Goal: Transaction & Acquisition: Purchase product/service

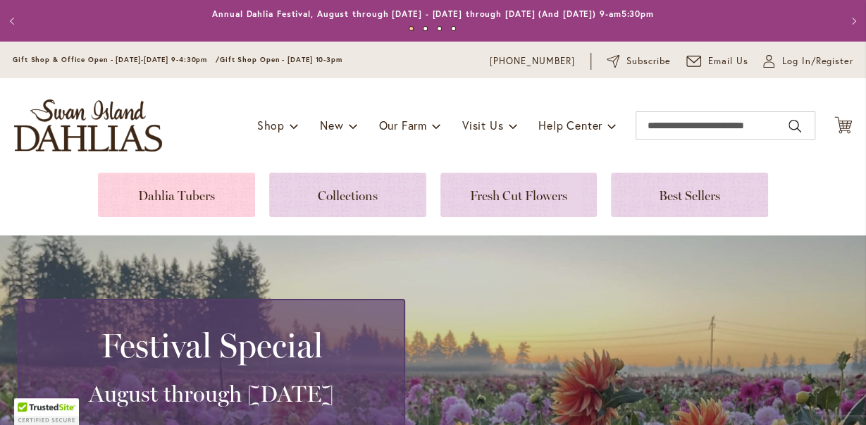
click at [190, 191] on link at bounding box center [176, 195] width 157 height 44
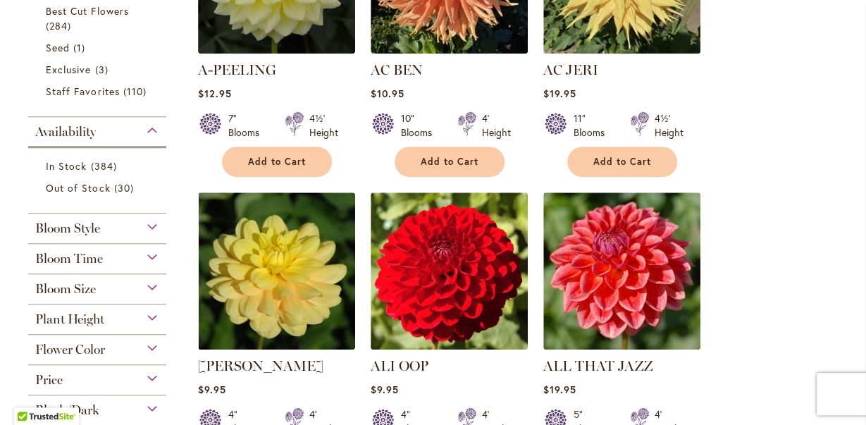
scroll to position [513, 0]
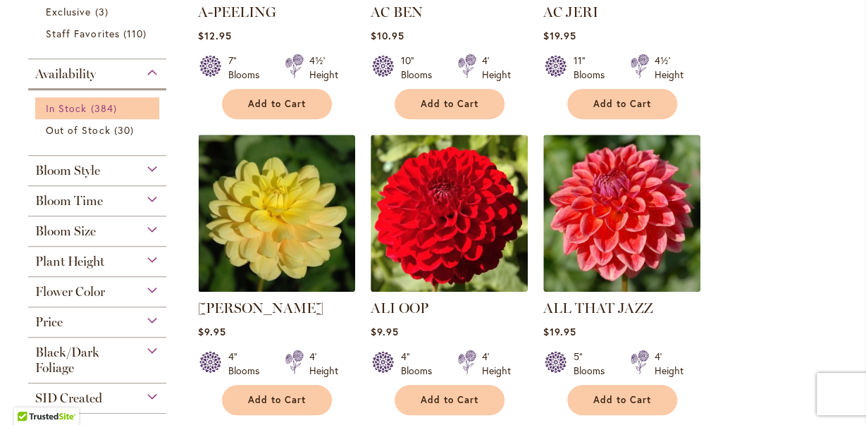
click at [70, 105] on span "In Stock" at bounding box center [66, 108] width 41 height 13
click at [92, 290] on span "Flower Color" at bounding box center [70, 293] width 70 height 16
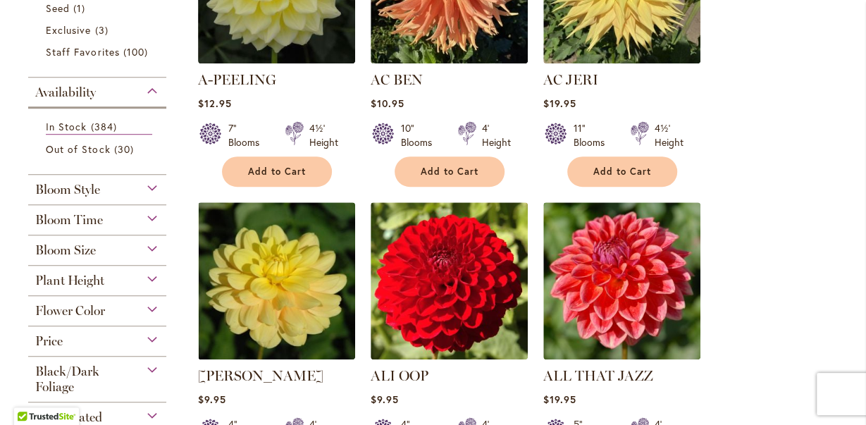
scroll to position [440, 0]
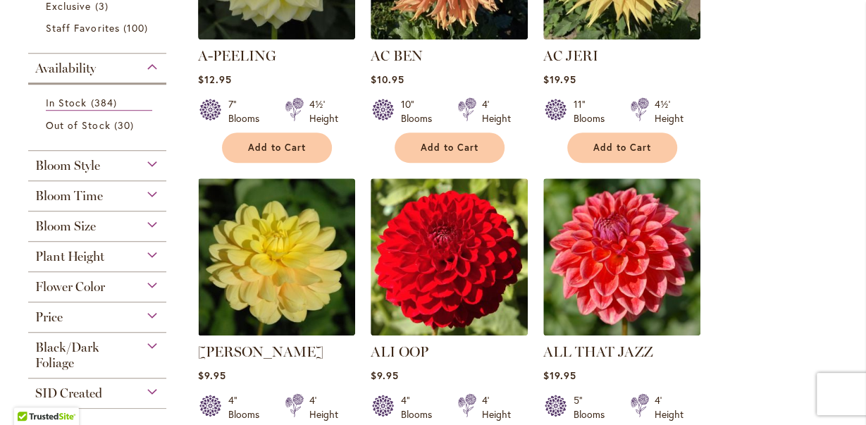
click at [84, 286] on span "Flower Color" at bounding box center [70, 287] width 70 height 16
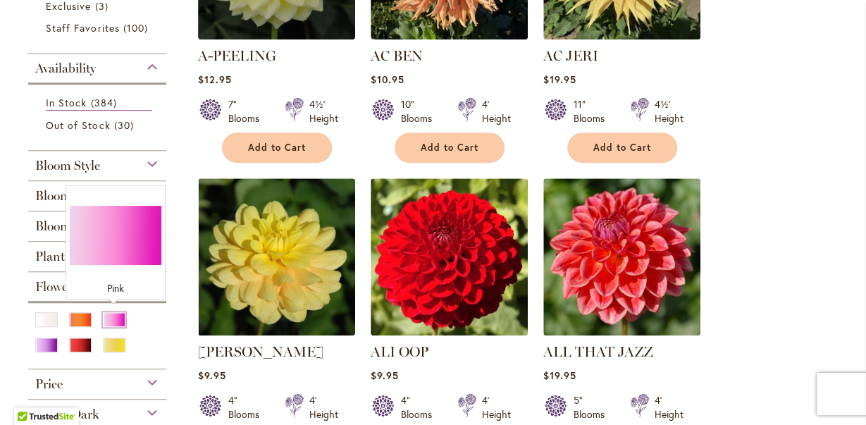
click at [109, 318] on div "Pink" at bounding box center [114, 319] width 23 height 15
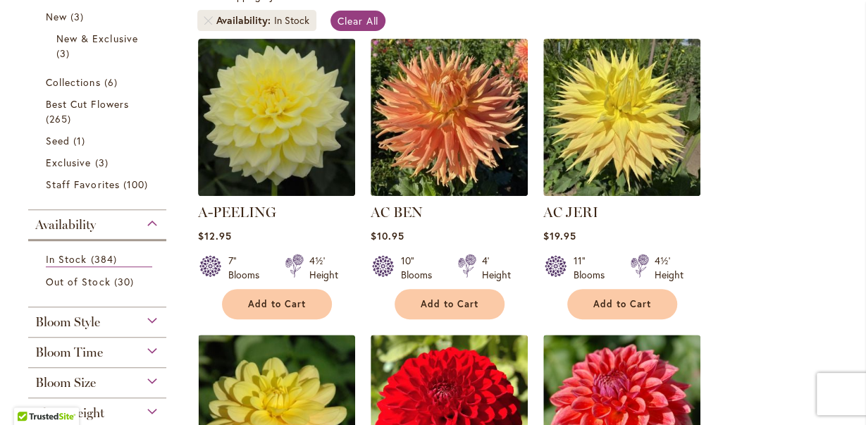
scroll to position [293, 0]
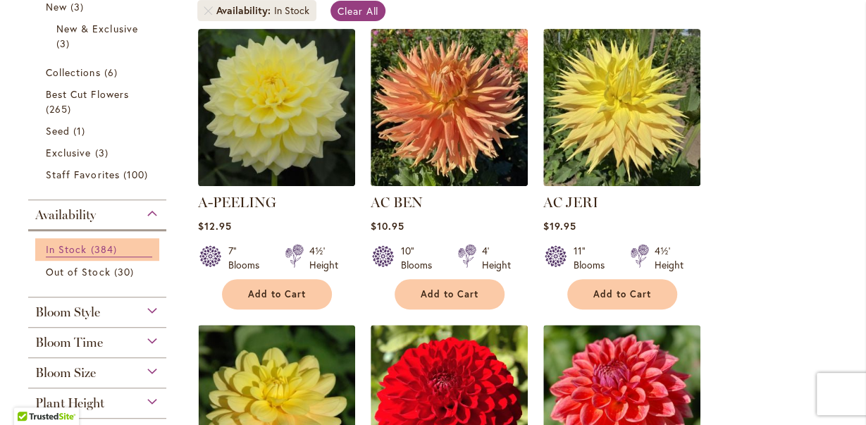
click at [63, 242] on link "In Stock 384 items" at bounding box center [99, 250] width 106 height 16
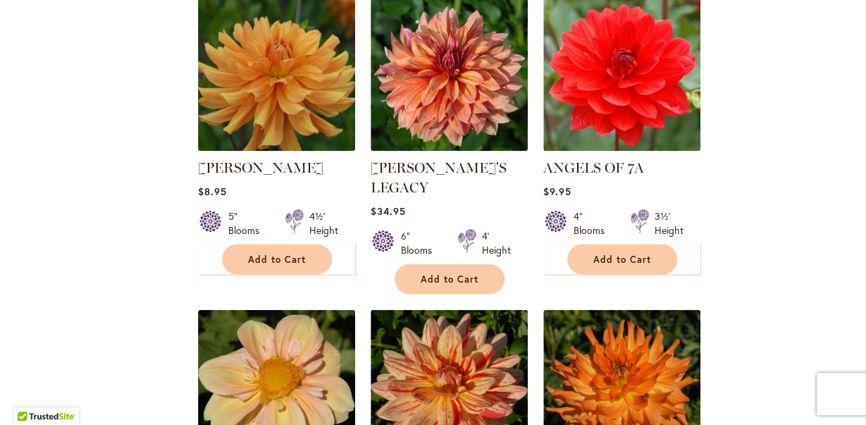
scroll to position [1173, 0]
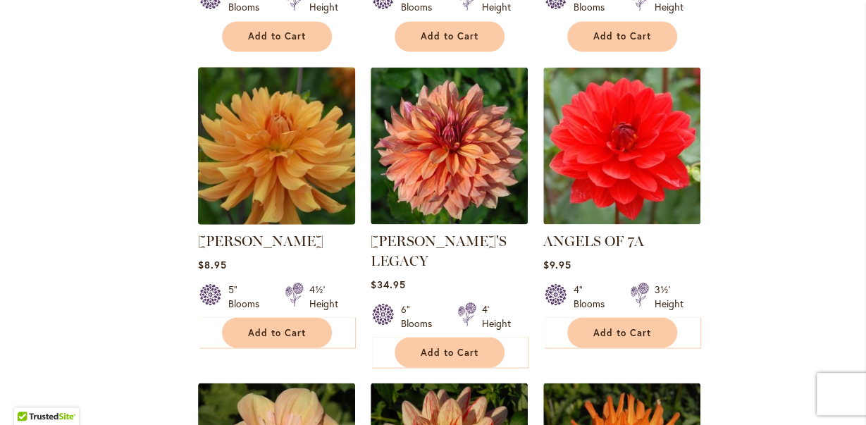
click at [262, 159] on img at bounding box center [276, 145] width 165 height 165
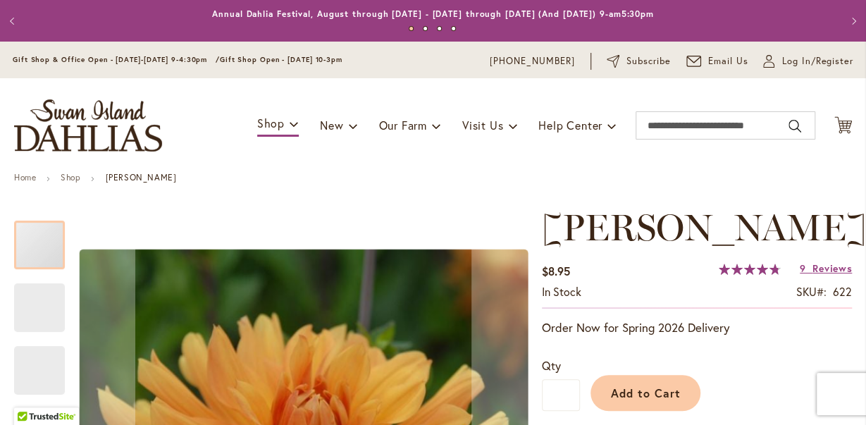
scroll to position [220, 0]
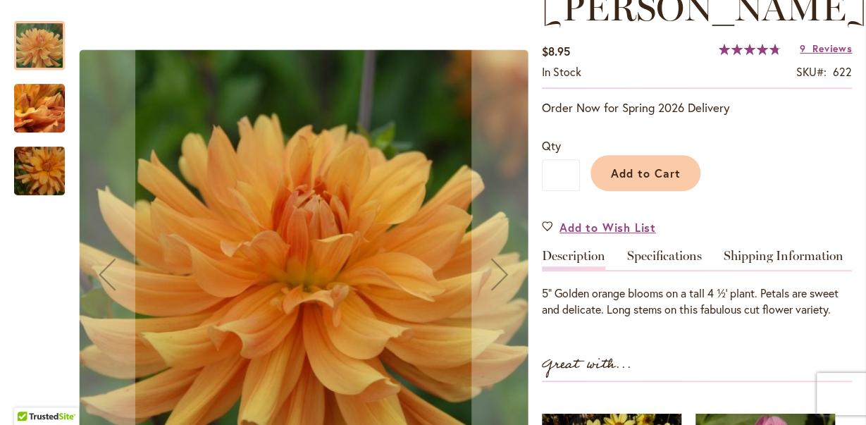
click at [25, 111] on img "ANDREW CHARLES" at bounding box center [40, 108] width 102 height 76
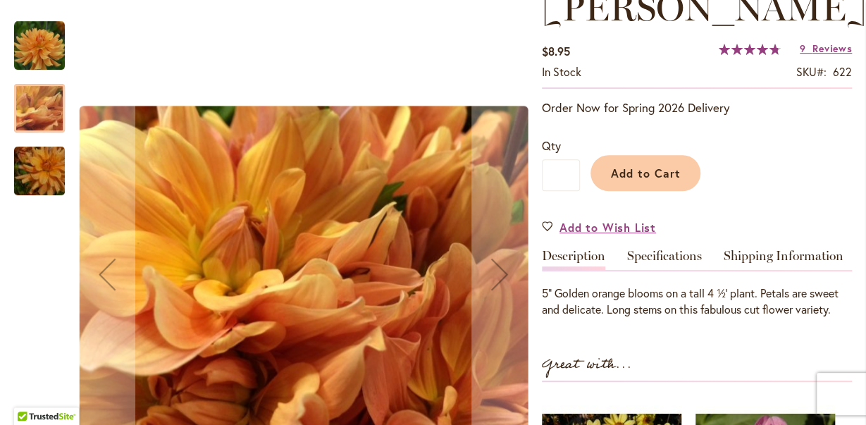
click at [28, 173] on img "ANDREW CHARLES" at bounding box center [40, 171] width 102 height 68
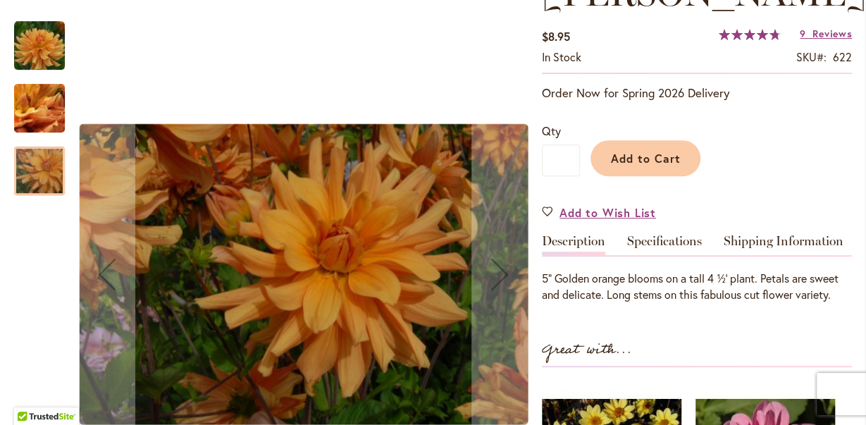
scroll to position [73, 0]
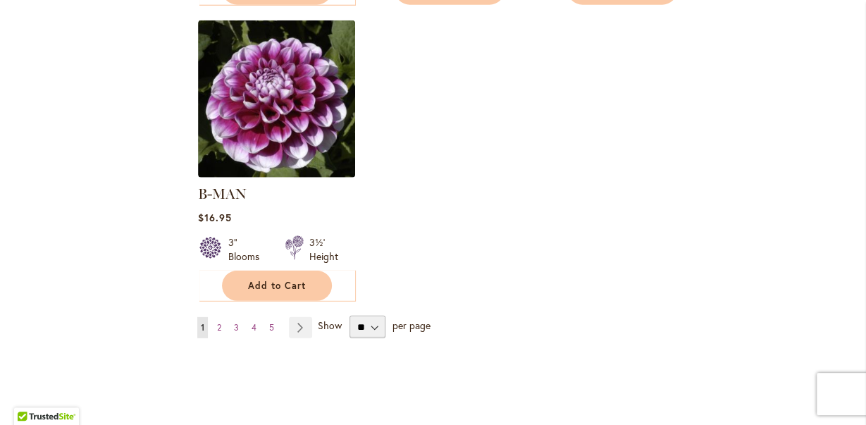
scroll to position [1833, 0]
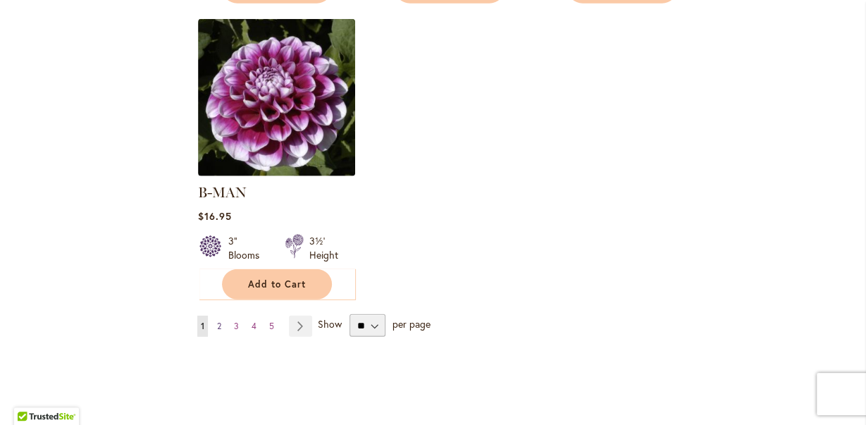
click at [217, 321] on span "2" at bounding box center [219, 326] width 4 height 11
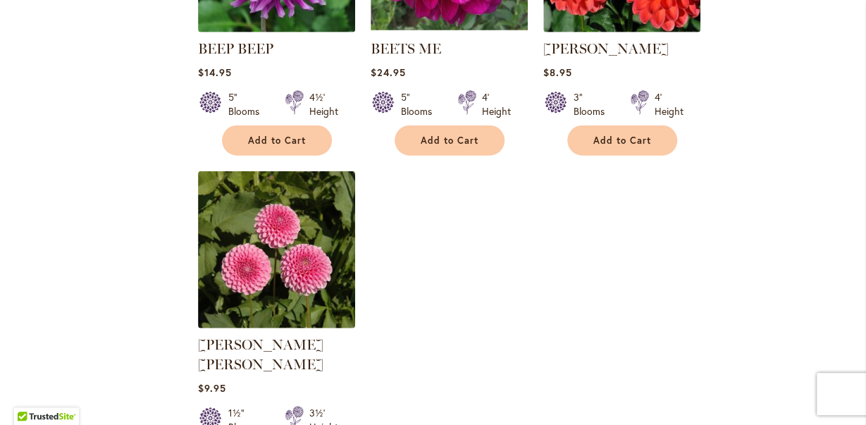
scroll to position [1760, 0]
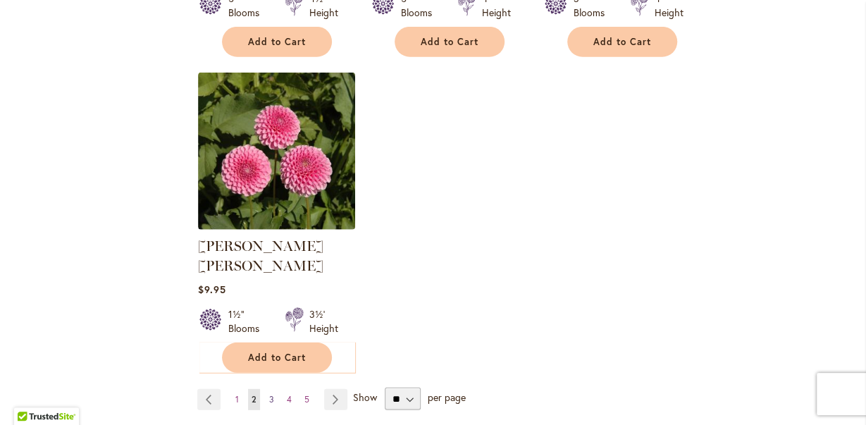
click at [268, 389] on link "Page 3" at bounding box center [272, 399] width 12 height 21
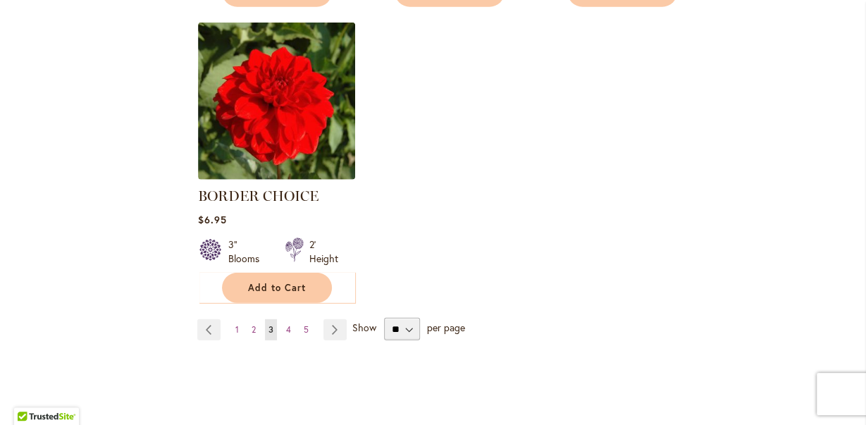
scroll to position [1833, 0]
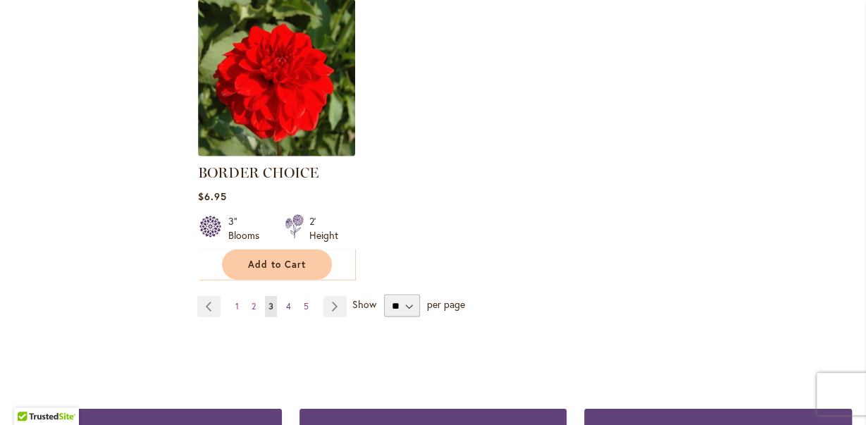
click at [289, 301] on span "4" at bounding box center [288, 306] width 5 height 11
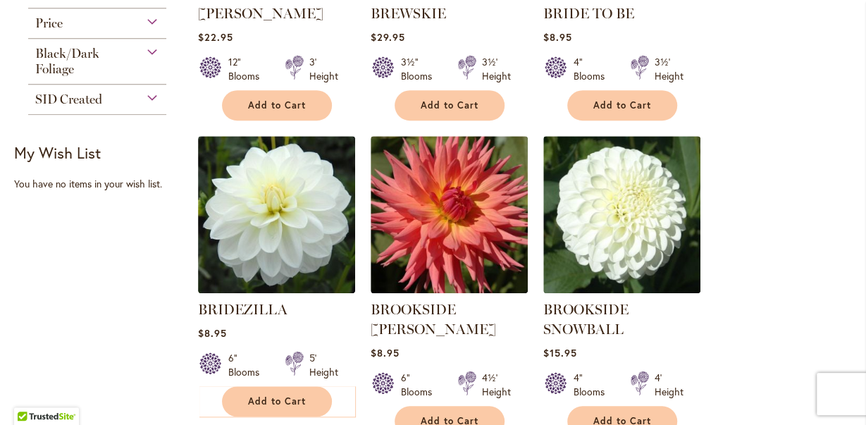
scroll to position [513, 0]
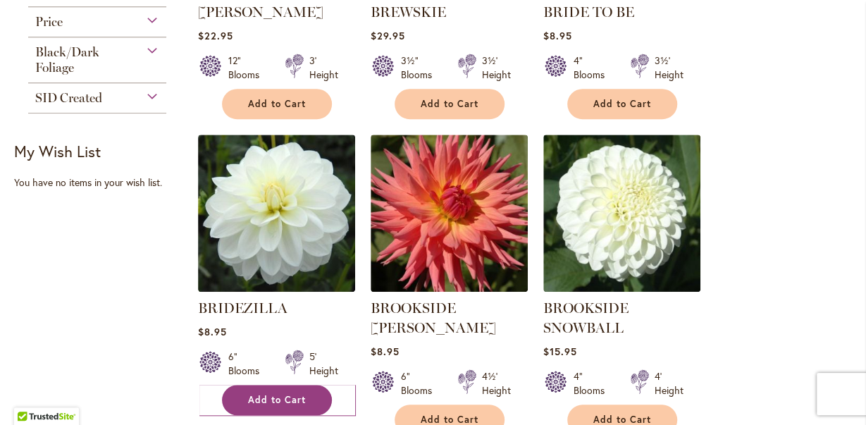
click at [284, 403] on span "Add to Cart" at bounding box center [277, 400] width 58 height 12
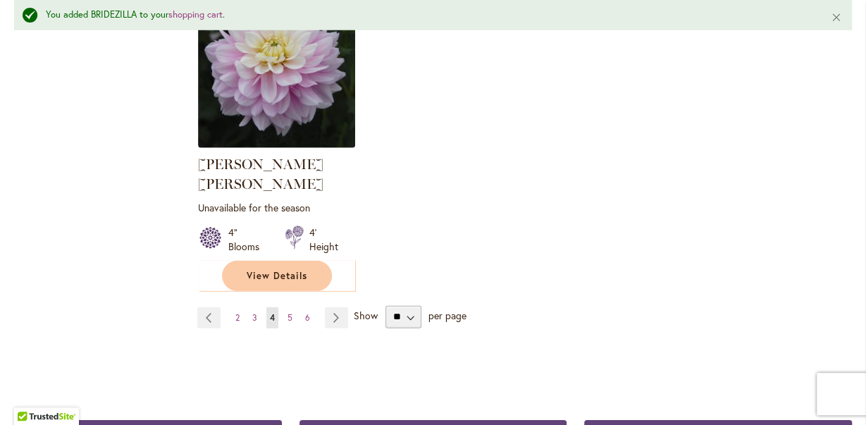
scroll to position [2016, 0]
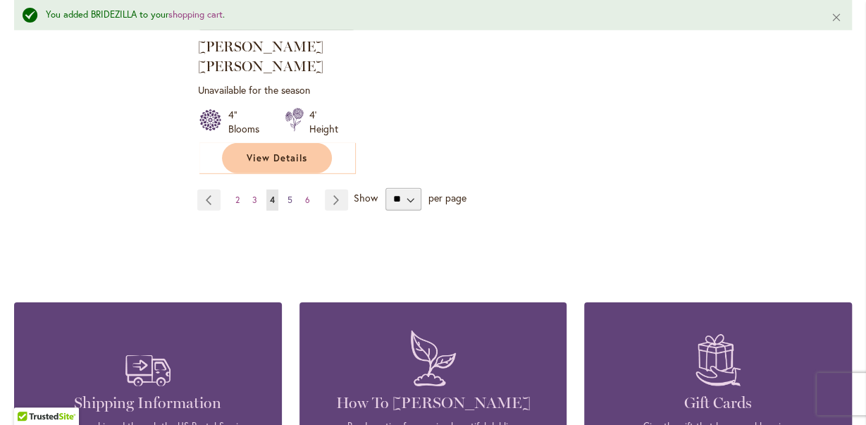
click at [289, 195] on span "5" at bounding box center [290, 200] width 5 height 11
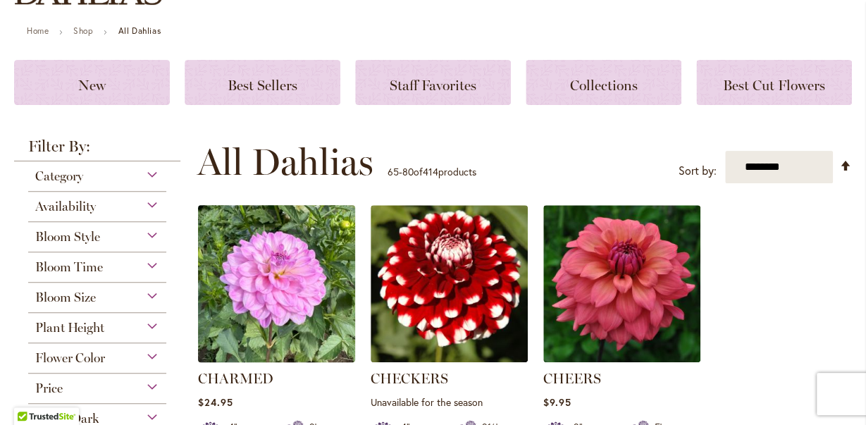
scroll to position [220, 0]
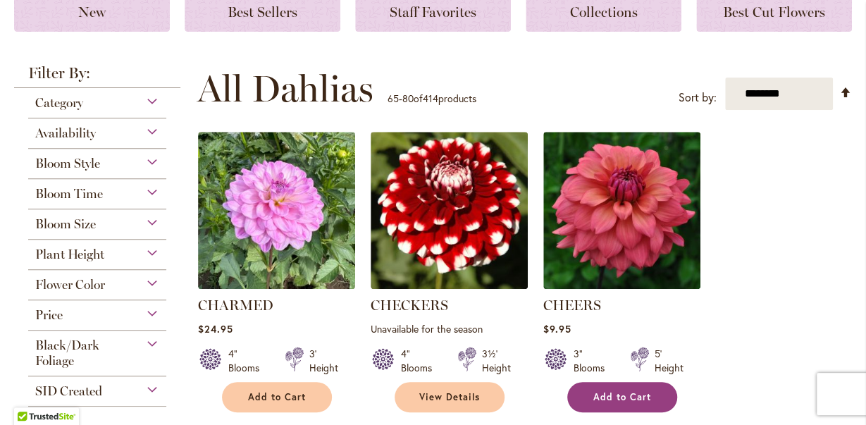
click at [630, 395] on span "Add to Cart" at bounding box center [623, 397] width 58 height 12
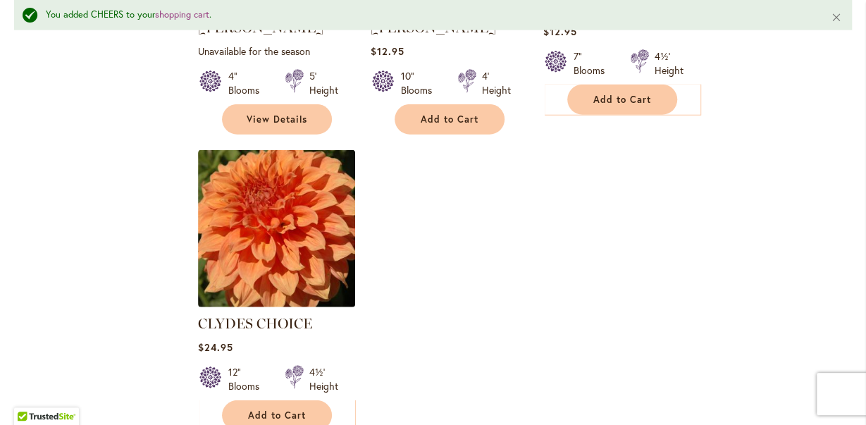
scroll to position [1796, 0]
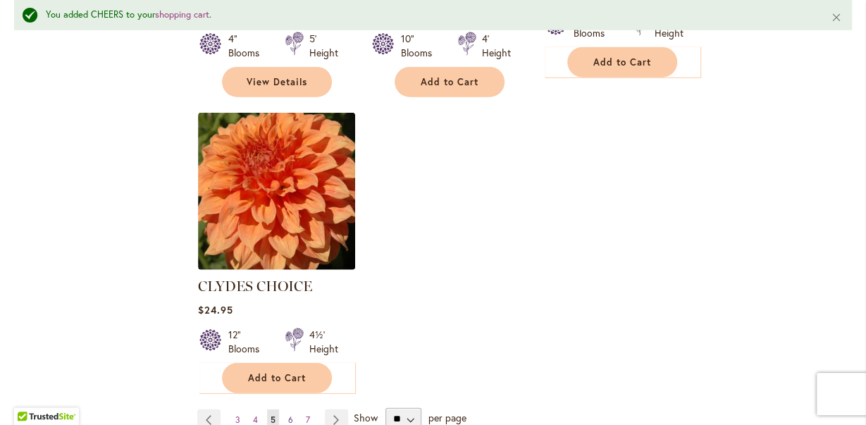
click at [291, 415] on span "6" at bounding box center [290, 420] width 5 height 11
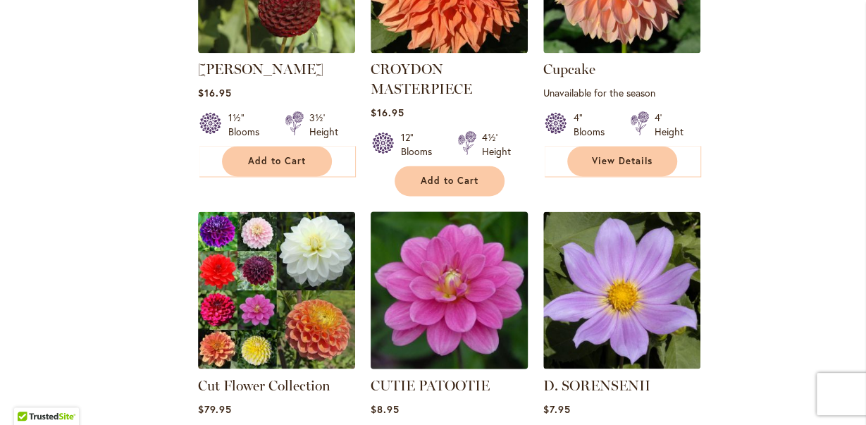
scroll to position [1149, 0]
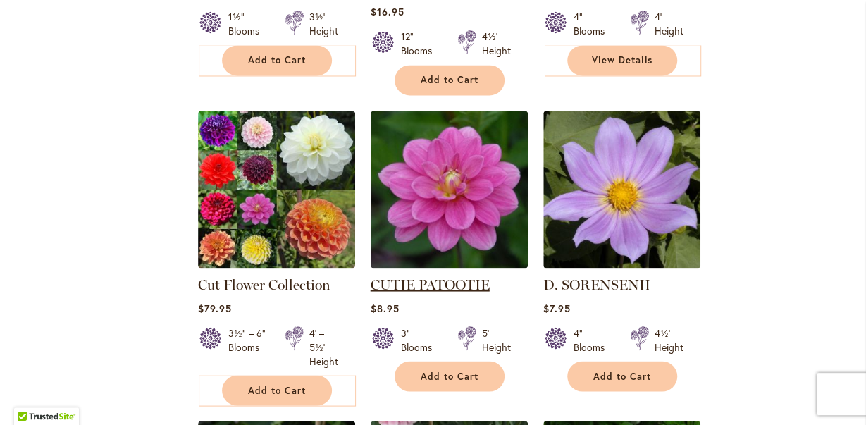
click at [444, 276] on link "CUTIE PATOOTIE" at bounding box center [430, 284] width 119 height 17
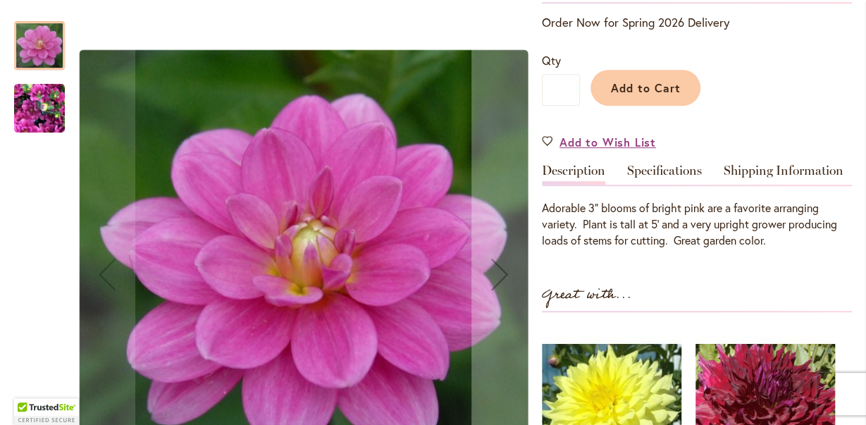
scroll to position [306, 0]
click at [43, 105] on img "CUTIE PATOOTIE" at bounding box center [39, 109] width 51 height 68
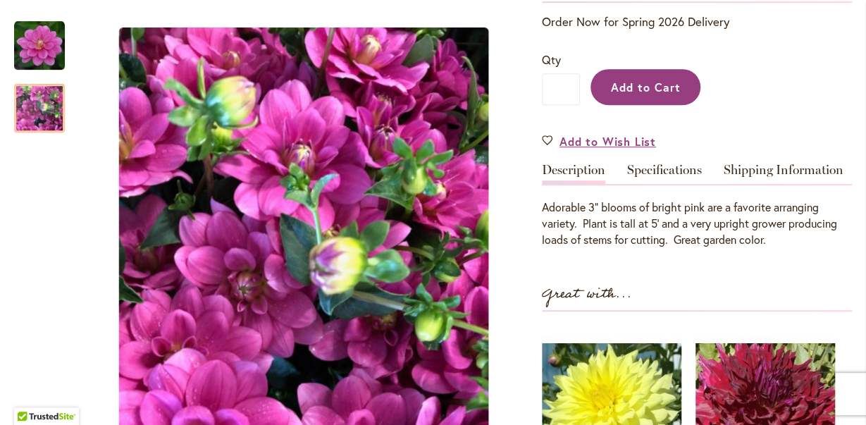
click at [637, 94] on span "Add to Cart" at bounding box center [646, 87] width 70 height 15
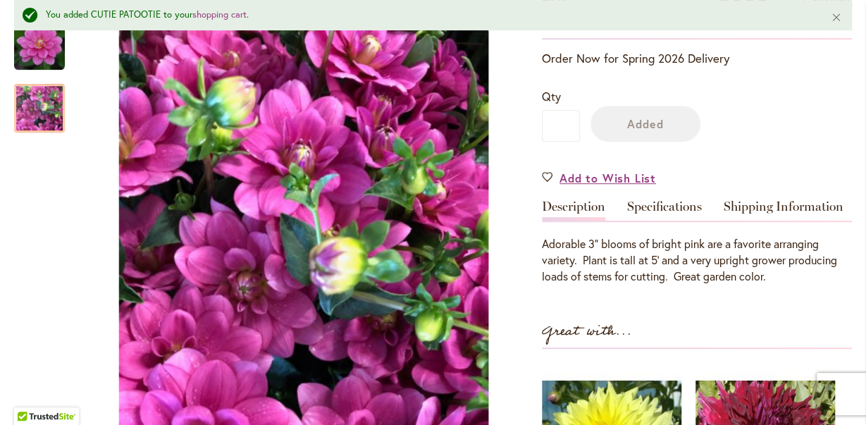
scroll to position [343, 0]
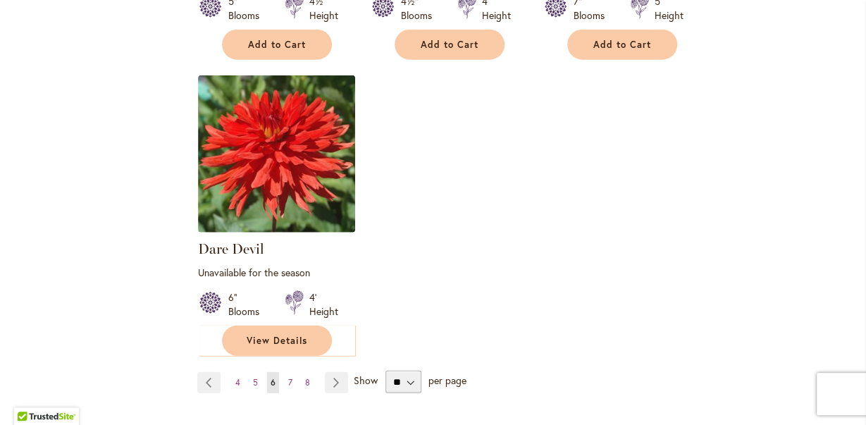
scroll to position [1809, 0]
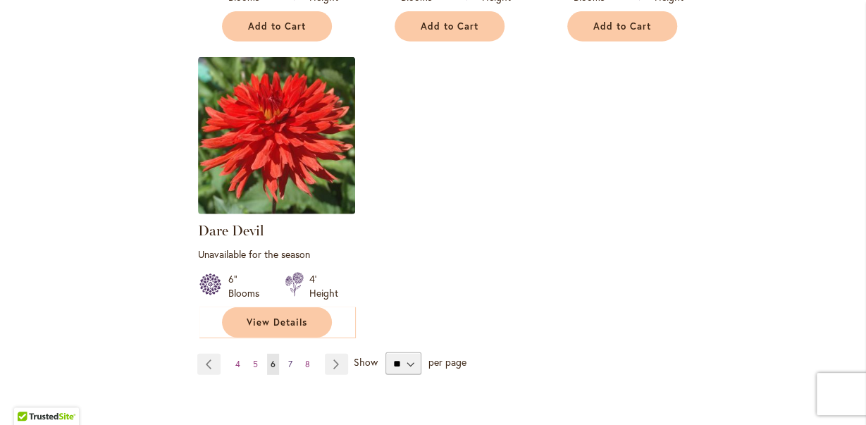
click at [291, 359] on span "7" at bounding box center [290, 364] width 4 height 11
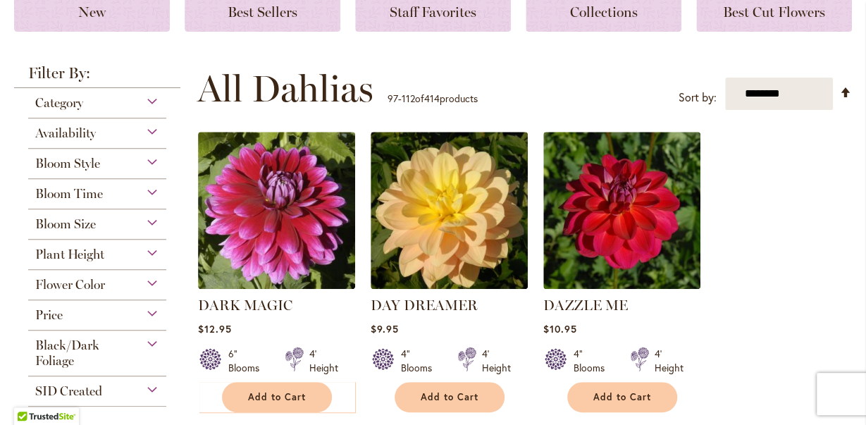
scroll to position [293, 0]
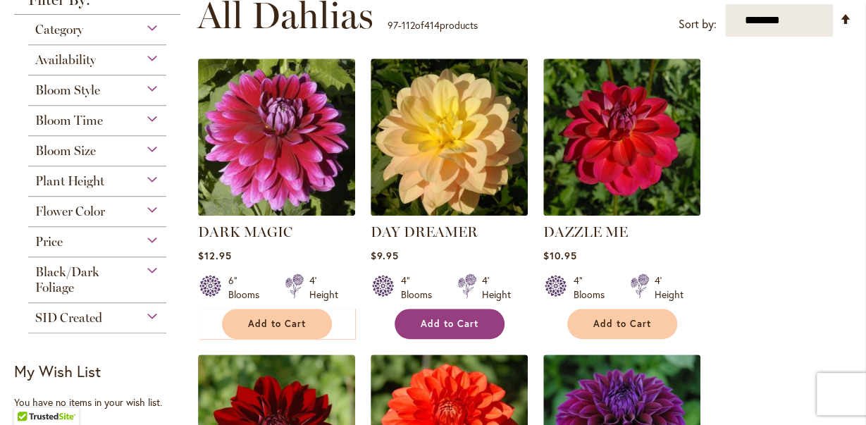
click at [460, 321] on span "Add to Cart" at bounding box center [450, 324] width 58 height 12
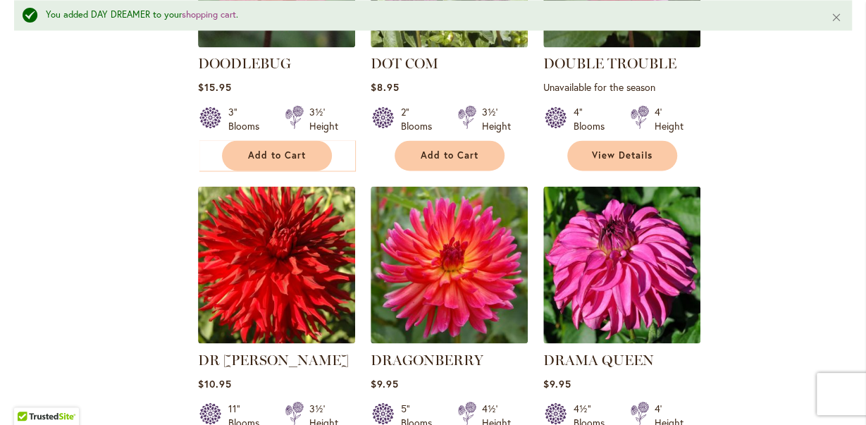
scroll to position [1136, 0]
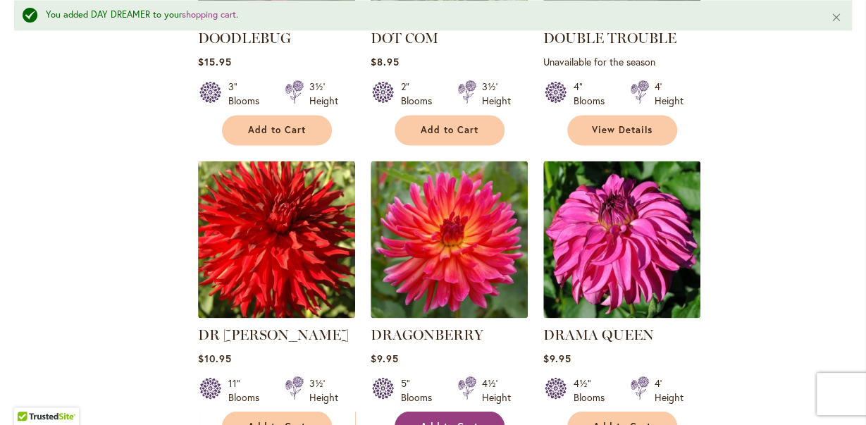
click at [452, 420] on span "Add to Cart" at bounding box center [450, 426] width 58 height 12
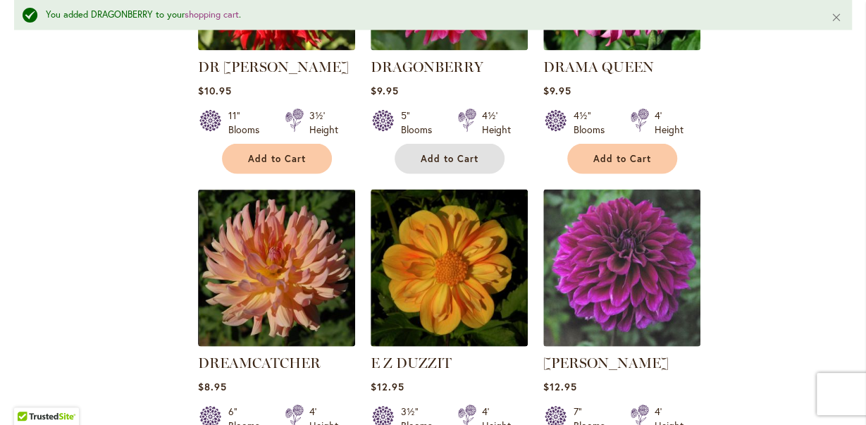
scroll to position [1430, 0]
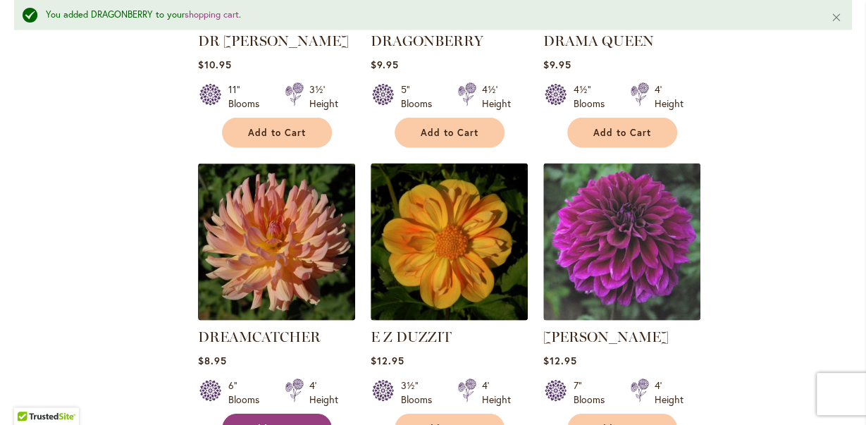
click at [249, 423] on span "Add to Cart" at bounding box center [277, 429] width 58 height 12
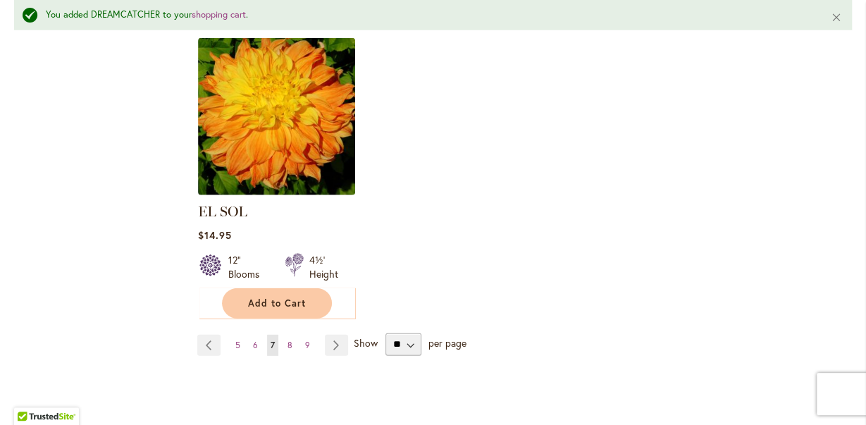
scroll to position [1870, 0]
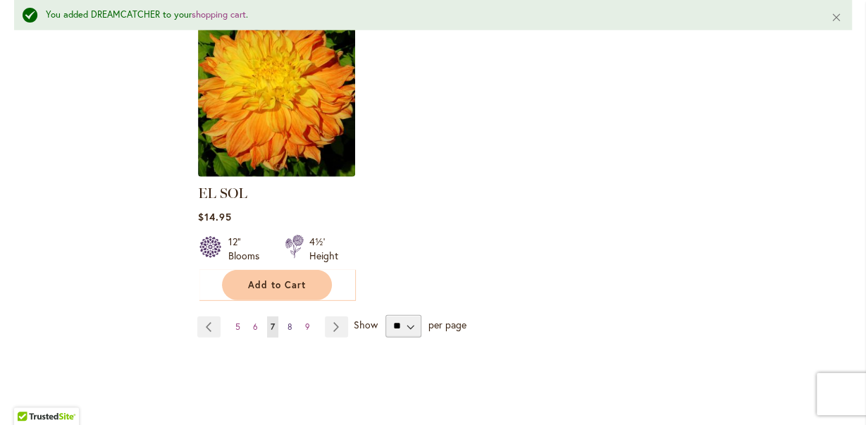
click at [289, 321] on span "8" at bounding box center [290, 326] width 5 height 11
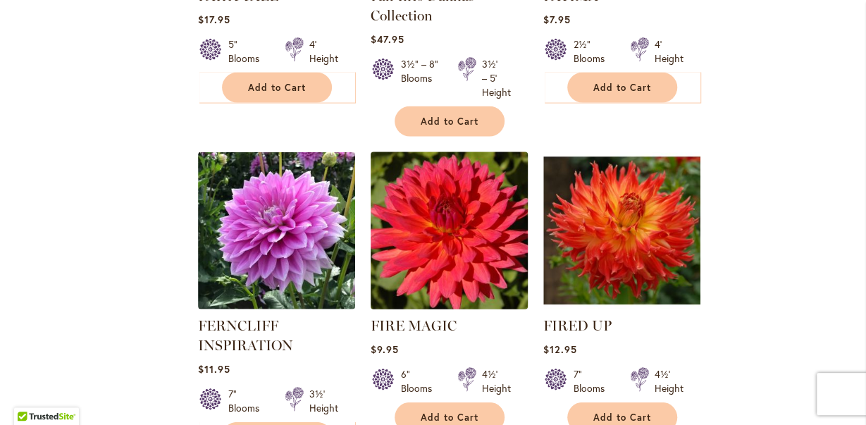
scroll to position [1466, 0]
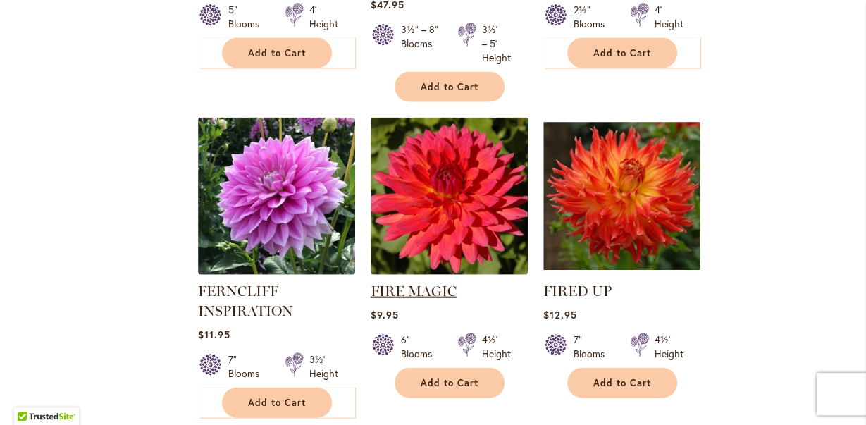
click at [434, 290] on link "FIRE MAGIC" at bounding box center [414, 291] width 86 height 17
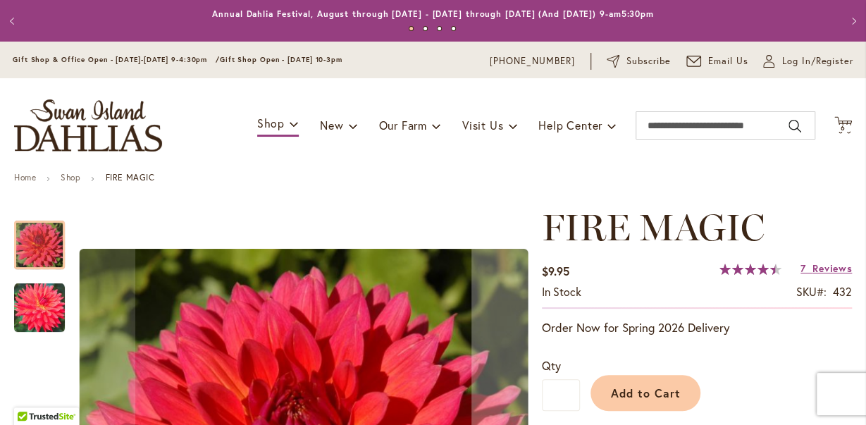
click at [20, 298] on img "FIRE MAGIC" at bounding box center [39, 308] width 51 height 51
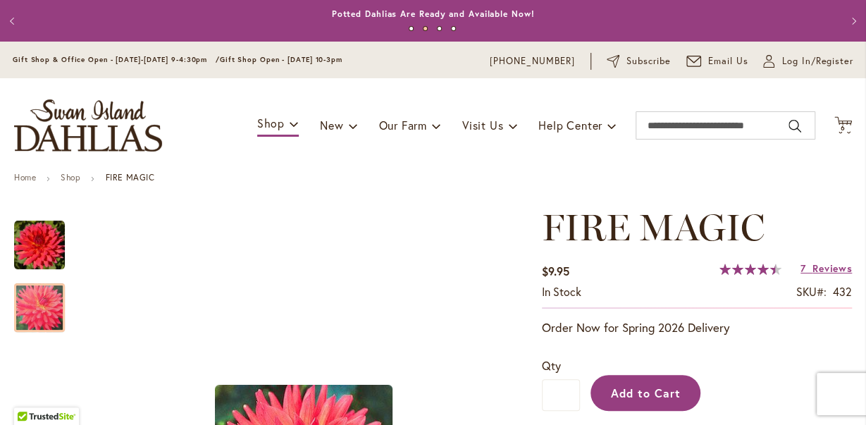
click at [655, 386] on span "Add to Cart" at bounding box center [646, 393] width 70 height 15
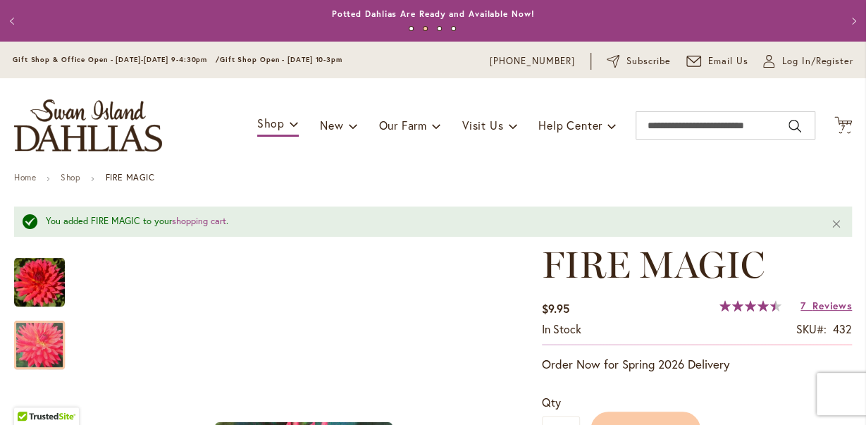
click at [11, 23] on button "Previous" at bounding box center [14, 21] width 28 height 28
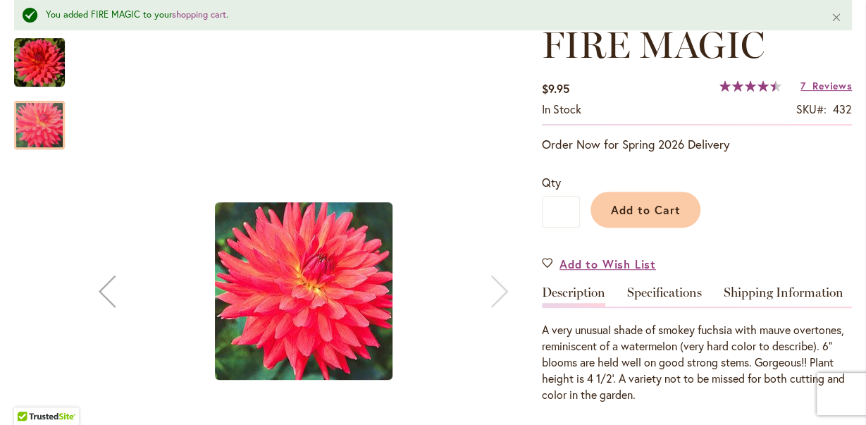
scroll to position [660, 0]
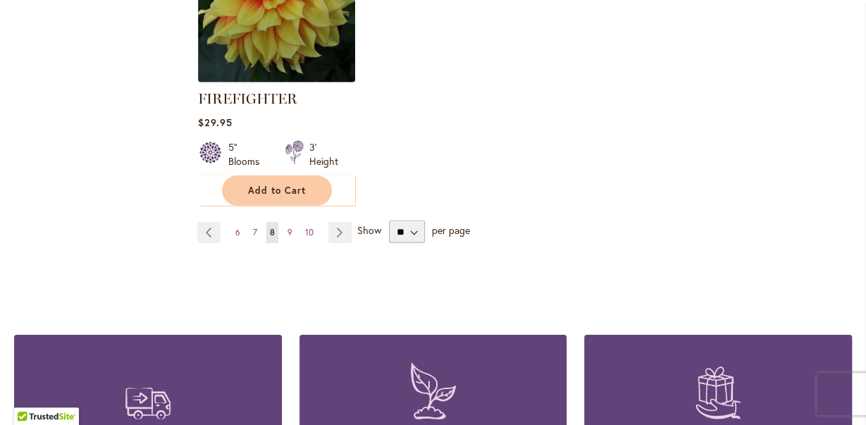
scroll to position [1980, 0]
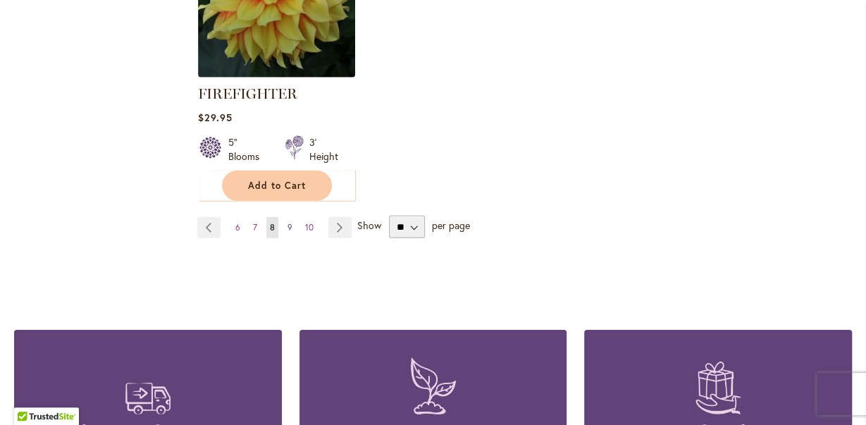
click at [290, 223] on span "9" at bounding box center [290, 227] width 5 height 11
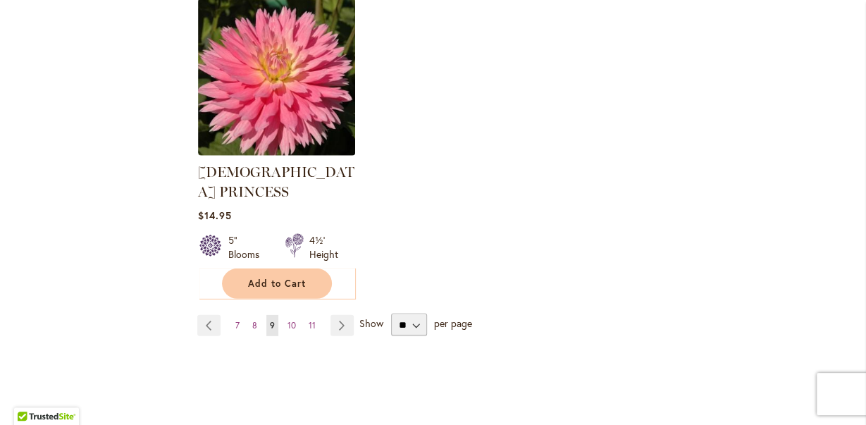
scroll to position [1906, 0]
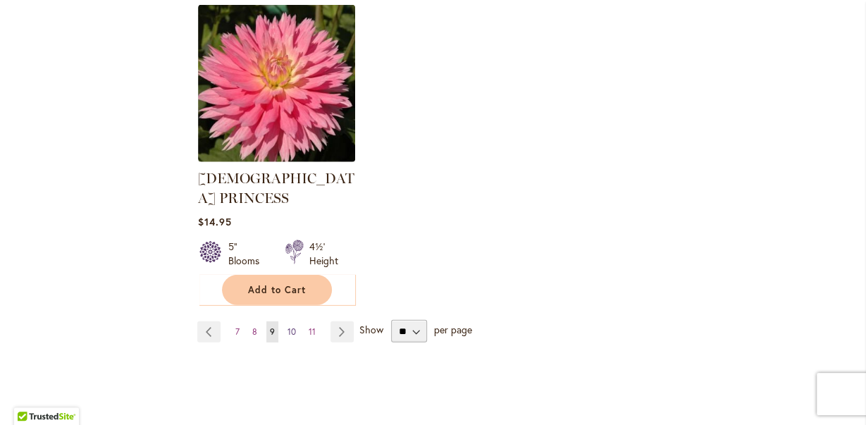
click at [290, 326] on span "10" at bounding box center [292, 331] width 8 height 11
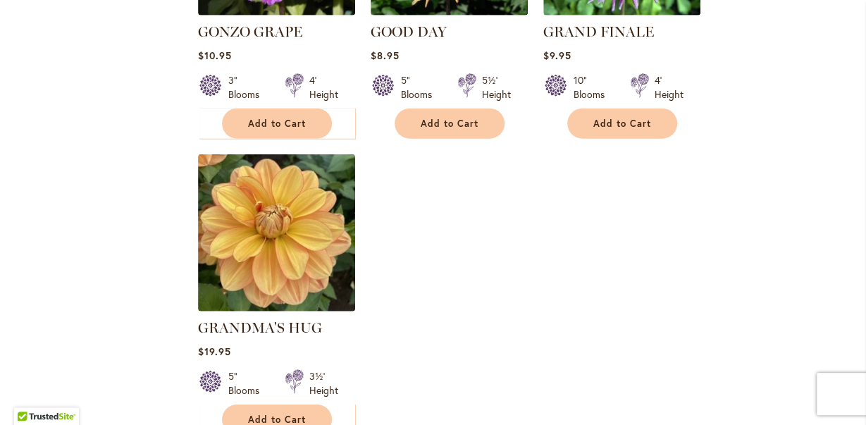
scroll to position [1833, 0]
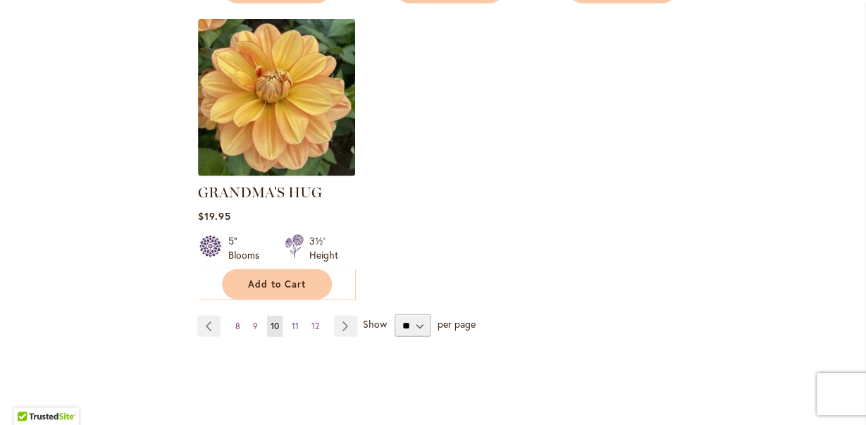
click at [294, 321] on span "11" at bounding box center [295, 326] width 7 height 11
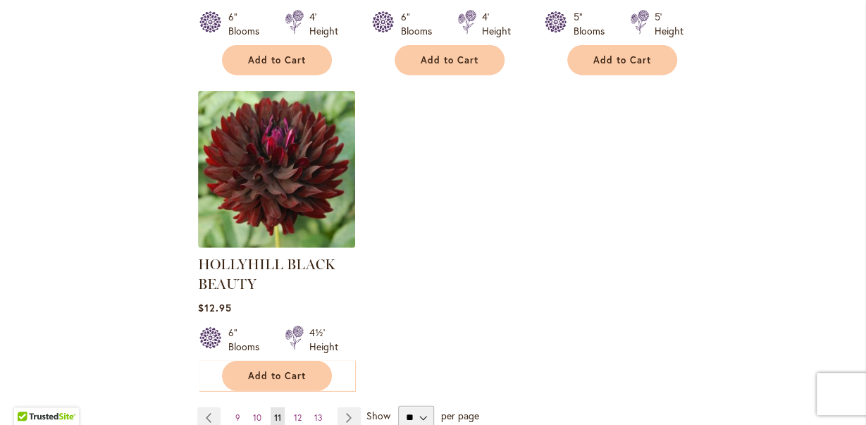
scroll to position [1980, 0]
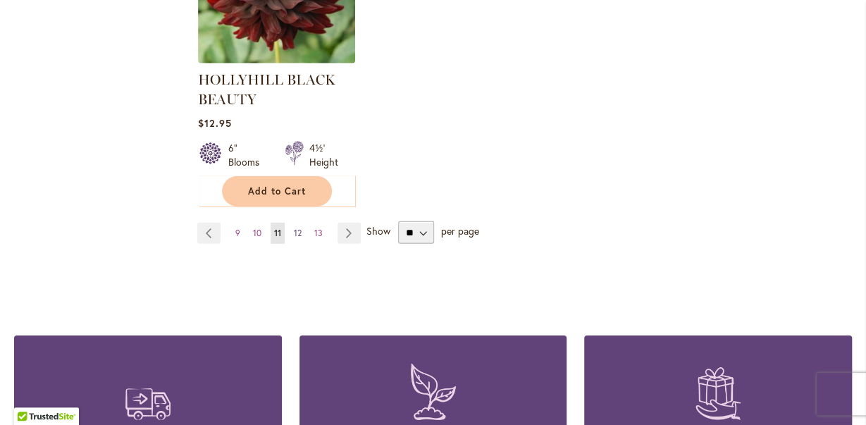
click at [298, 228] on span "12" at bounding box center [298, 233] width 8 height 11
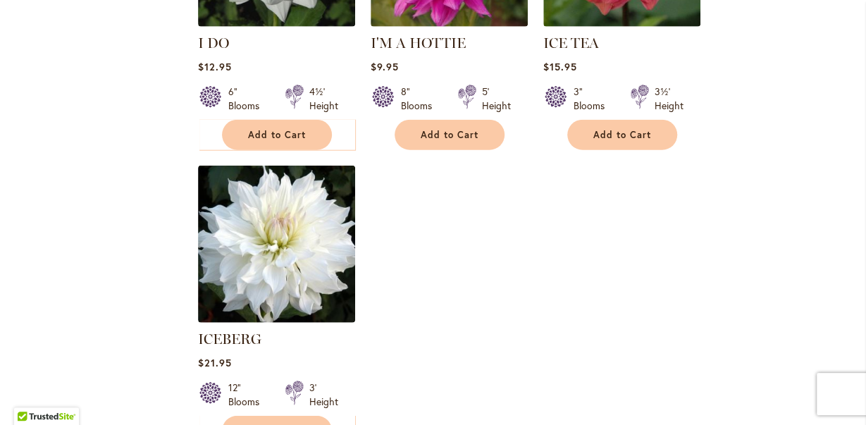
scroll to position [1980, 0]
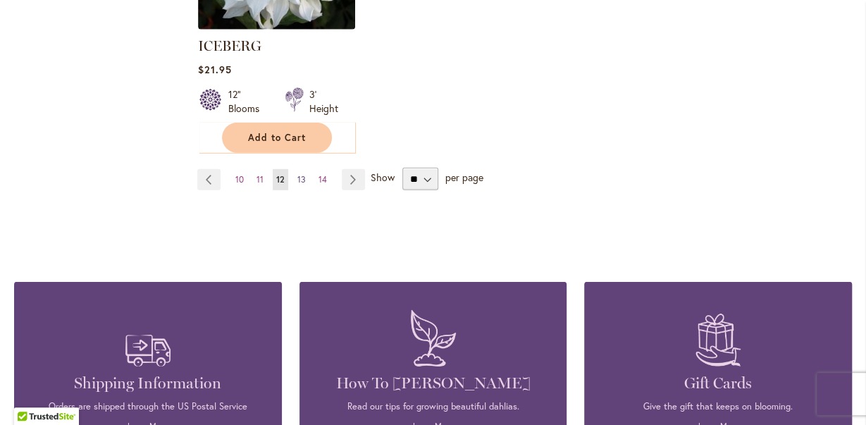
click at [305, 174] on span "13" at bounding box center [302, 179] width 8 height 11
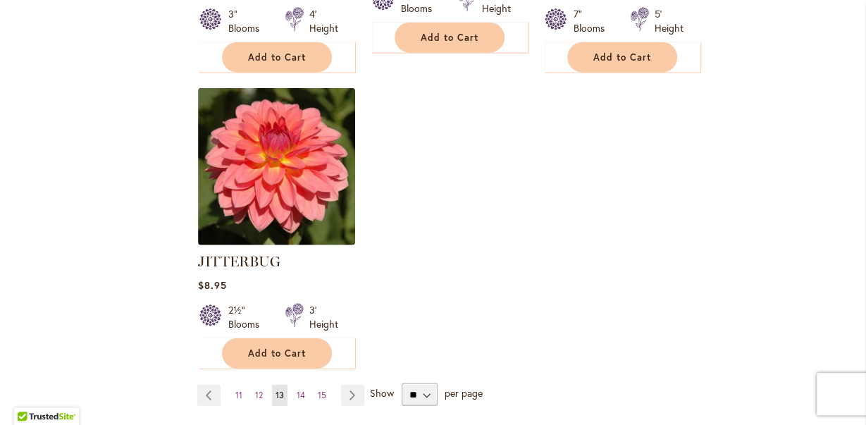
scroll to position [1833, 0]
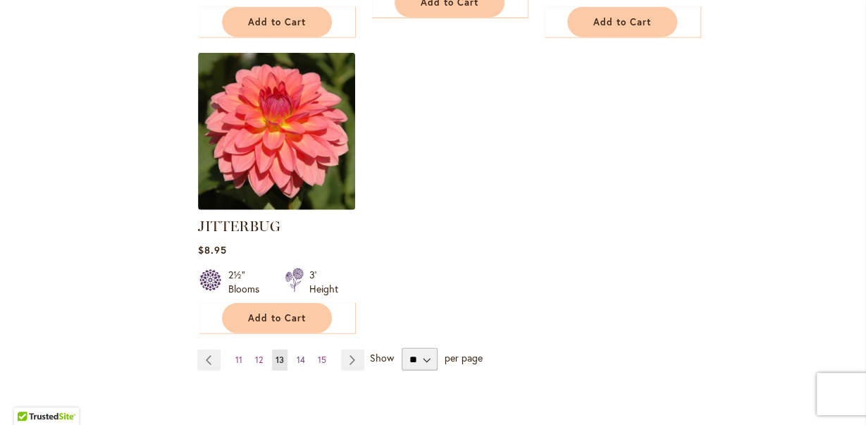
click at [300, 355] on span "14" at bounding box center [301, 360] width 8 height 11
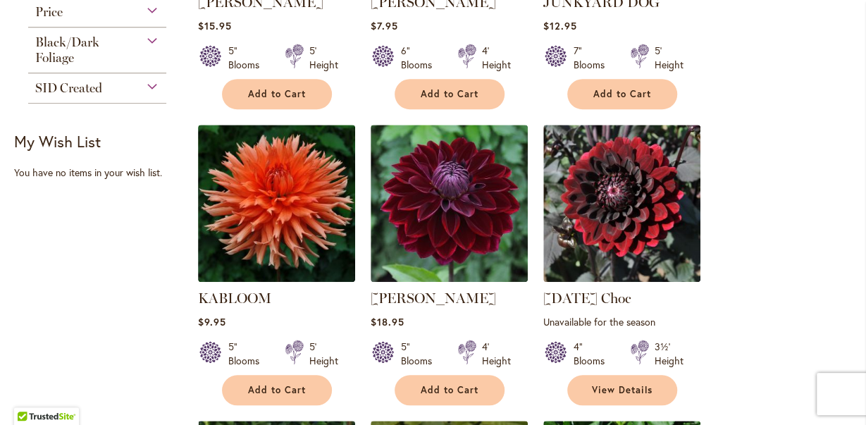
scroll to position [540, 0]
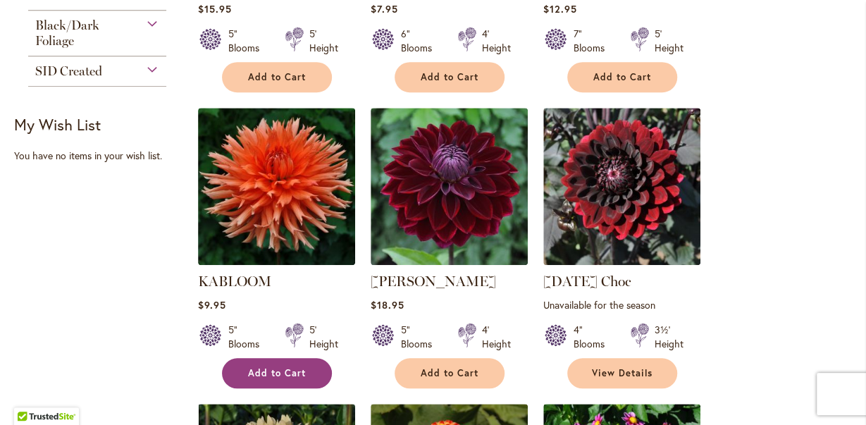
click at [264, 367] on button "Add to Cart" at bounding box center [277, 373] width 110 height 30
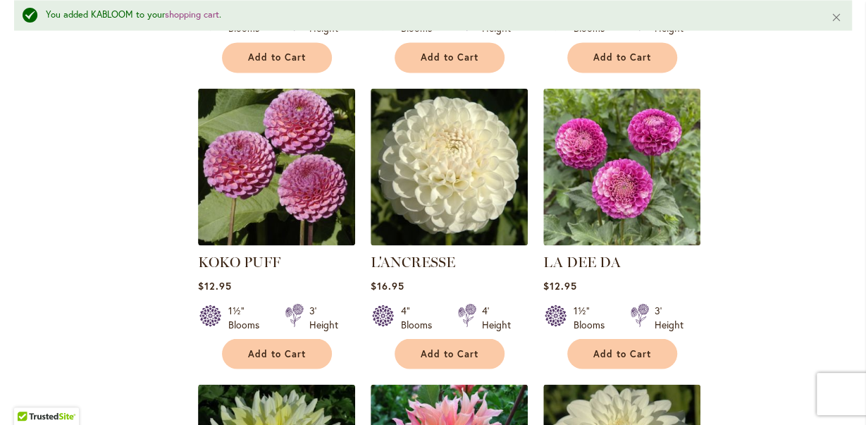
scroll to position [1164, 0]
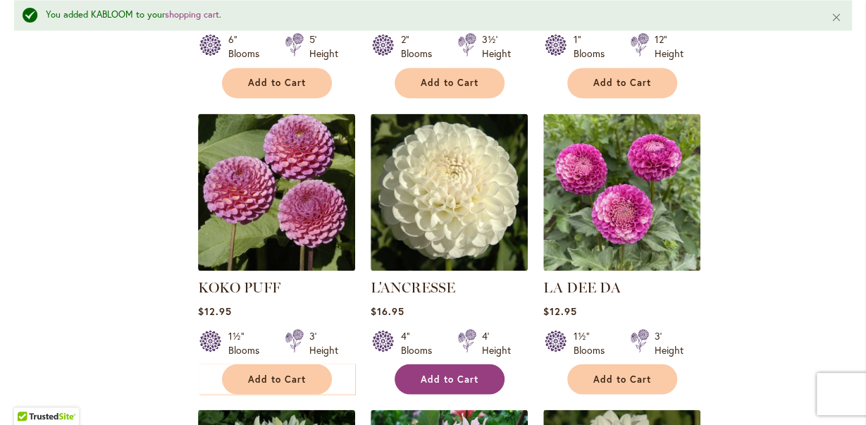
click at [453, 379] on span "Add to Cart" at bounding box center [450, 379] width 58 height 12
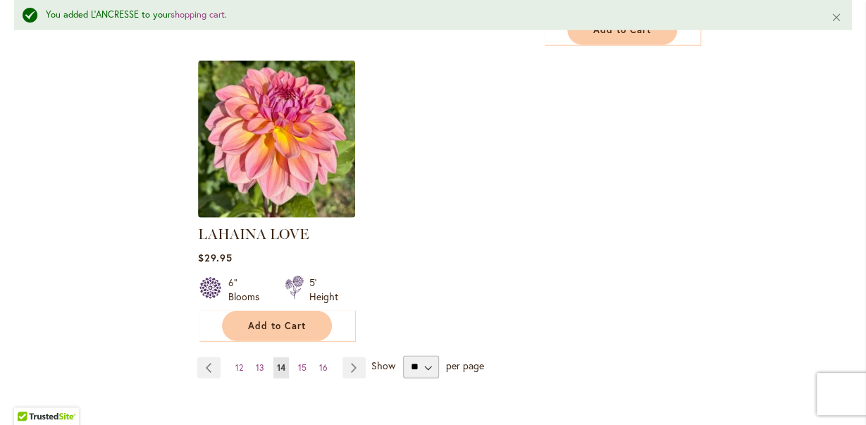
scroll to position [1897, 0]
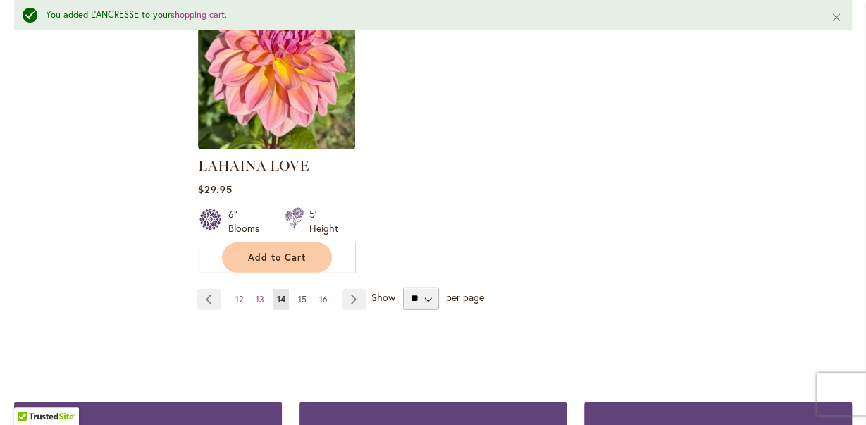
click at [302, 294] on span "15" at bounding box center [302, 299] width 8 height 11
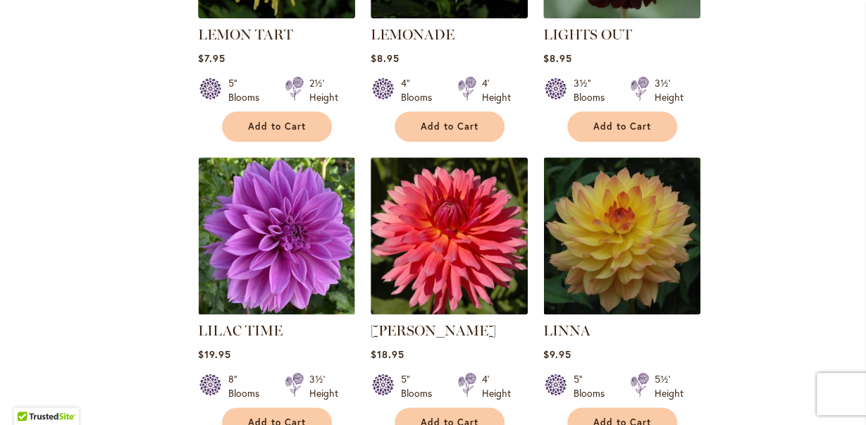
scroll to position [880, 0]
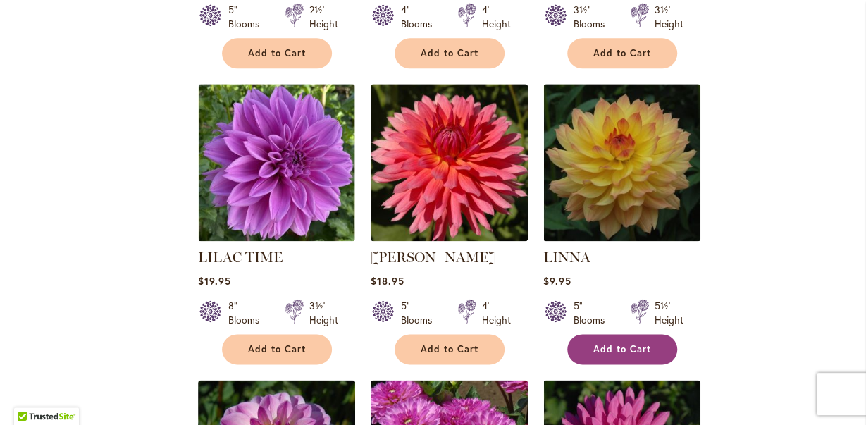
click at [608, 343] on span "Add to Cart" at bounding box center [623, 349] width 58 height 12
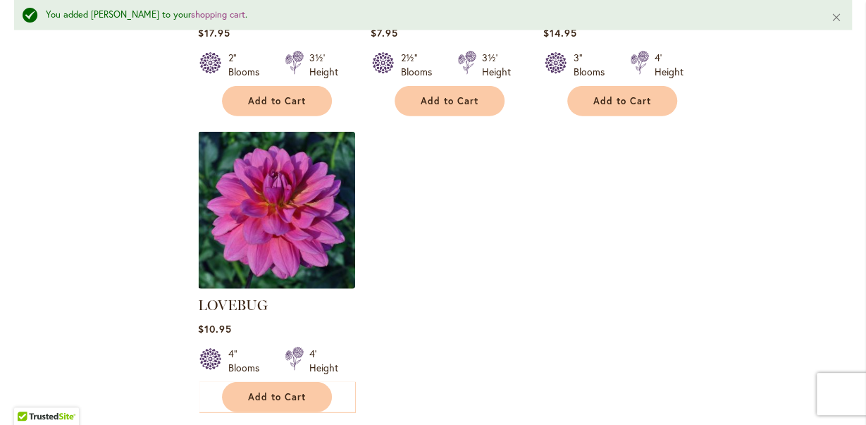
scroll to position [1796, 0]
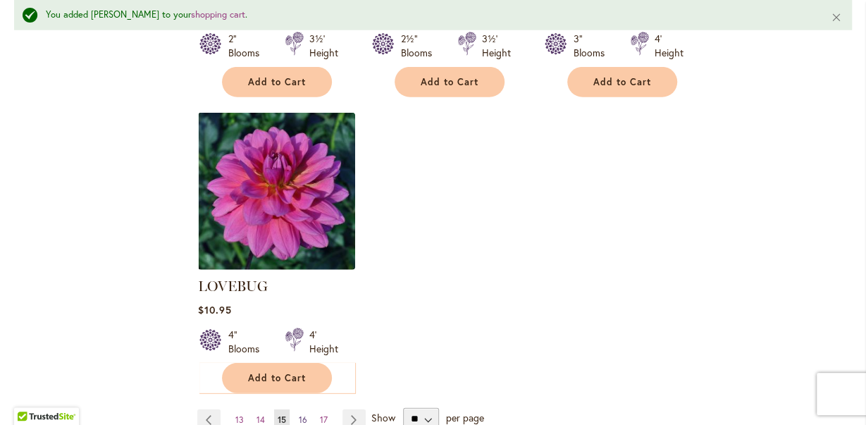
click at [300, 415] on span "16" at bounding box center [303, 420] width 8 height 11
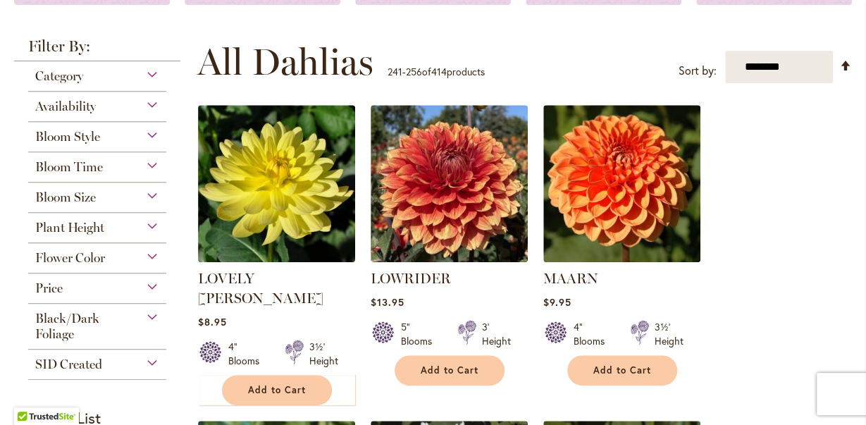
scroll to position [540, 0]
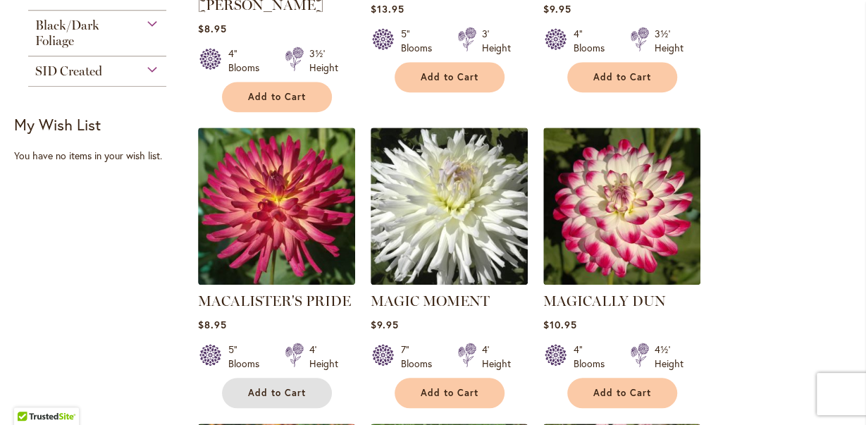
click at [267, 387] on span "Add to Cart" at bounding box center [277, 393] width 58 height 12
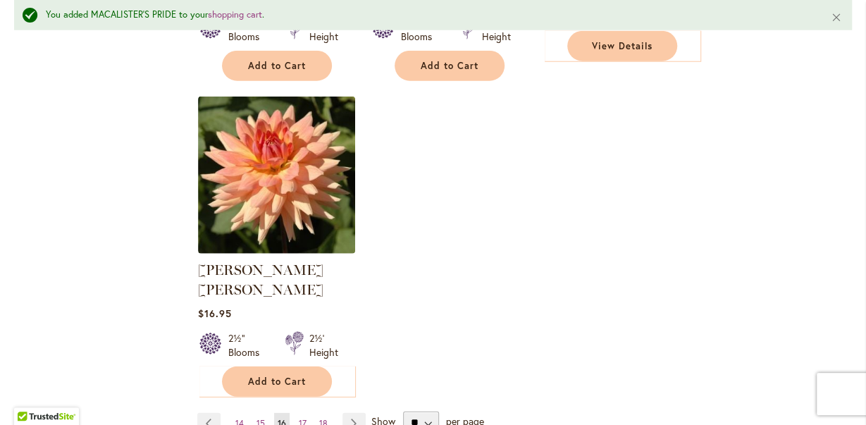
scroll to position [1824, 0]
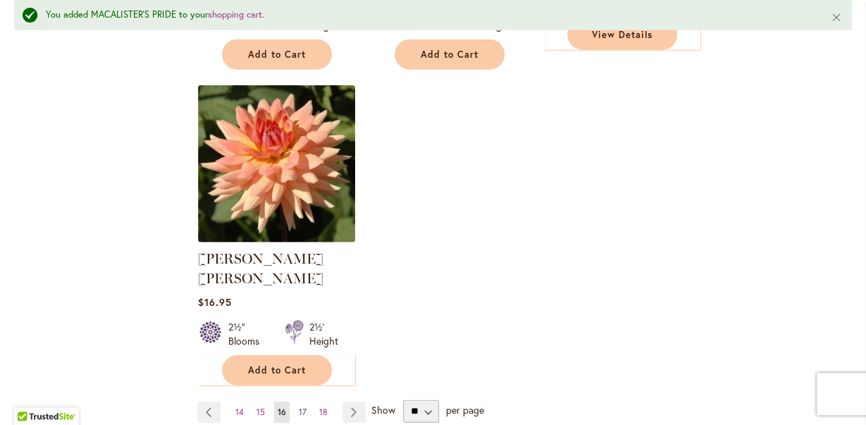
click at [300, 407] on span "17" at bounding box center [303, 412] width 8 height 11
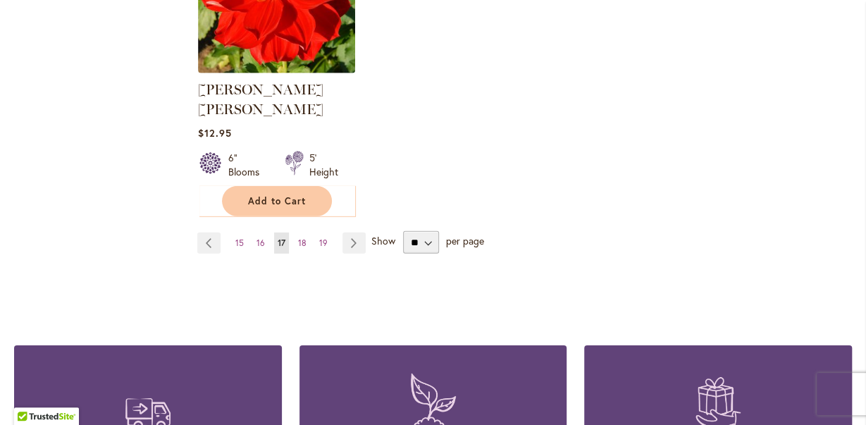
scroll to position [1980, 0]
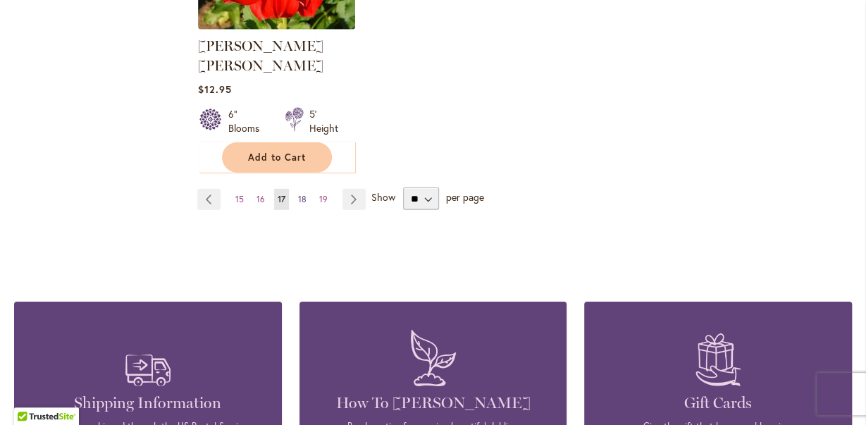
click at [300, 194] on span "18" at bounding box center [302, 199] width 8 height 11
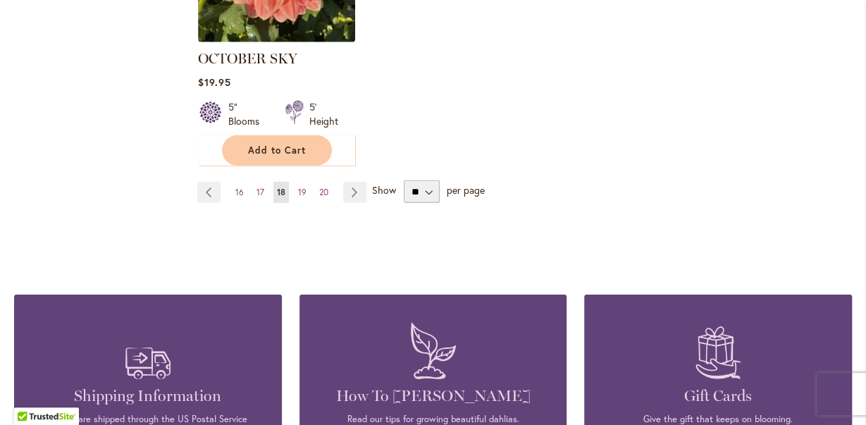
scroll to position [1980, 0]
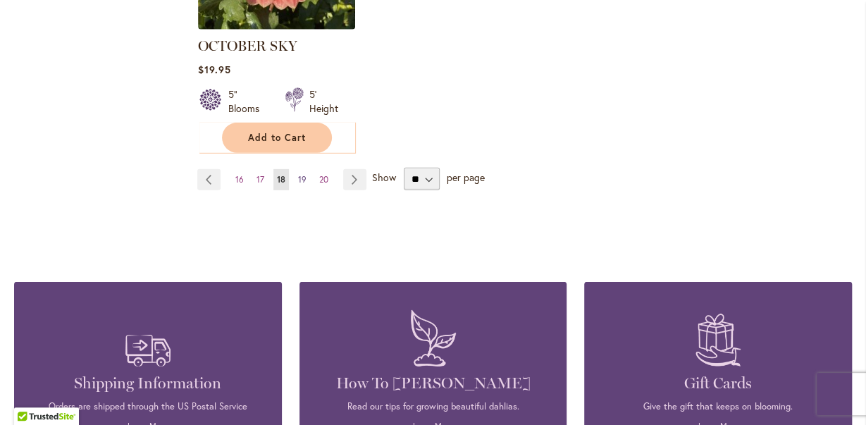
click at [302, 174] on span "19" at bounding box center [302, 179] width 8 height 11
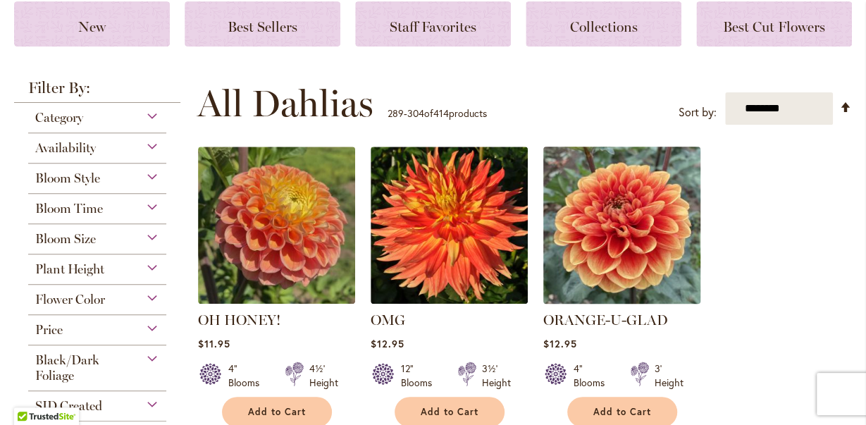
scroll to position [220, 0]
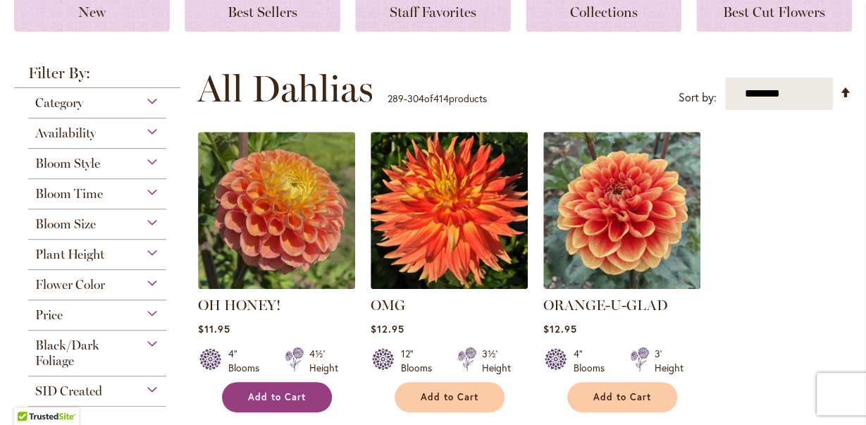
click at [262, 396] on span "Add to Cart" at bounding box center [277, 397] width 58 height 12
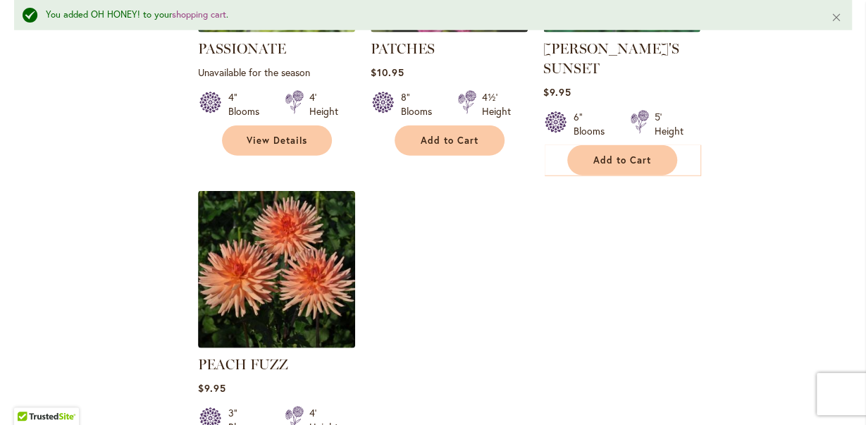
scroll to position [1723, 0]
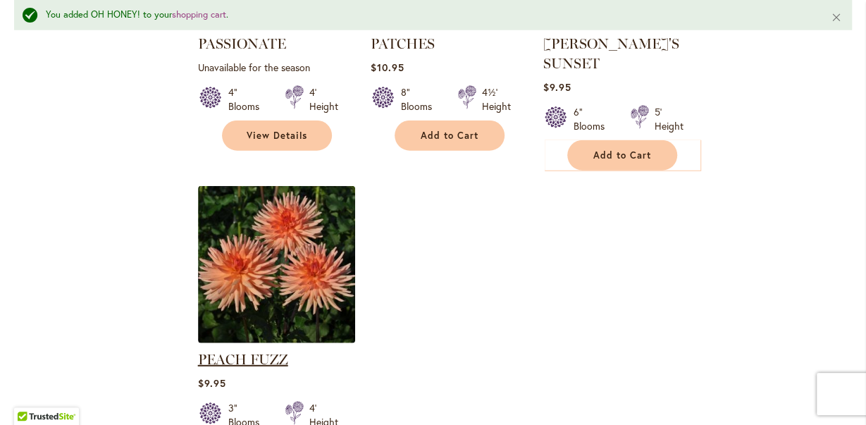
click at [236, 351] on link "PEACH FUZZ" at bounding box center [243, 359] width 90 height 17
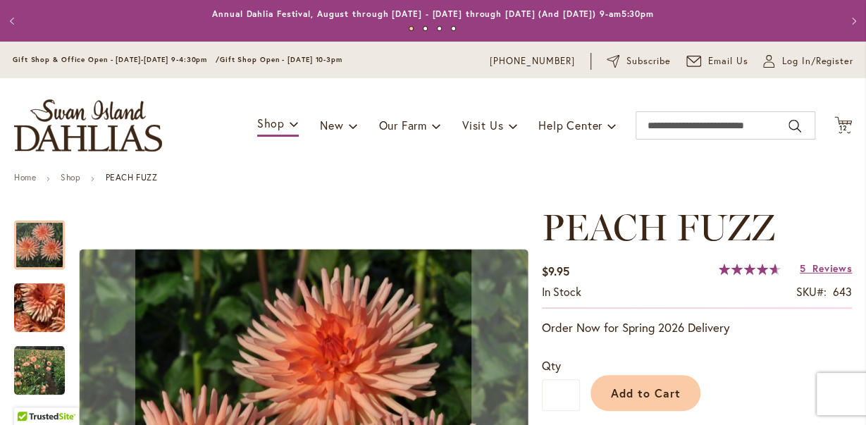
click at [32, 366] on img "PEACH FUZZ" at bounding box center [39, 370] width 51 height 51
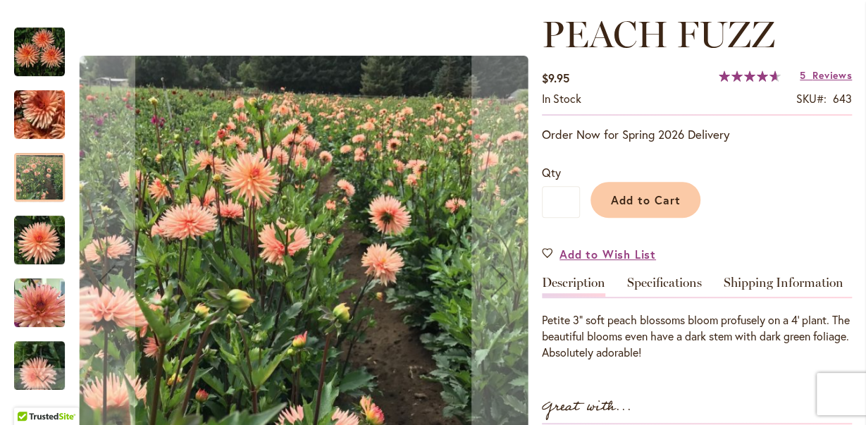
scroll to position [220, 0]
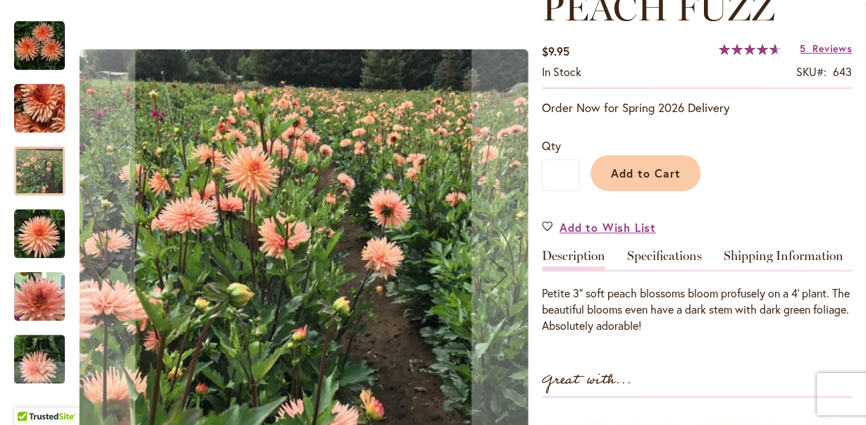
click at [35, 298] on img "PEACH FUZZ" at bounding box center [39, 296] width 51 height 51
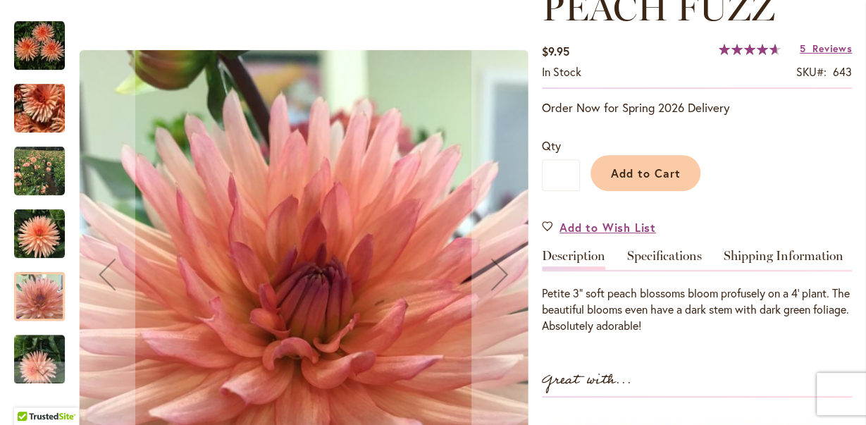
click at [44, 133] on div "PEACH FUZZ" at bounding box center [46, 164] width 65 height 63
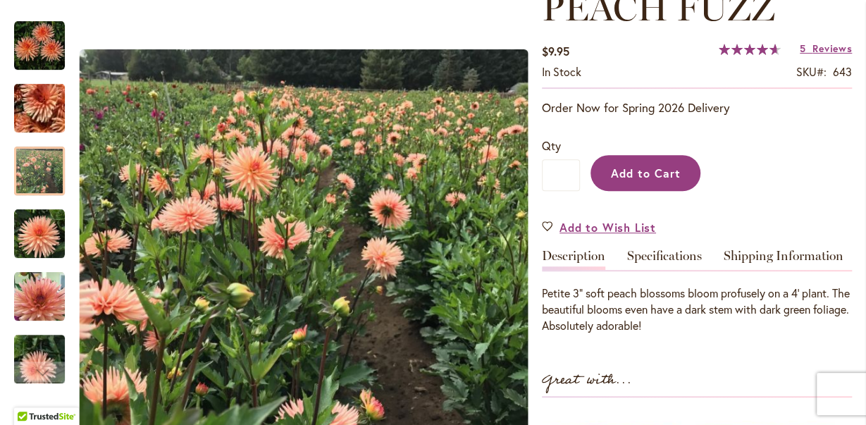
click at [653, 176] on span "Add to Cart" at bounding box center [646, 173] width 70 height 15
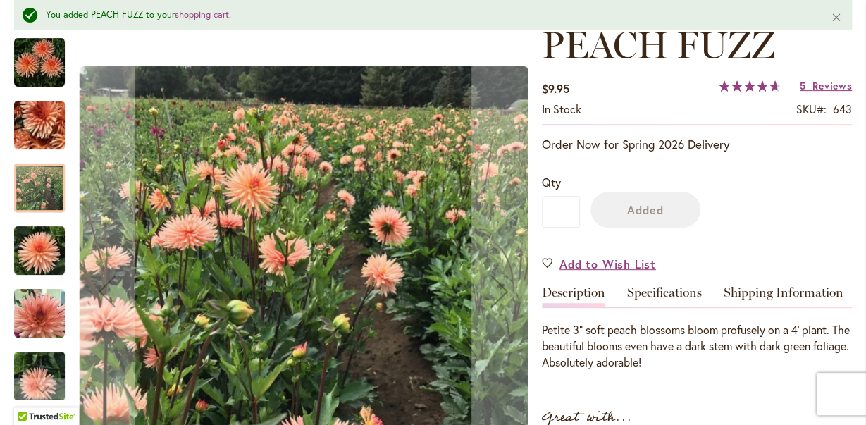
scroll to position [257, 0]
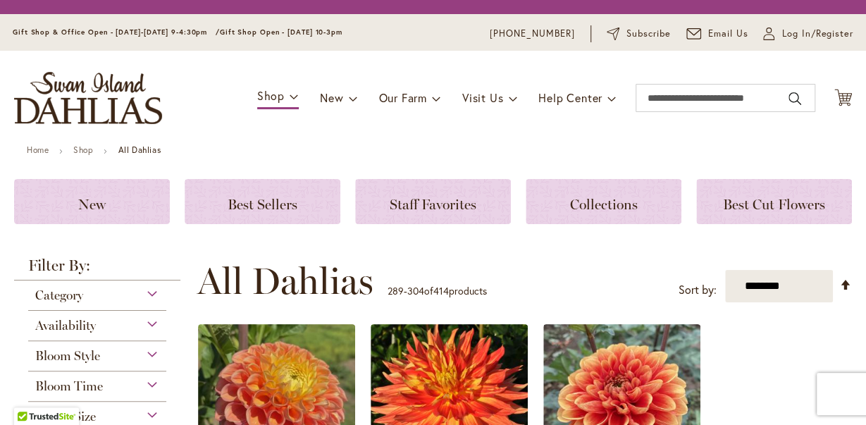
scroll to position [1723, 0]
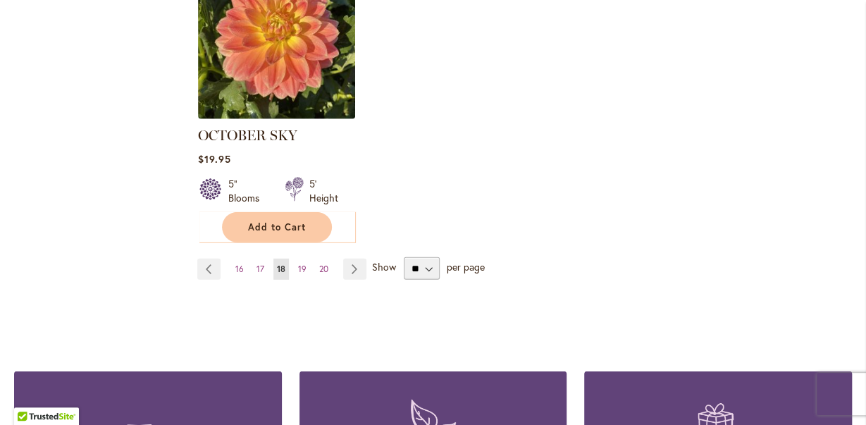
scroll to position [1906, 0]
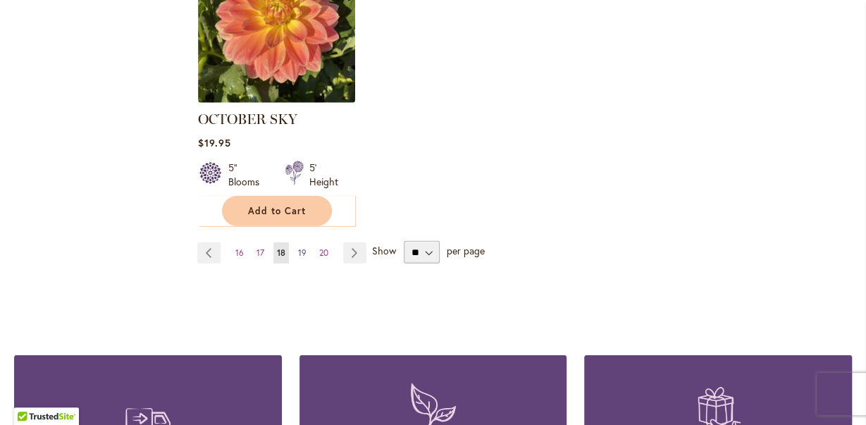
click at [302, 247] on span "19" at bounding box center [302, 252] width 8 height 11
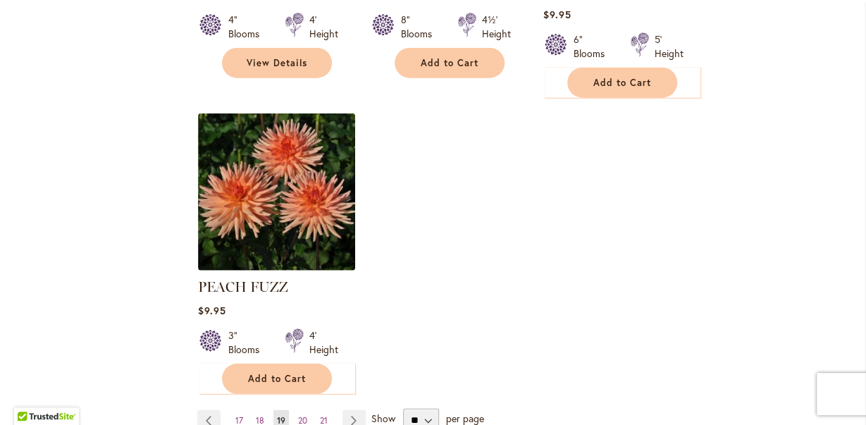
scroll to position [1760, 0]
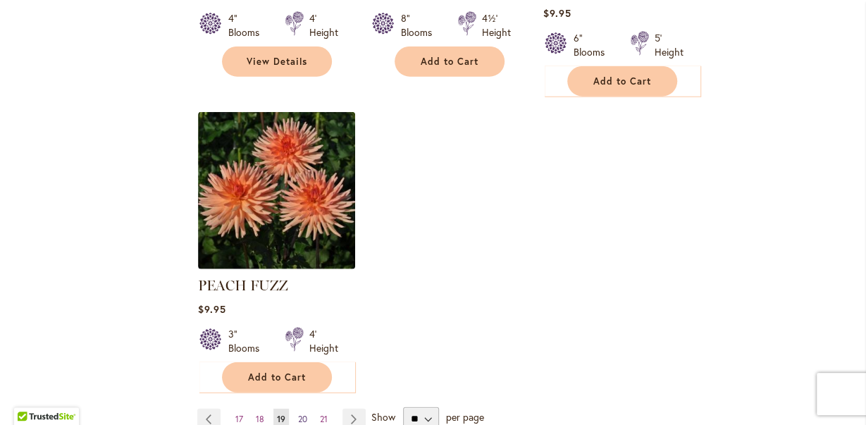
click at [300, 414] on span "20" at bounding box center [302, 419] width 9 height 11
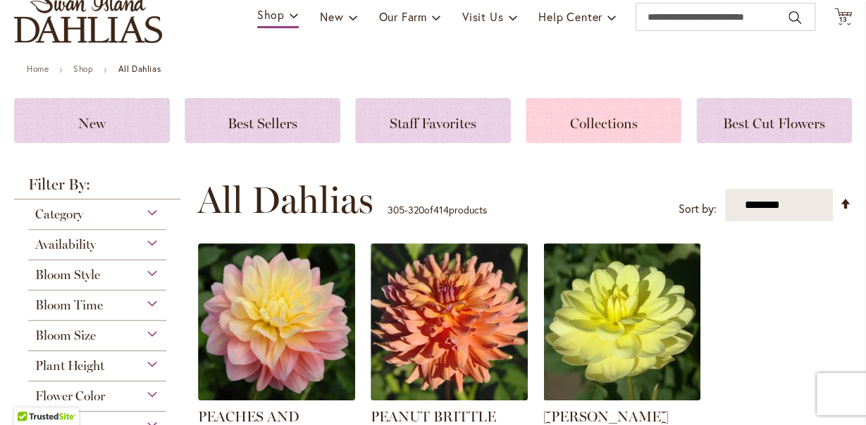
scroll to position [73, 0]
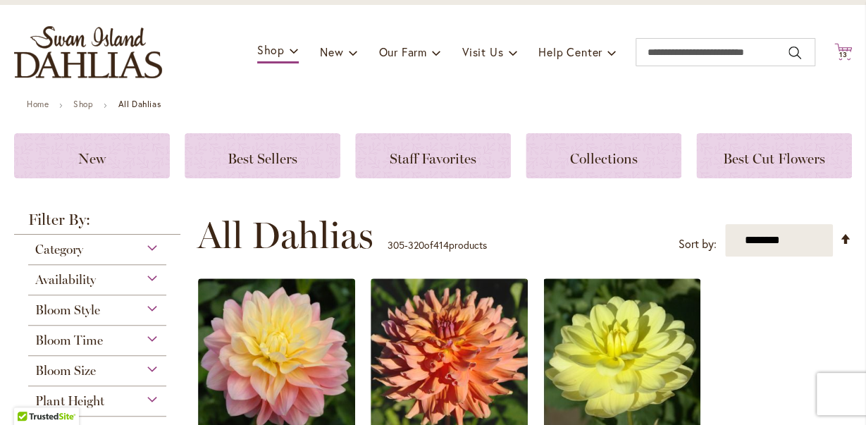
click at [843, 54] on span "13" at bounding box center [844, 54] width 8 height 9
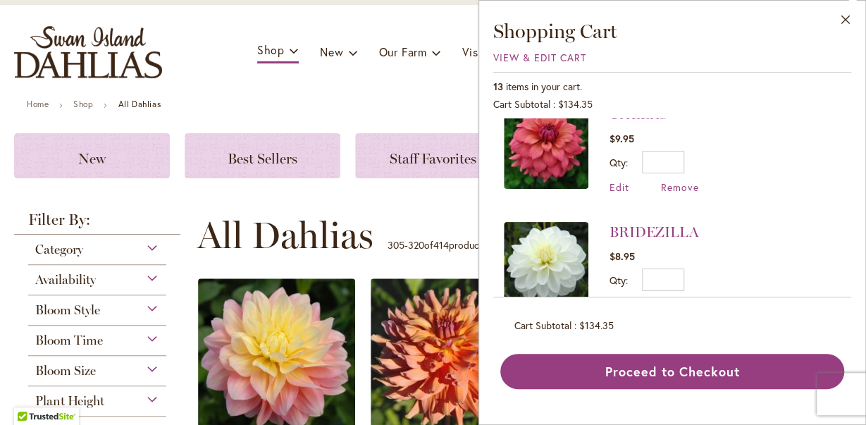
scroll to position [1344, 0]
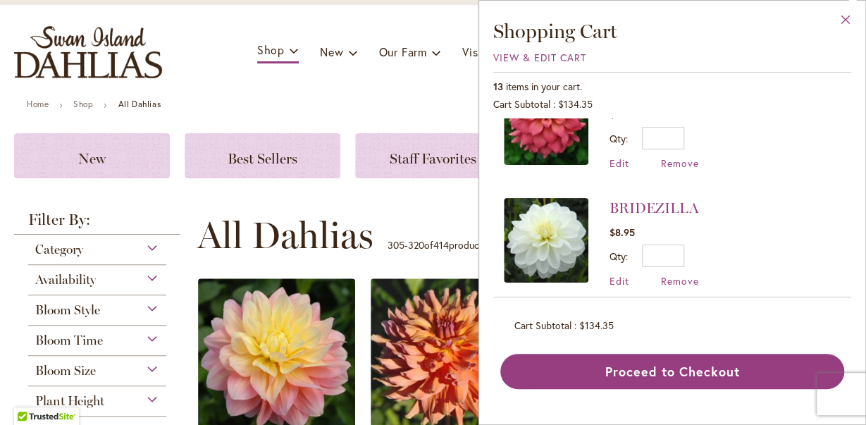
click at [845, 18] on button "Close" at bounding box center [846, 23] width 39 height 44
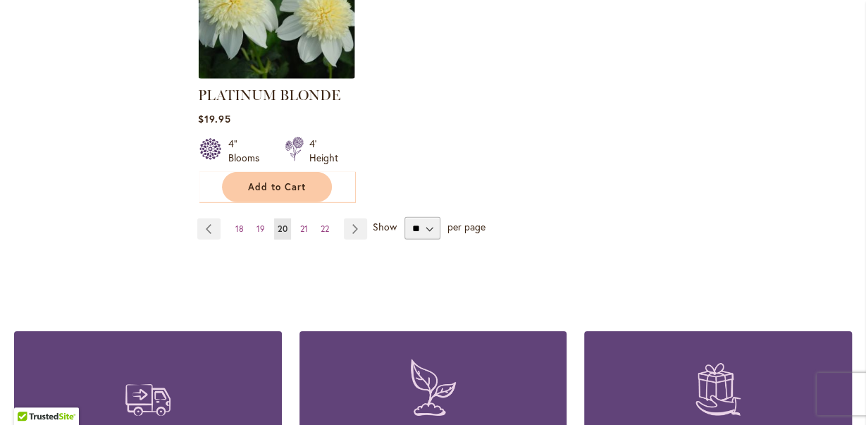
scroll to position [1980, 0]
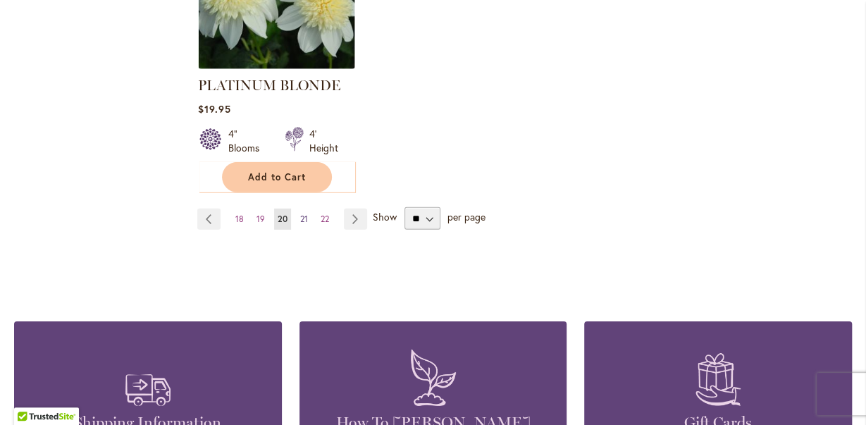
click at [302, 214] on span "21" at bounding box center [304, 219] width 8 height 11
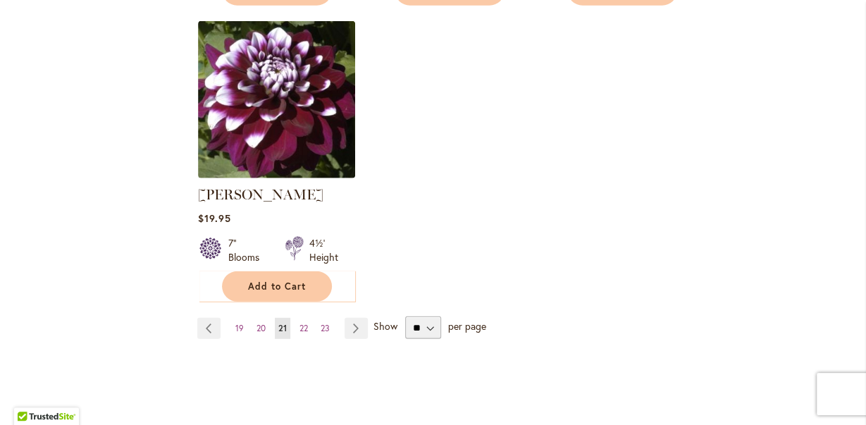
scroll to position [1833, 0]
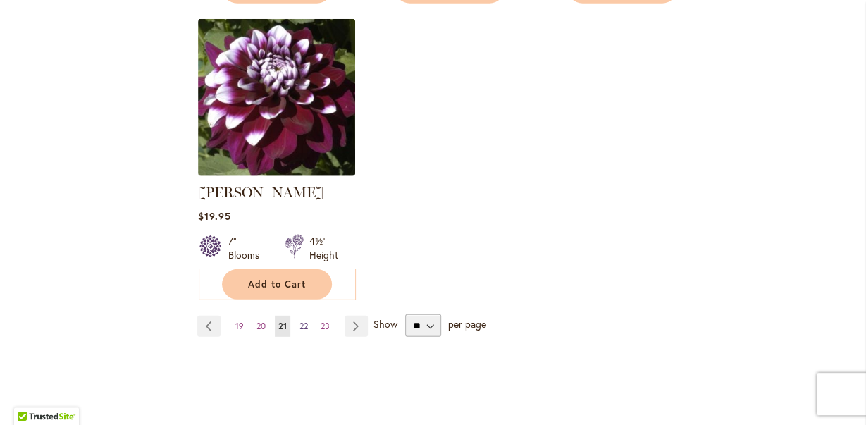
click at [305, 323] on span "22" at bounding box center [304, 326] width 8 height 11
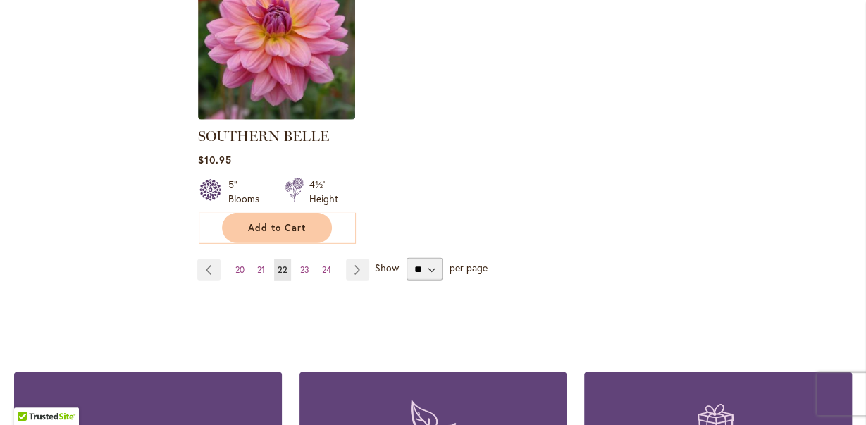
scroll to position [1906, 0]
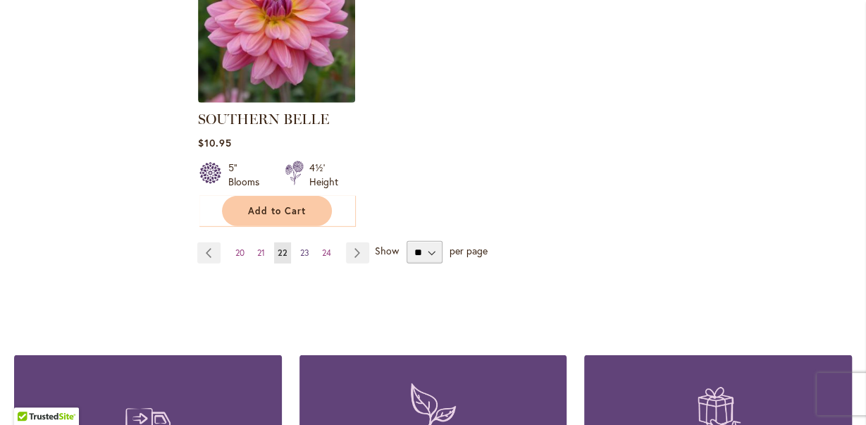
click at [300, 243] on link "Page 23" at bounding box center [305, 253] width 16 height 21
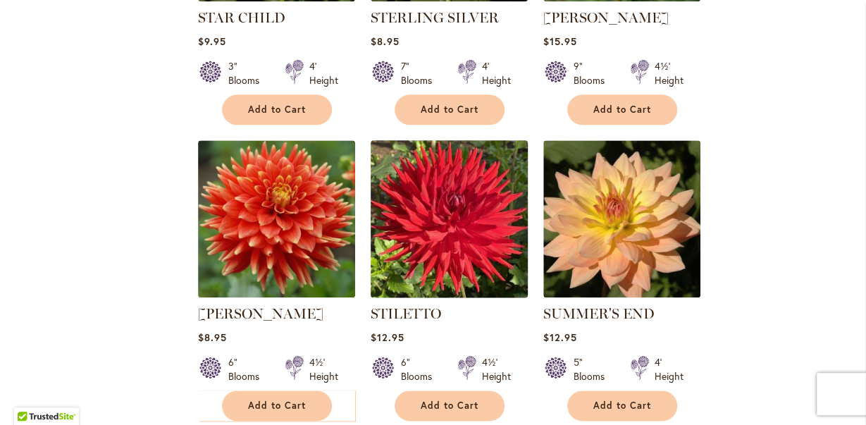
scroll to position [807, 0]
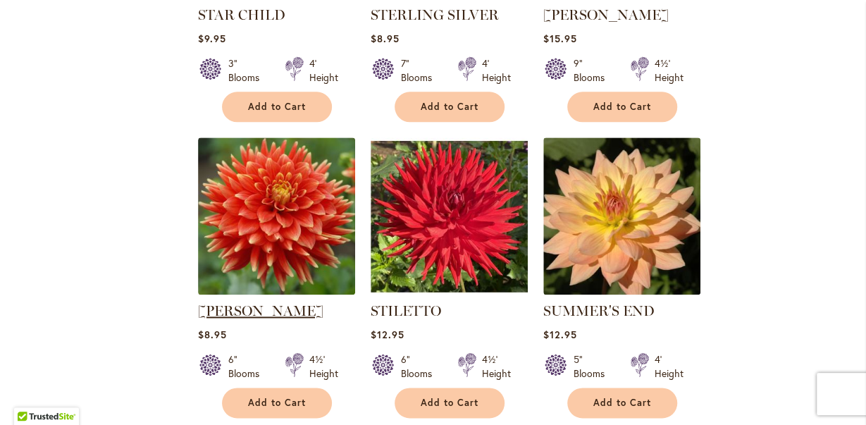
click at [240, 309] on link "[PERSON_NAME]" at bounding box center [260, 310] width 125 height 17
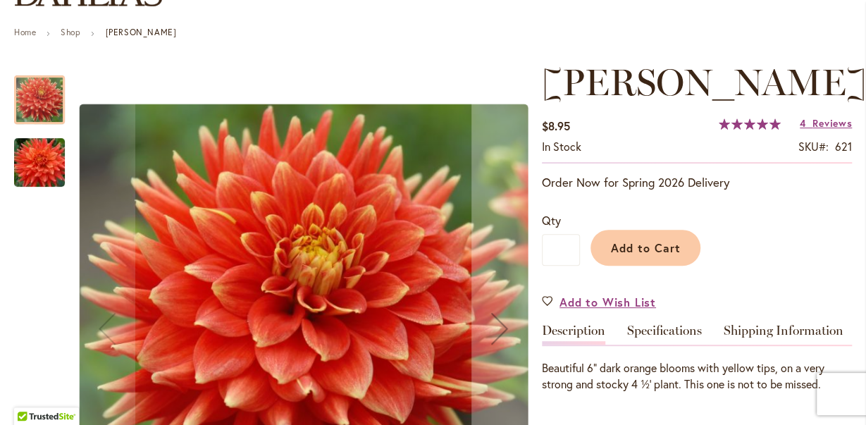
scroll to position [147, 0]
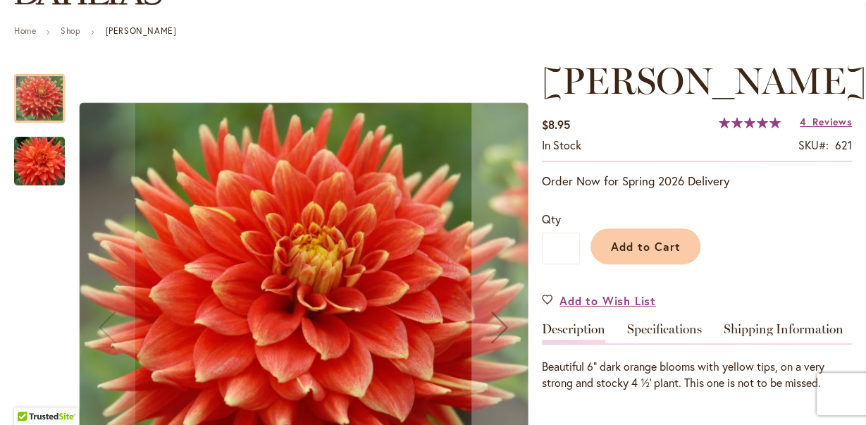
click at [44, 163] on img "STEVEN DAVID" at bounding box center [40, 162] width 102 height 68
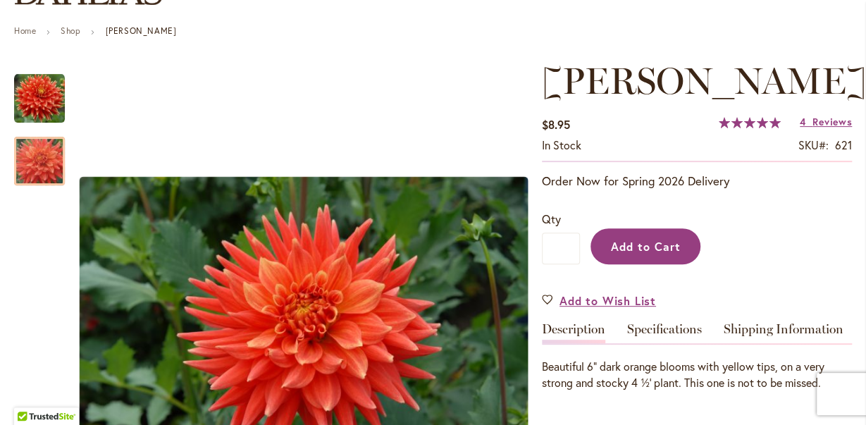
click at [654, 244] on span "Add to Cart" at bounding box center [646, 246] width 70 height 15
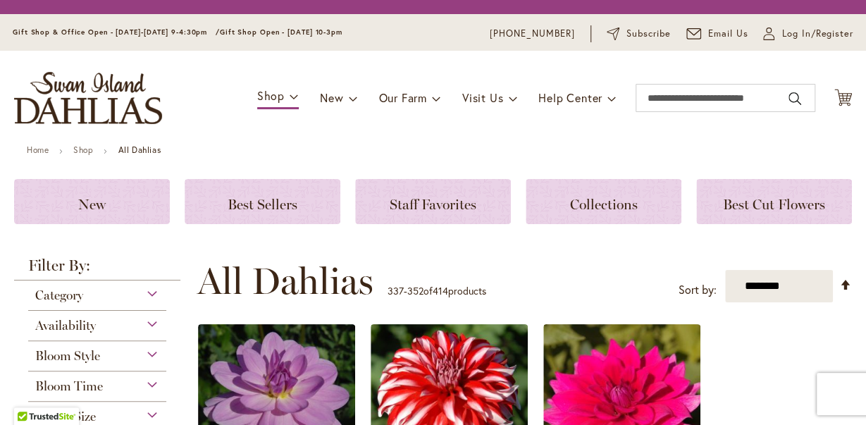
scroll to position [1906, 0]
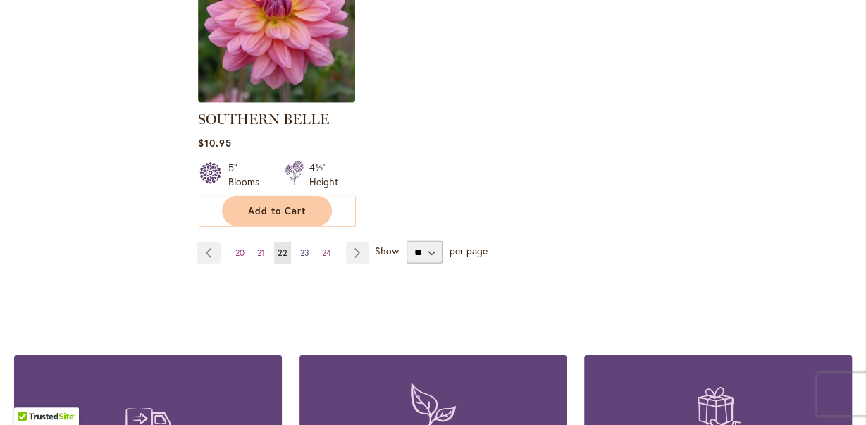
click at [302, 247] on span "23" at bounding box center [304, 252] width 9 height 11
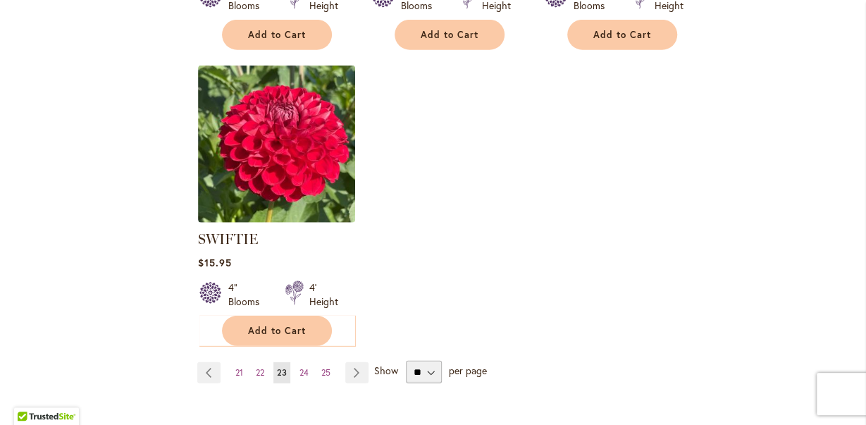
scroll to position [1933, 0]
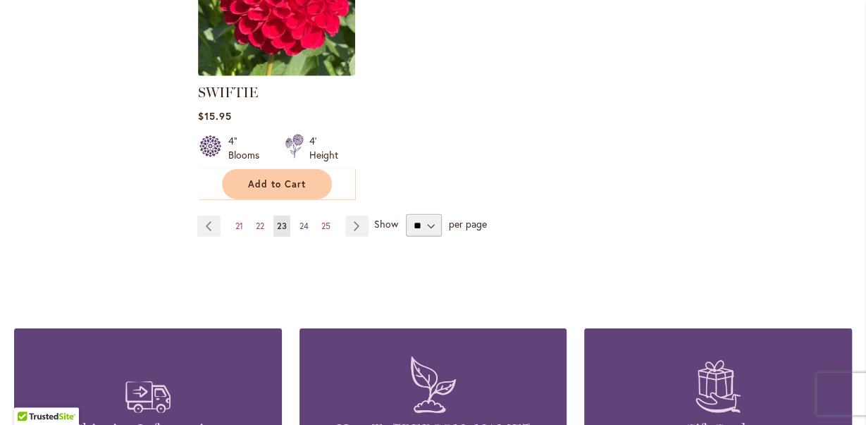
click at [304, 221] on span "24" at bounding box center [304, 226] width 9 height 11
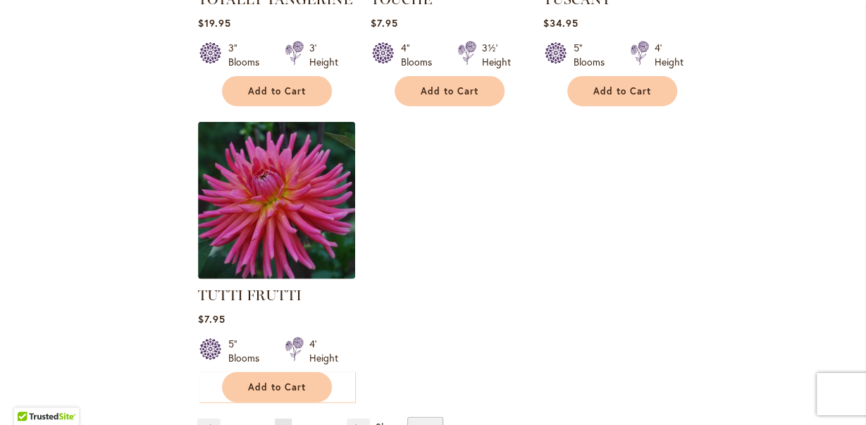
scroll to position [1760, 0]
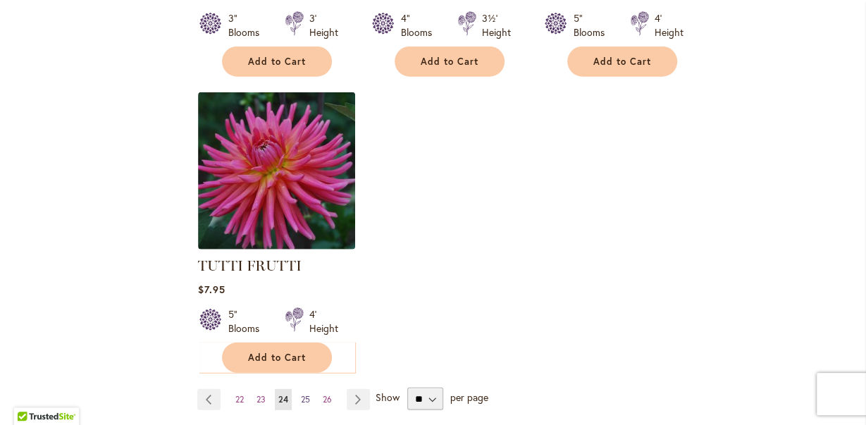
click at [307, 394] on span "25" at bounding box center [305, 399] width 9 height 11
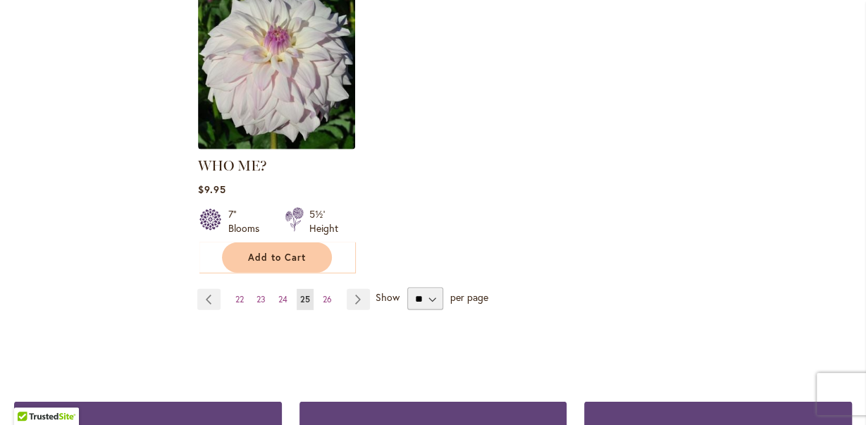
scroll to position [1980, 0]
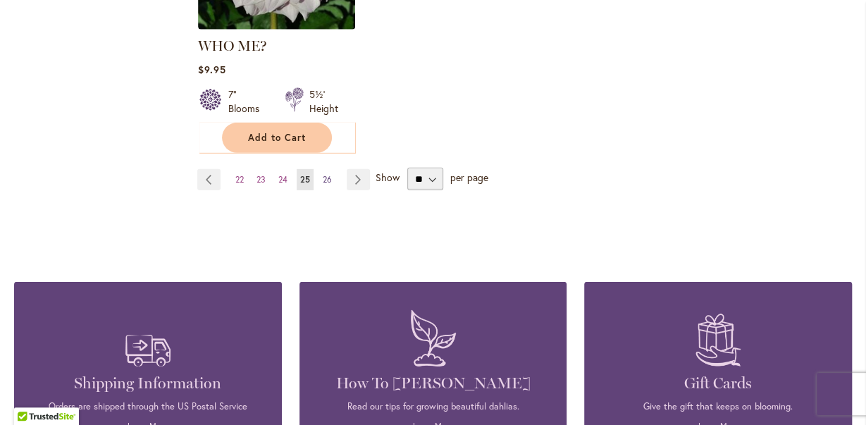
click at [328, 174] on span "26" at bounding box center [327, 179] width 9 height 11
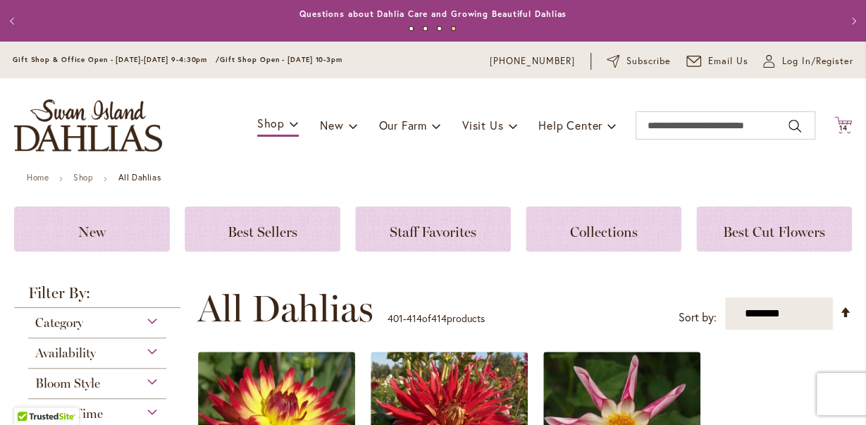
click at [845, 124] on icon "Cart .cls-1 { fill: #231f20; }" at bounding box center [844, 125] width 18 height 18
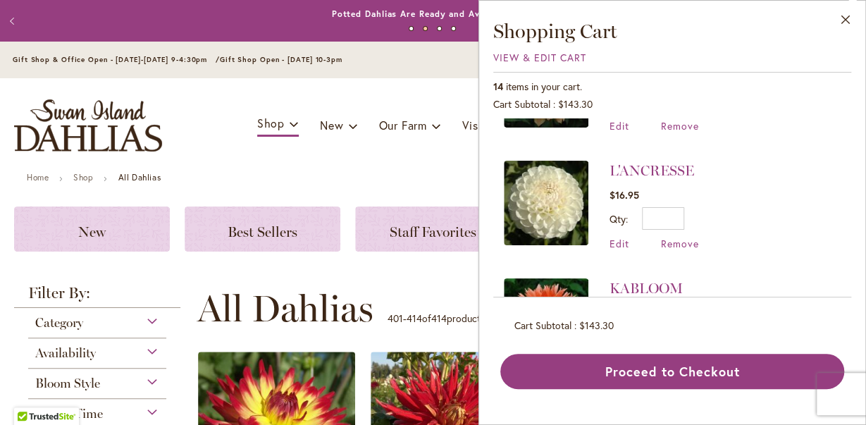
scroll to position [587, 0]
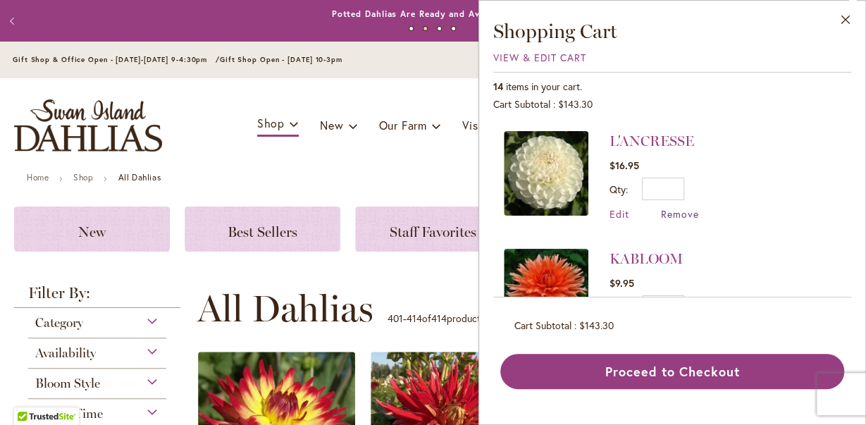
click at [675, 207] on span "Remove" at bounding box center [680, 213] width 38 height 13
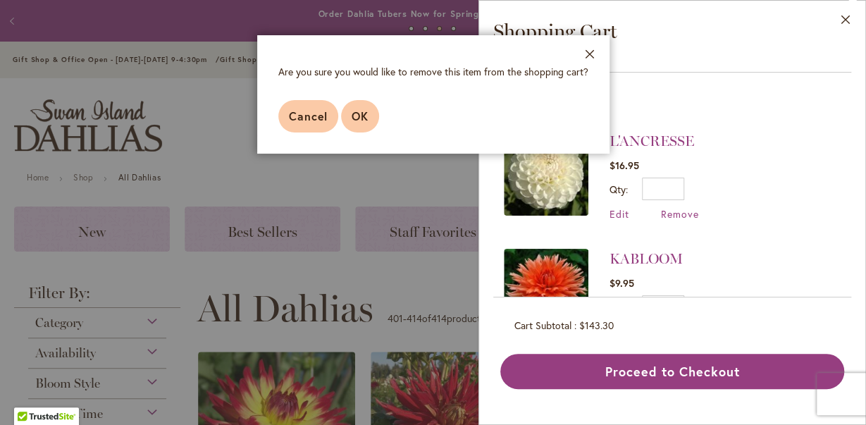
click at [355, 113] on span "OK" at bounding box center [360, 116] width 17 height 15
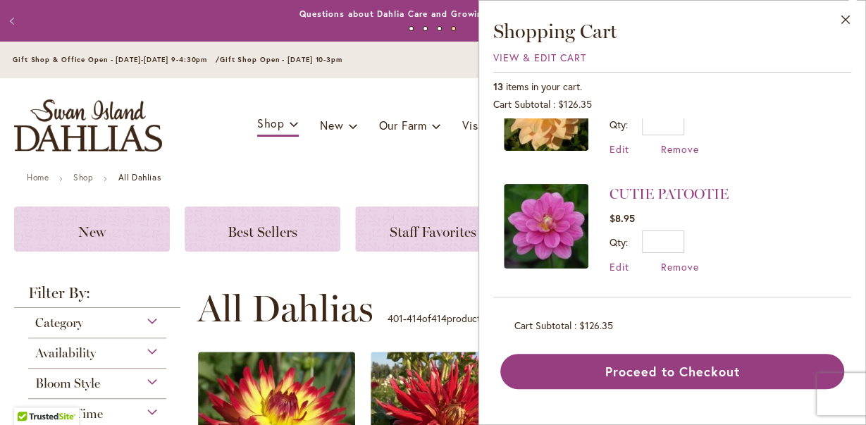
scroll to position [1124, 0]
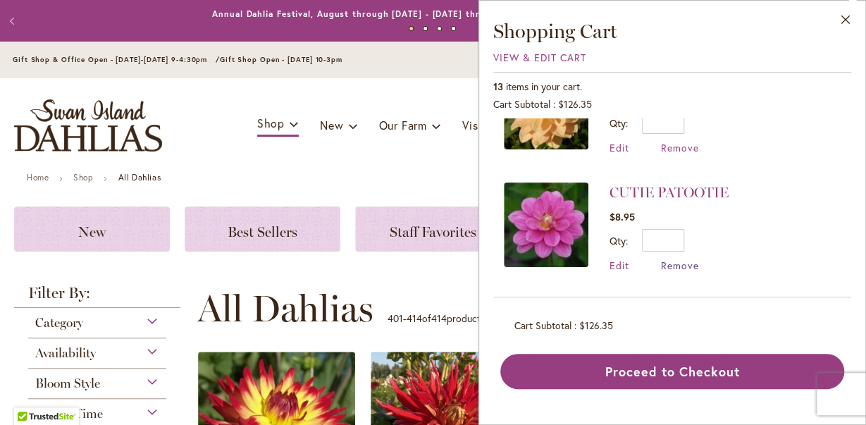
click at [677, 259] on span "Remove" at bounding box center [680, 265] width 38 height 13
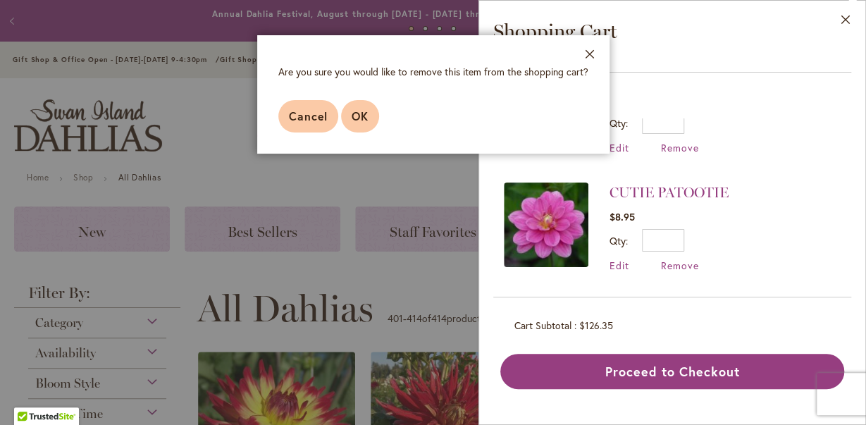
click at [360, 113] on span "OK" at bounding box center [360, 116] width 17 height 15
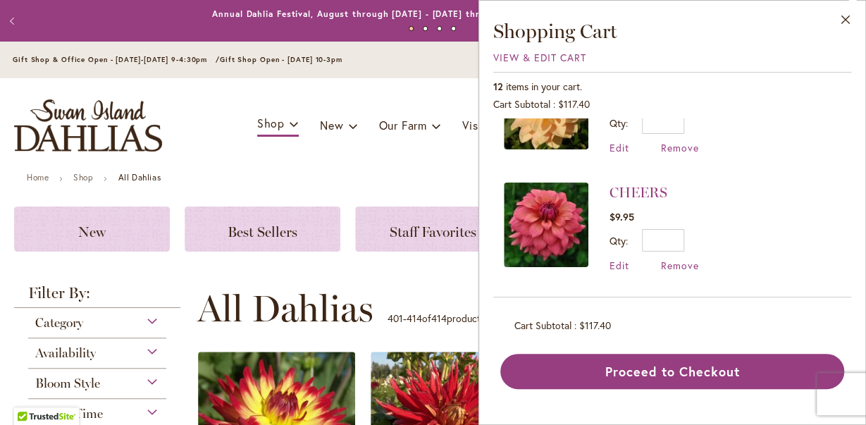
scroll to position [0, 0]
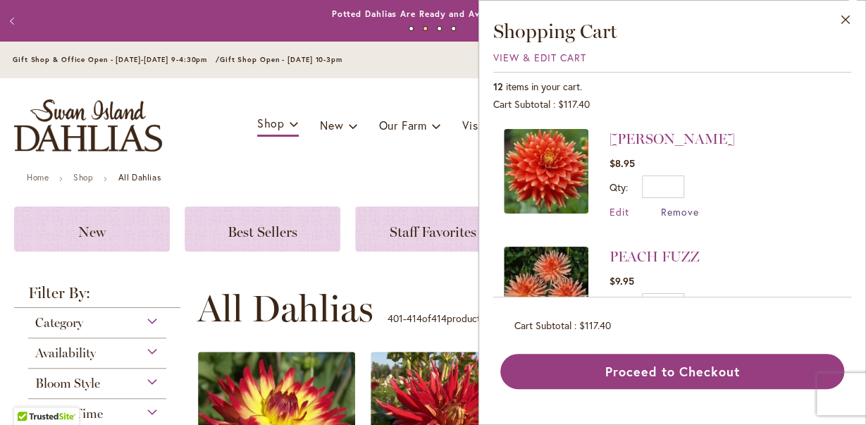
click at [677, 211] on span "Remove" at bounding box center [680, 211] width 38 height 13
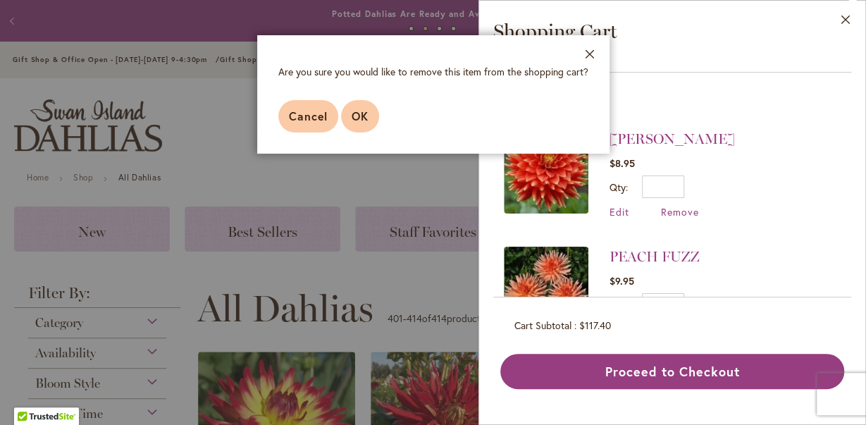
click at [370, 116] on button "OK" at bounding box center [360, 116] width 38 height 32
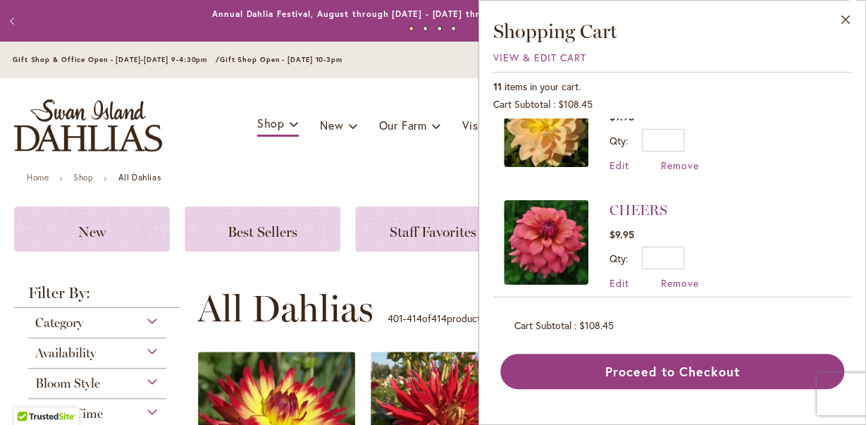
scroll to position [1026, 0]
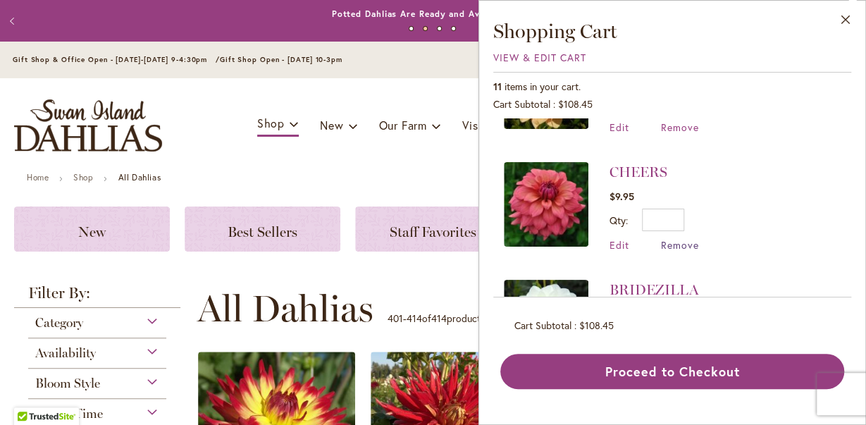
click at [686, 238] on span "Remove" at bounding box center [680, 244] width 38 height 13
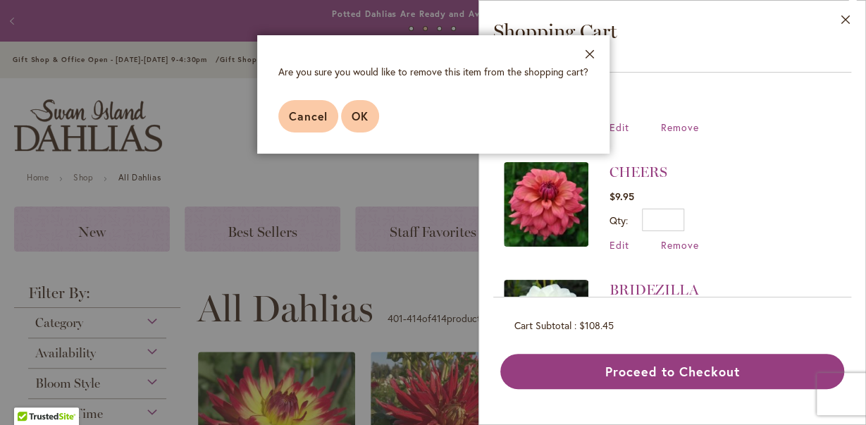
click at [357, 118] on span "OK" at bounding box center [360, 116] width 17 height 15
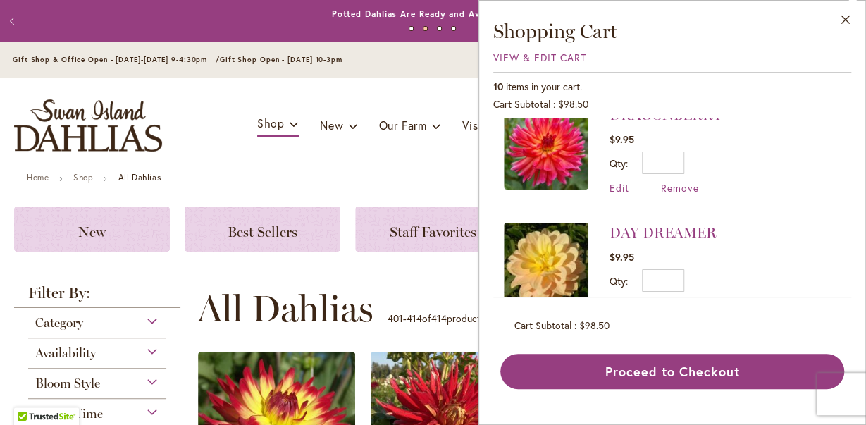
scroll to position [847, 0]
click at [682, 225] on link "DAY DREAMER" at bounding box center [663, 233] width 107 height 17
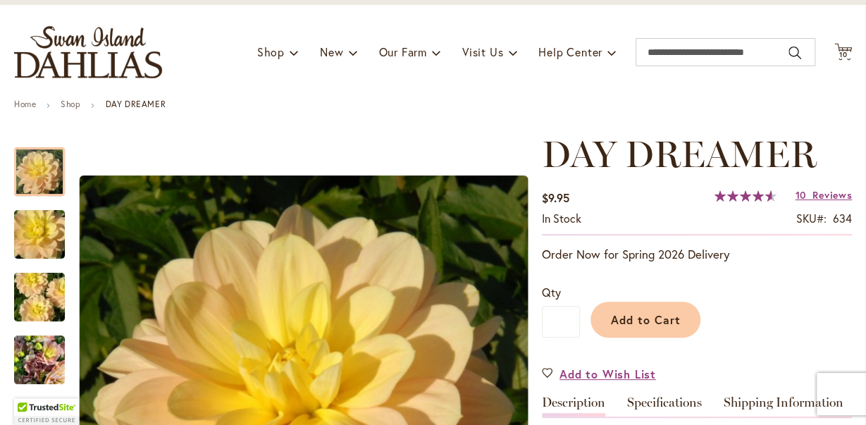
scroll to position [147, 0]
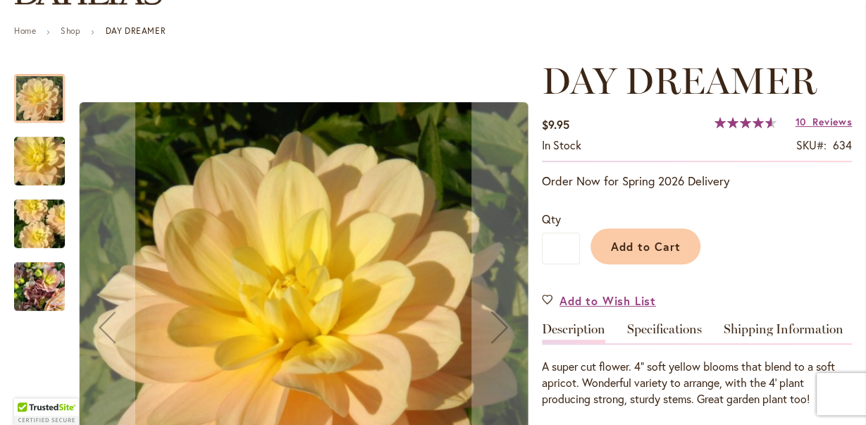
click at [32, 152] on img "DAY DREAMER" at bounding box center [40, 162] width 102 height 68
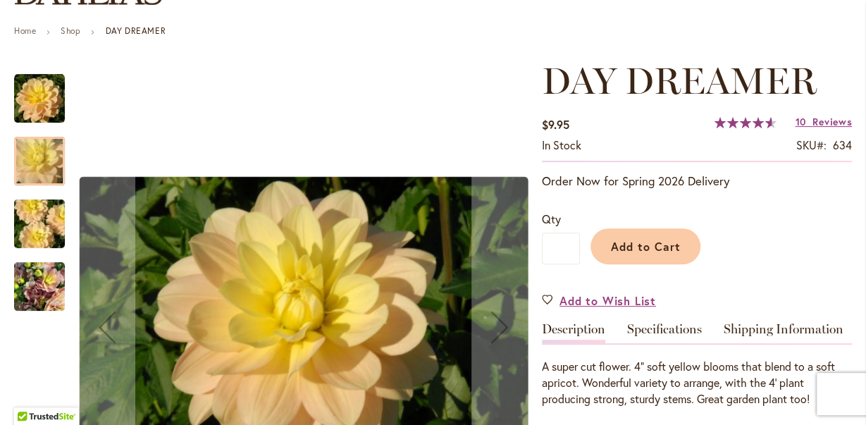
click at [39, 215] on img "DAY DREAMER" at bounding box center [40, 224] width 102 height 68
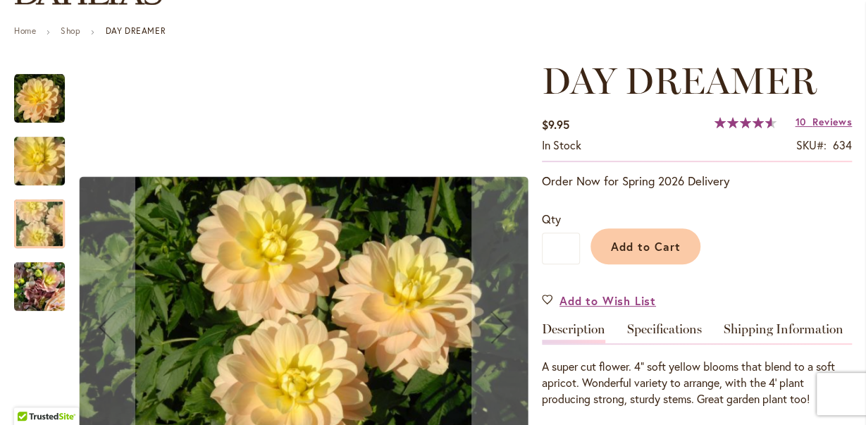
click at [30, 284] on img "DAY DREAMER" at bounding box center [39, 287] width 51 height 68
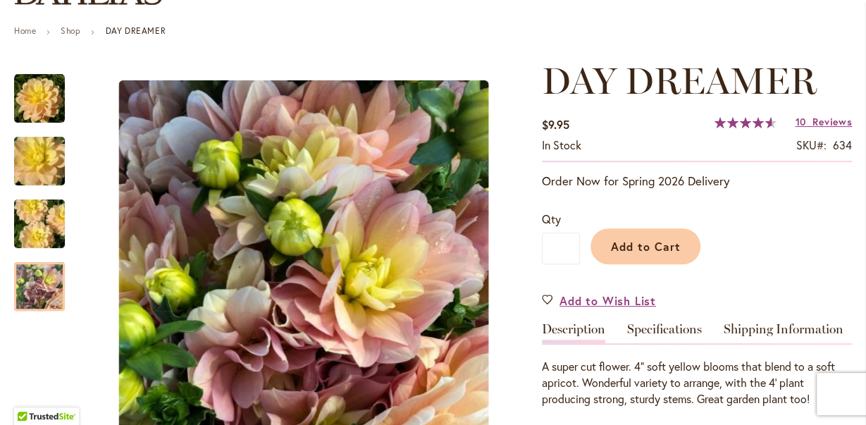
scroll to position [0, 0]
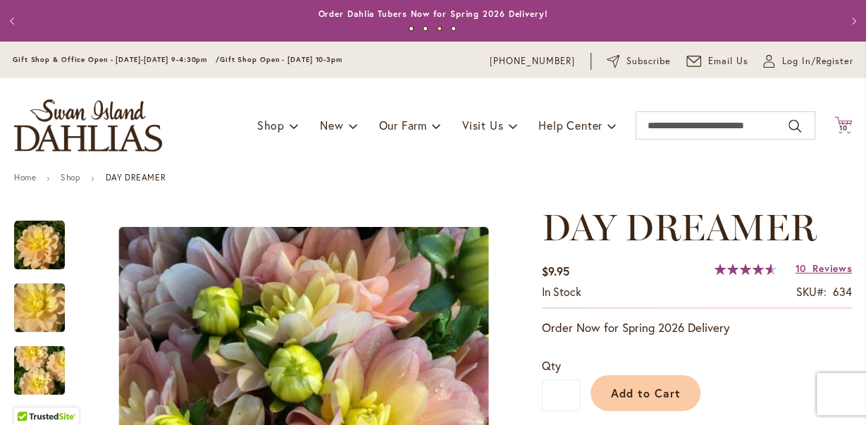
click at [848, 125] on icon "Cart .cls-1 { fill: #231f20; }" at bounding box center [844, 125] width 18 height 18
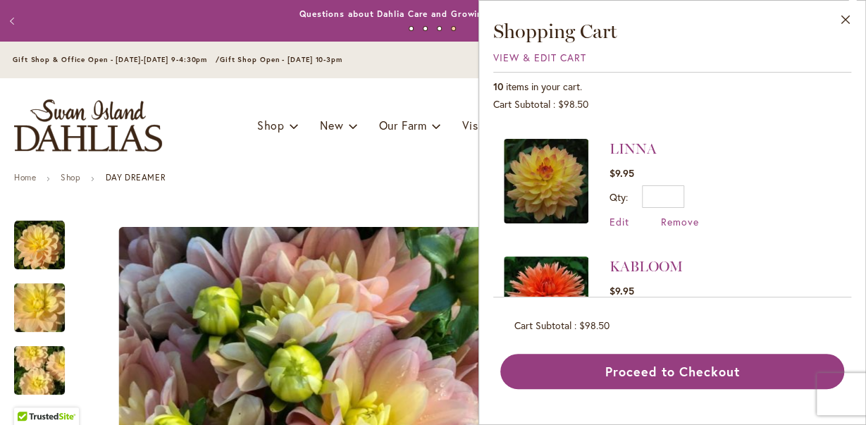
scroll to position [367, 0]
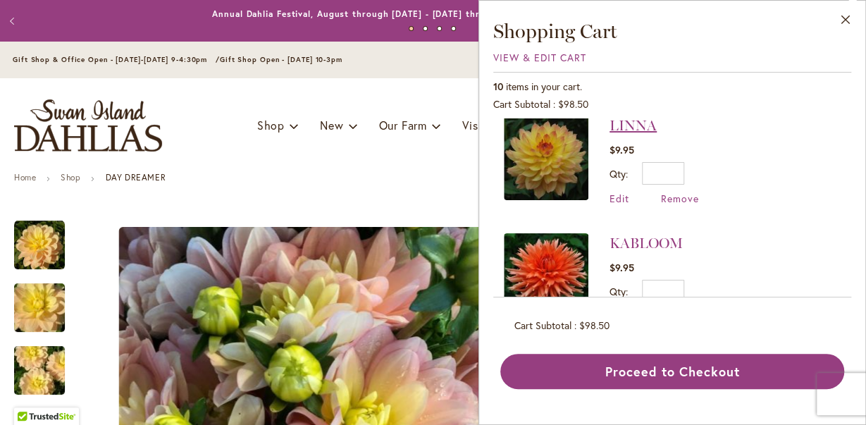
click at [621, 122] on link "LINNA" at bounding box center [633, 125] width 47 height 17
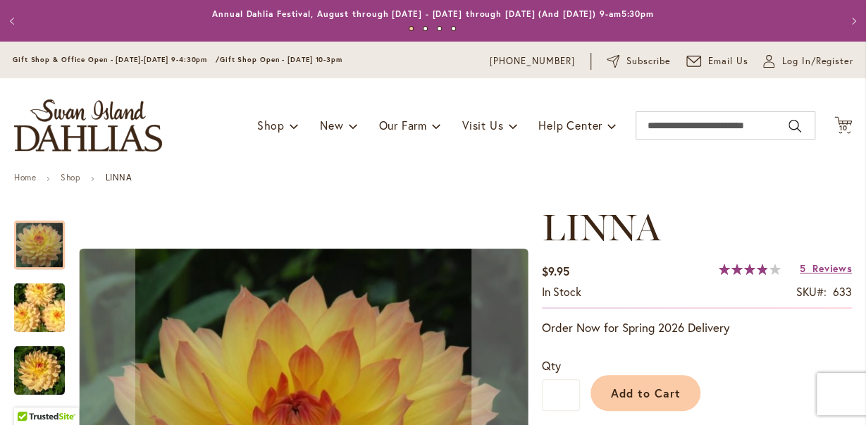
click at [20, 304] on img "LINNA" at bounding box center [40, 308] width 102 height 68
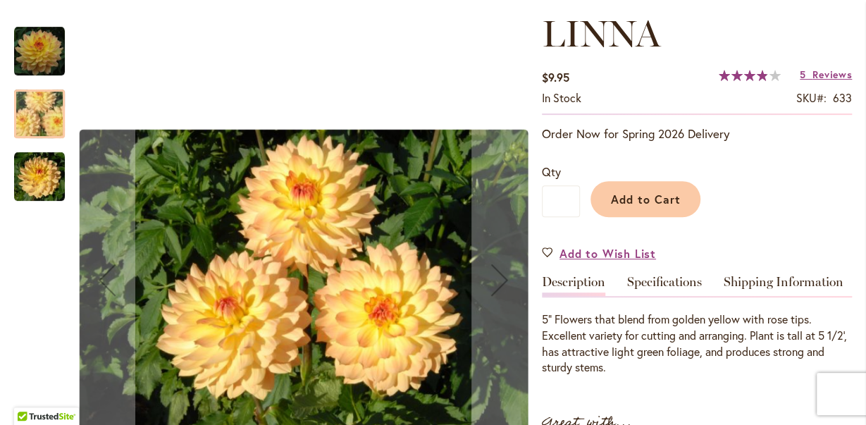
scroll to position [220, 0]
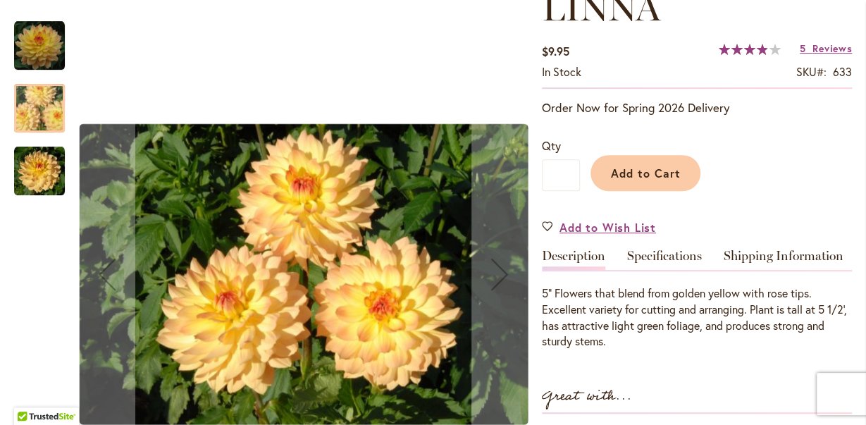
click at [42, 173] on img "LINNA" at bounding box center [39, 171] width 51 height 51
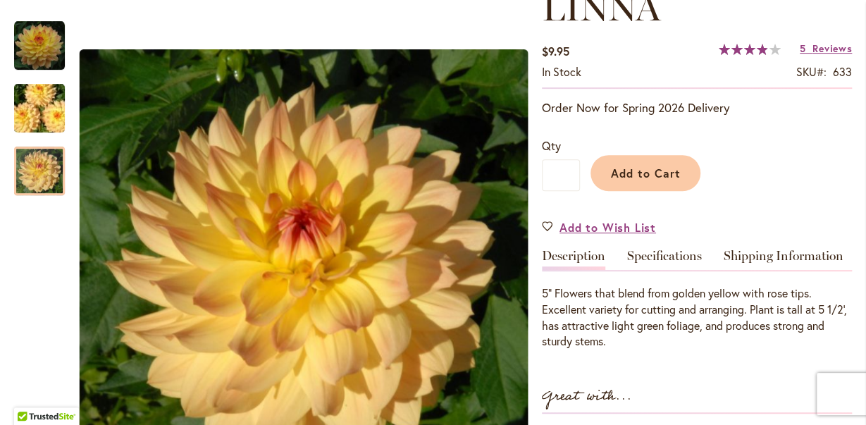
scroll to position [0, 0]
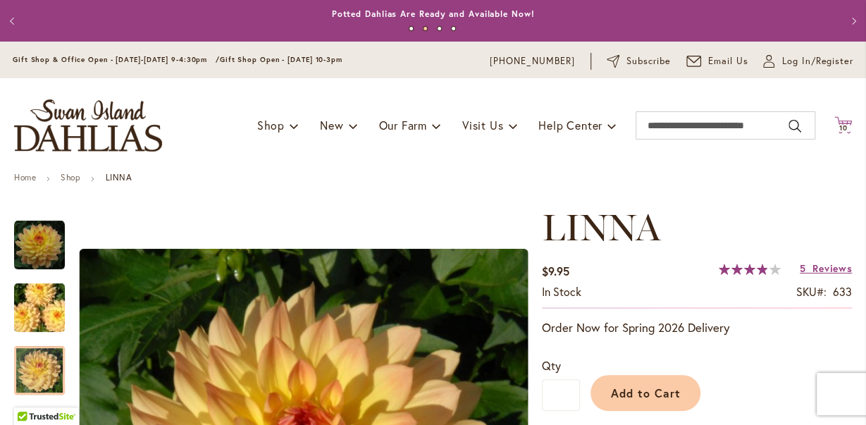
click at [848, 125] on icon "Cart .cls-1 { fill: #231f20; }" at bounding box center [844, 125] width 18 height 18
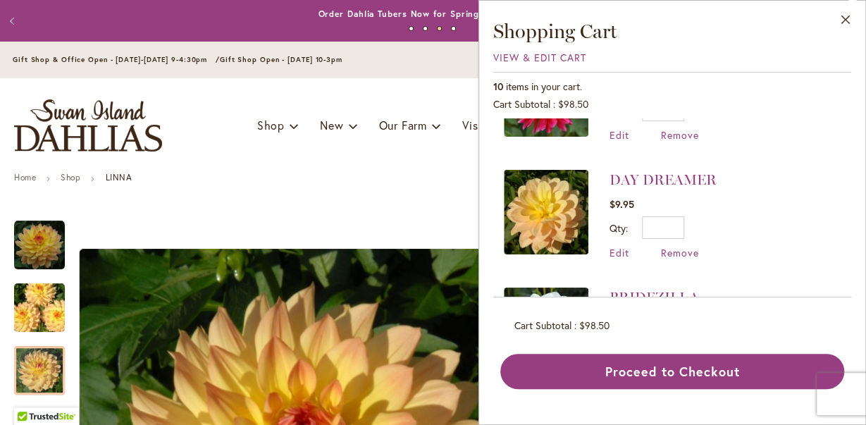
scroll to position [953, 0]
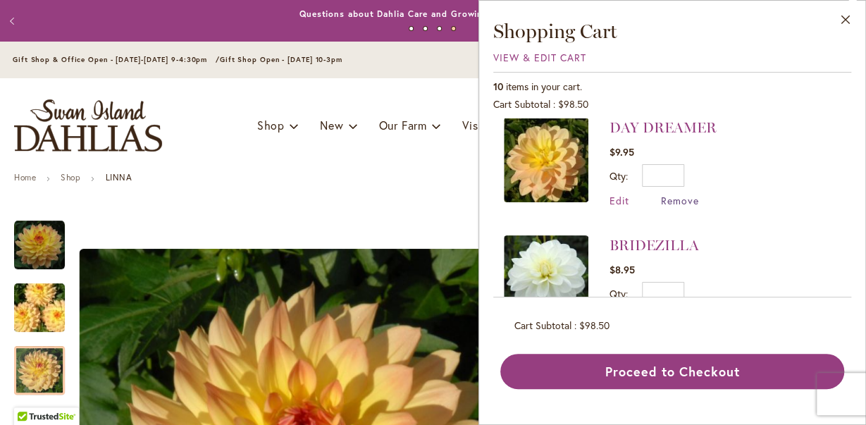
click at [680, 194] on span "Remove" at bounding box center [680, 200] width 38 height 13
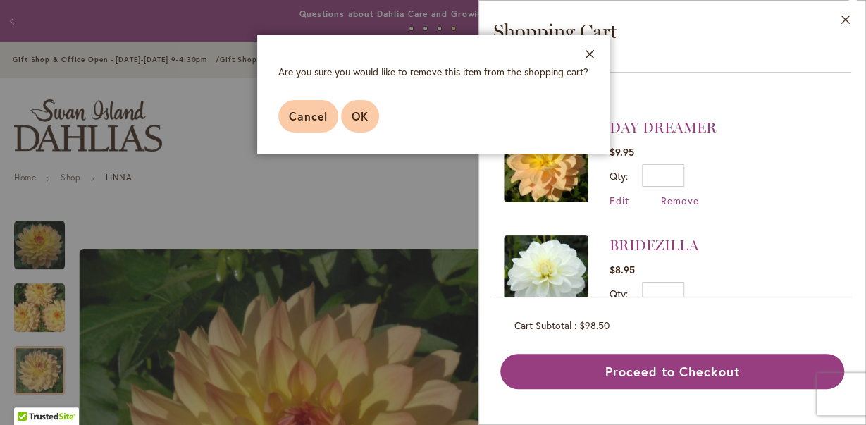
click at [360, 122] on span "OK" at bounding box center [360, 116] width 17 height 15
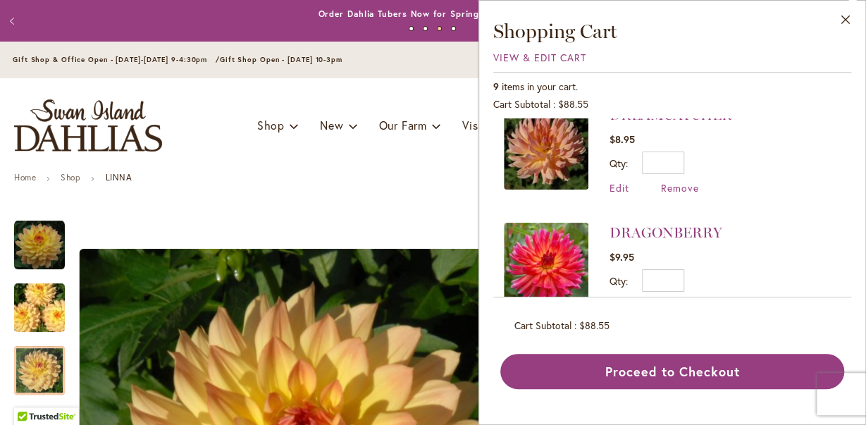
scroll to position [584, 0]
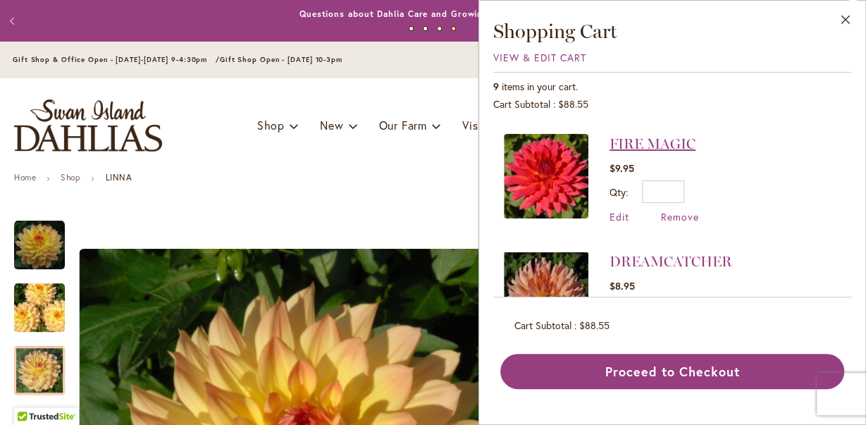
click at [652, 135] on link "FIRE MAGIC" at bounding box center [653, 143] width 86 height 17
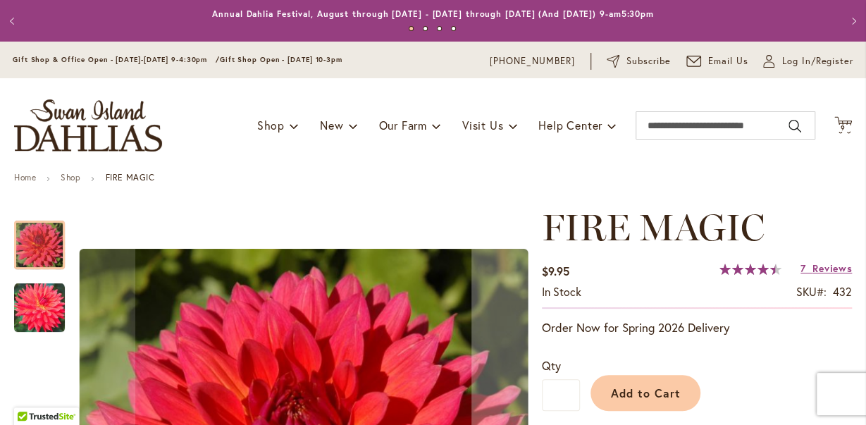
click at [37, 308] on img "FIRE MAGIC" at bounding box center [39, 308] width 51 height 51
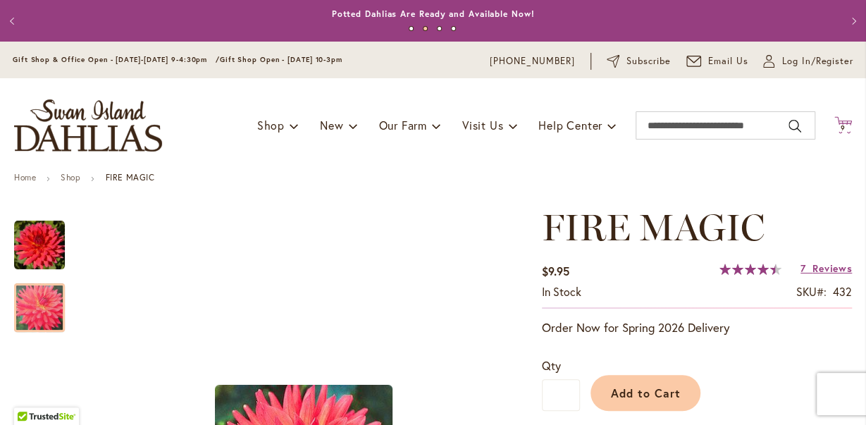
click at [846, 118] on icon "Cart .cls-1 { fill: #231f20; }" at bounding box center [844, 125] width 18 height 18
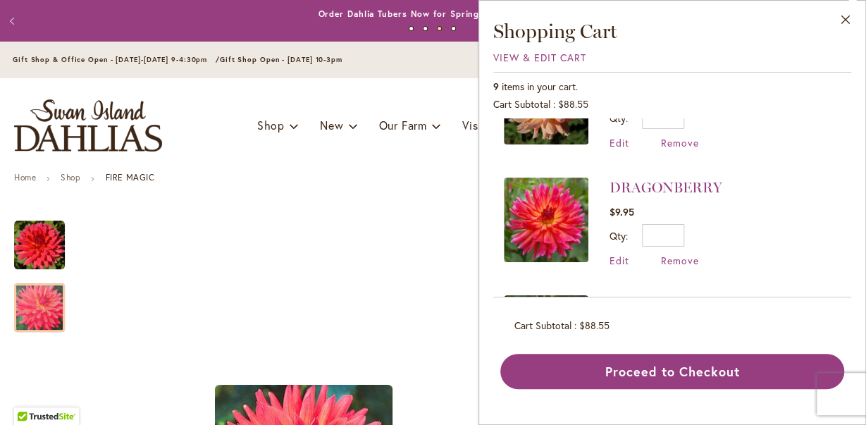
scroll to position [807, 0]
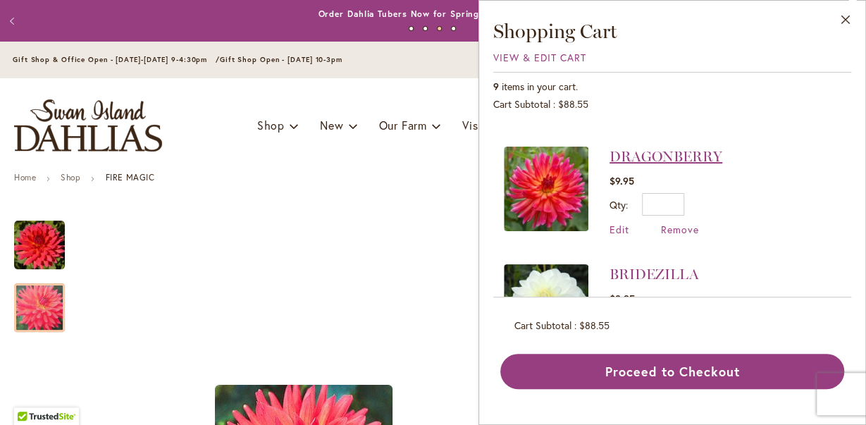
click at [656, 148] on link "DRAGONBERRY" at bounding box center [666, 156] width 113 height 17
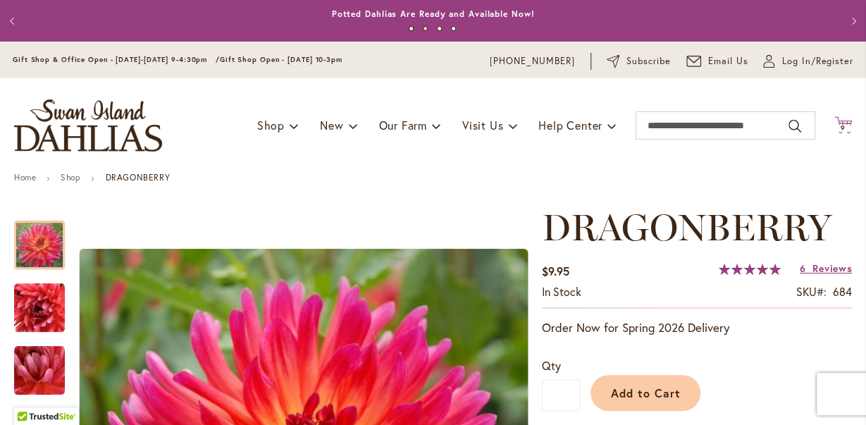
click at [845, 121] on icon at bounding box center [844, 124] width 18 height 17
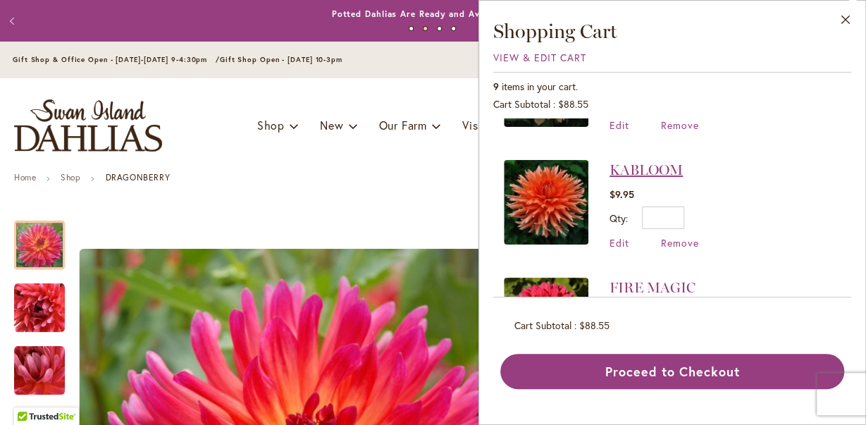
scroll to position [587, 0]
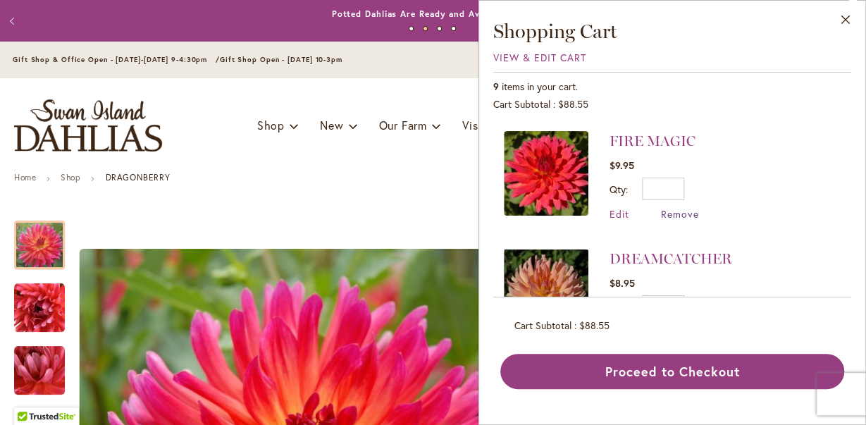
click at [687, 207] on span "Remove" at bounding box center [680, 213] width 38 height 13
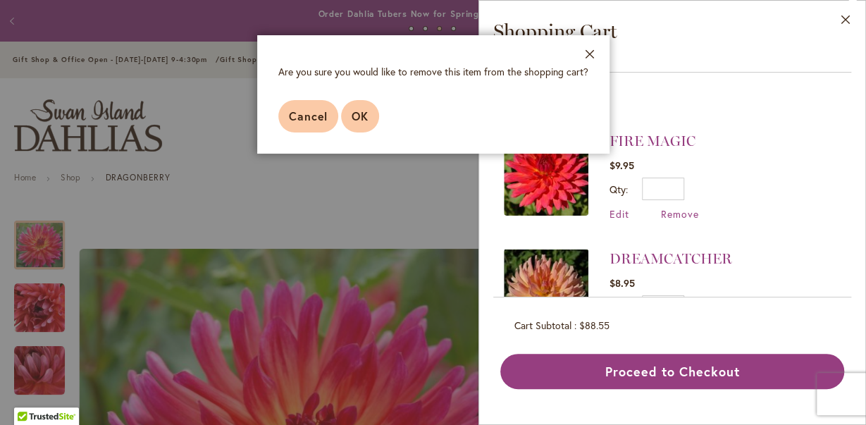
click at [356, 112] on span "OK" at bounding box center [360, 116] width 17 height 15
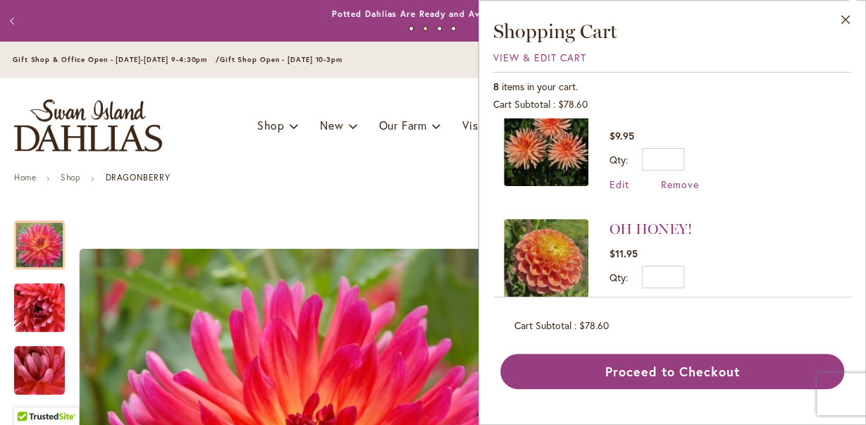
scroll to position [0, 0]
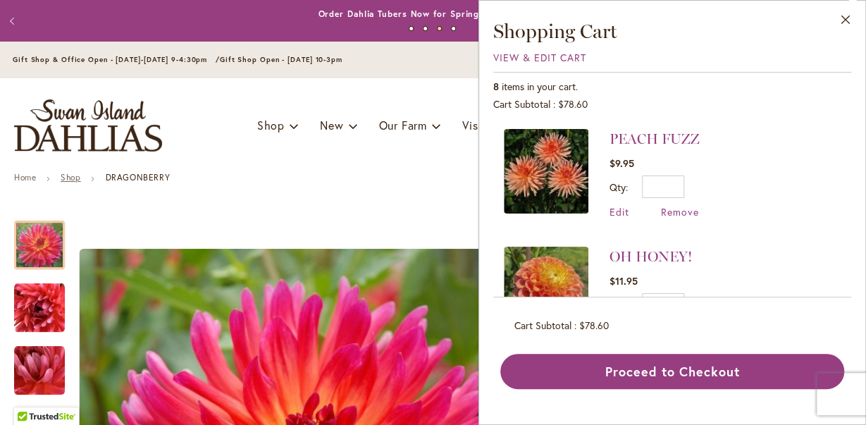
click at [73, 176] on link "Shop" at bounding box center [71, 177] width 20 height 11
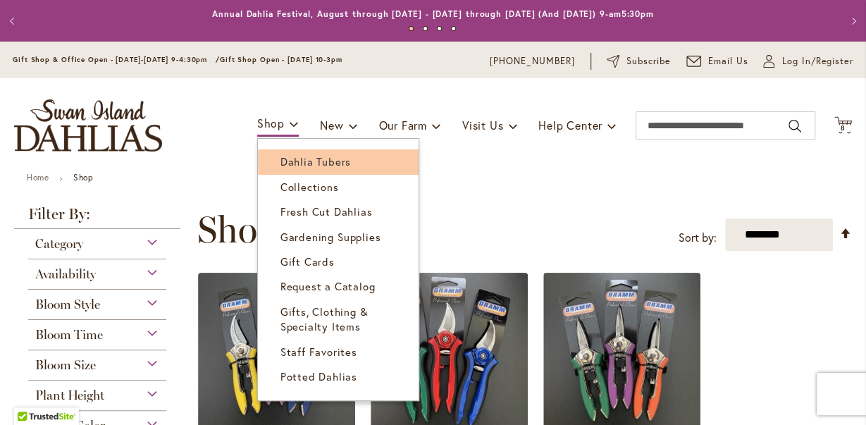
click at [299, 160] on span "Dahlia Tubers" at bounding box center [316, 161] width 70 height 14
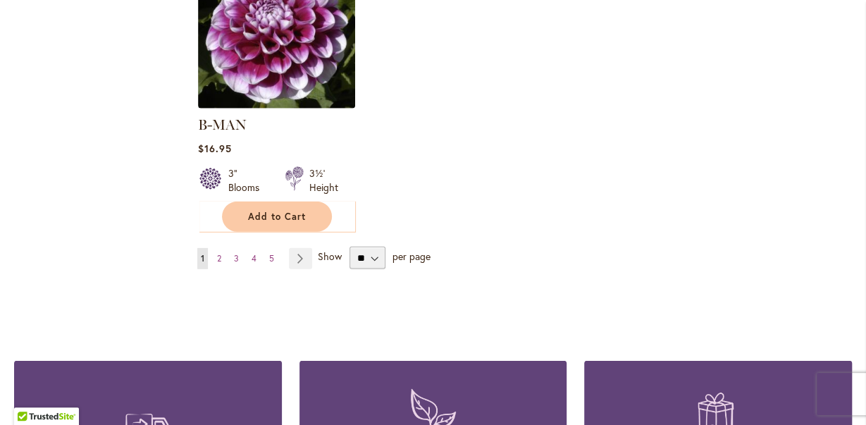
scroll to position [1906, 0]
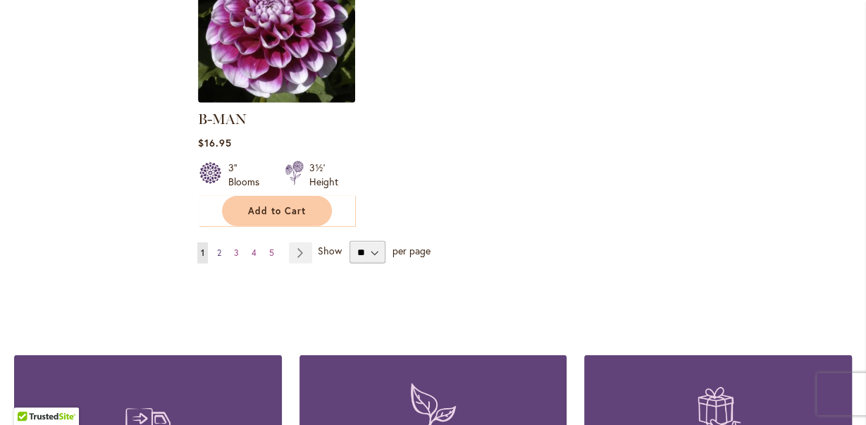
click at [221, 247] on span "2" at bounding box center [219, 252] width 4 height 11
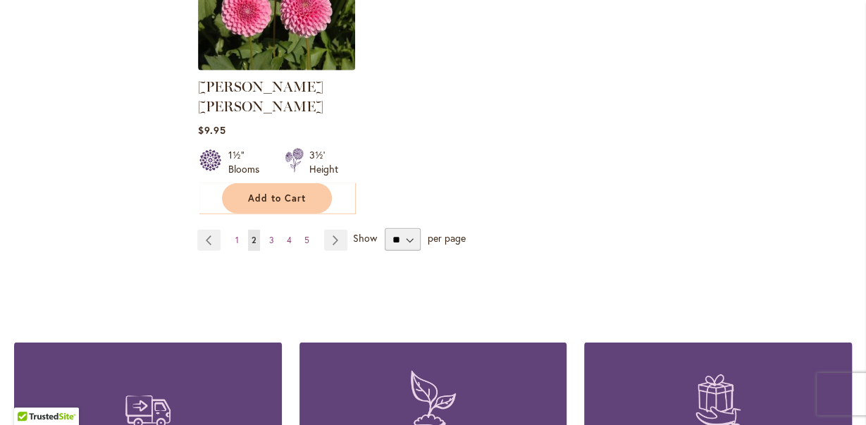
scroll to position [1980, 0]
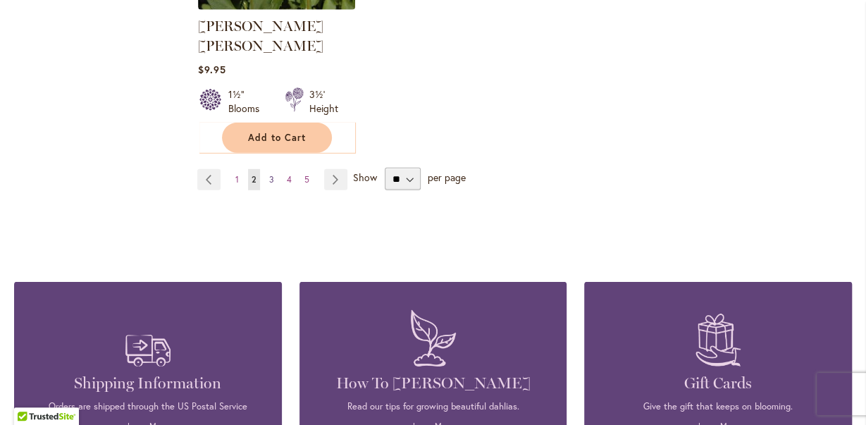
click at [272, 174] on span "3" at bounding box center [271, 179] width 5 height 11
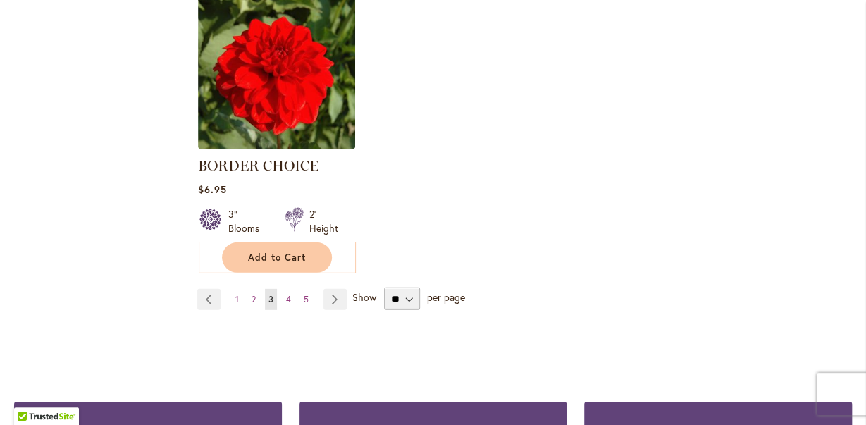
scroll to position [1980, 0]
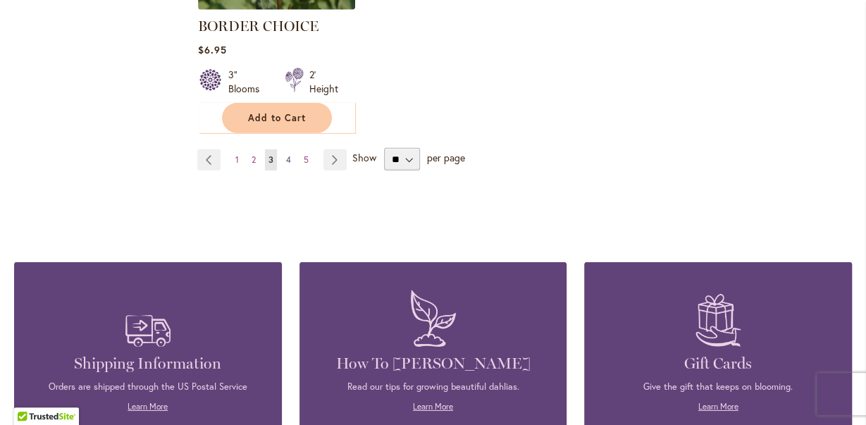
click at [288, 156] on span "4" at bounding box center [288, 159] width 5 height 11
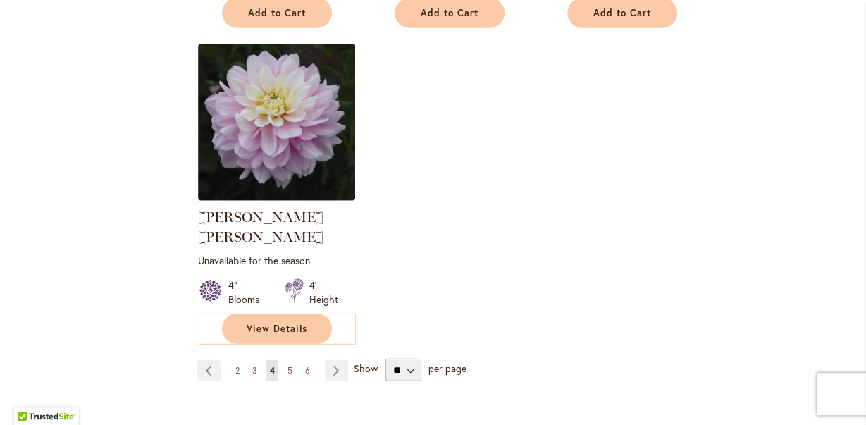
scroll to position [1833, 0]
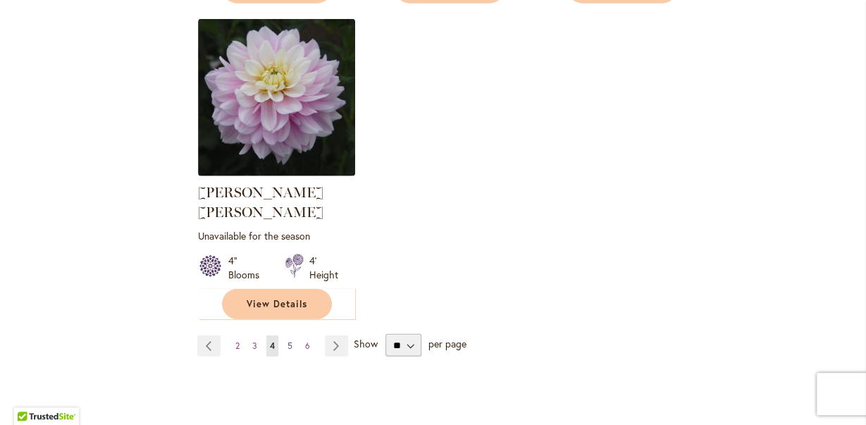
click at [287, 336] on link "Page 5" at bounding box center [290, 346] width 12 height 21
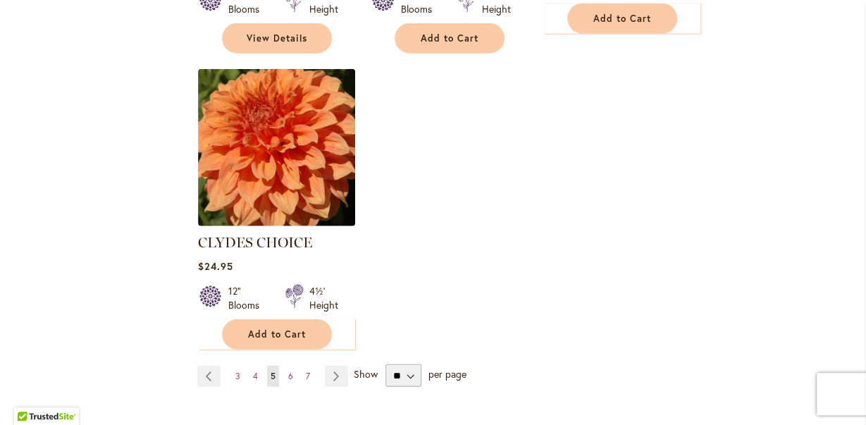
scroll to position [1833, 0]
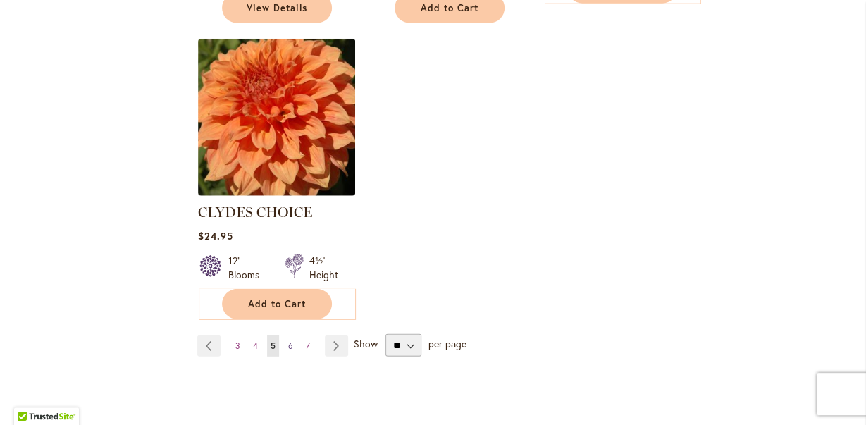
click at [288, 341] on span "6" at bounding box center [290, 346] width 5 height 11
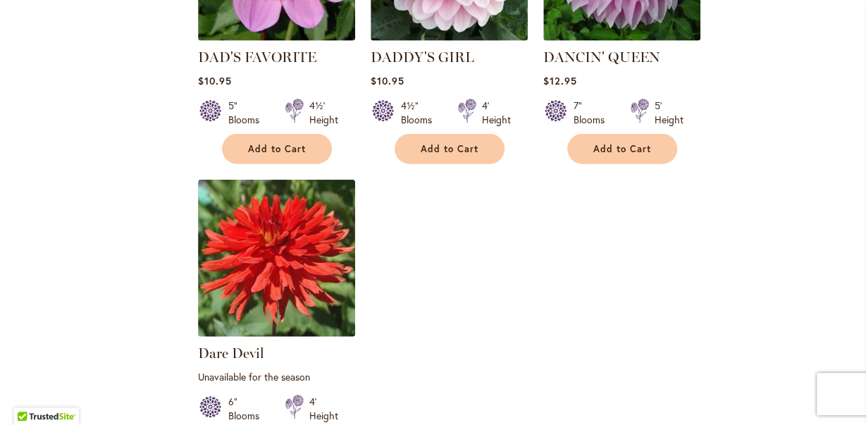
scroll to position [1906, 0]
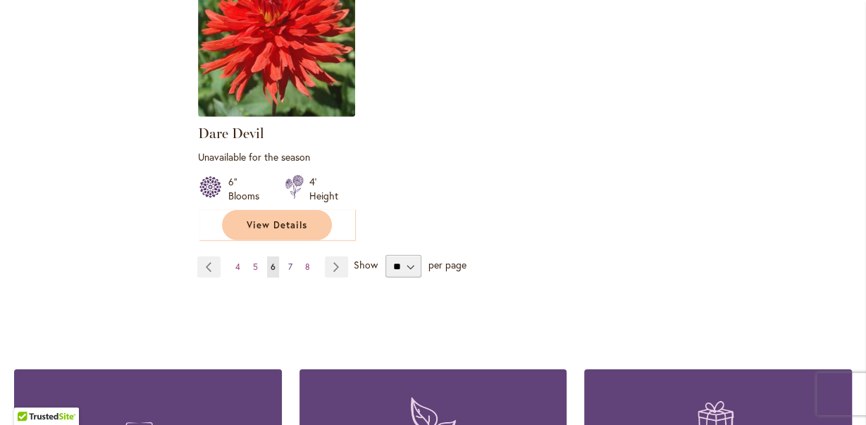
click at [288, 263] on span "7" at bounding box center [290, 267] width 4 height 11
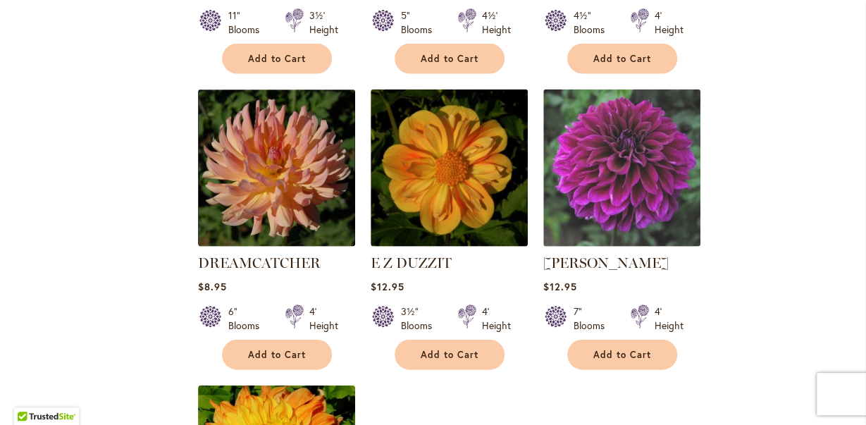
scroll to position [1760, 0]
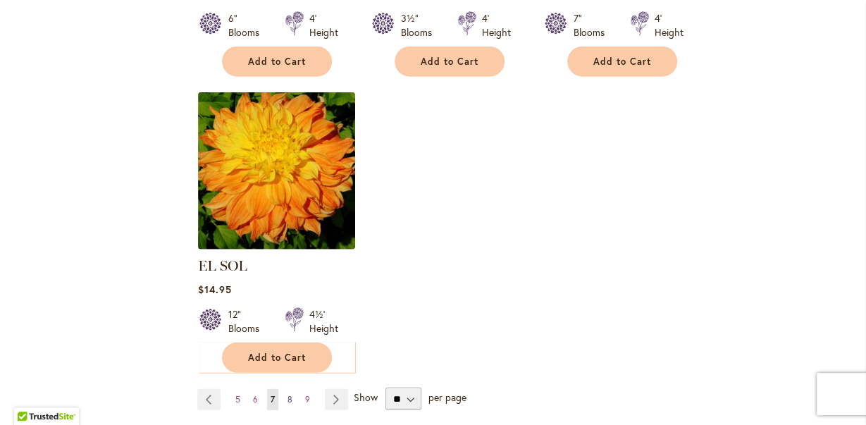
click at [286, 389] on link "Page 8" at bounding box center [290, 399] width 12 height 21
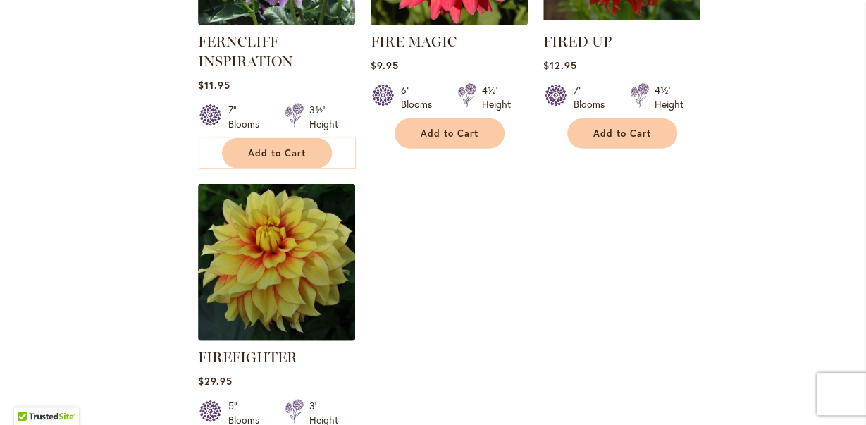
scroll to position [1833, 0]
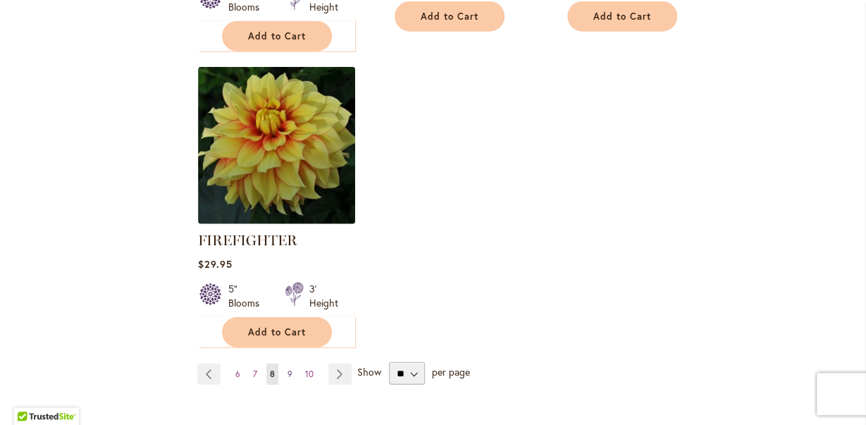
click at [290, 372] on span "9" at bounding box center [290, 374] width 5 height 11
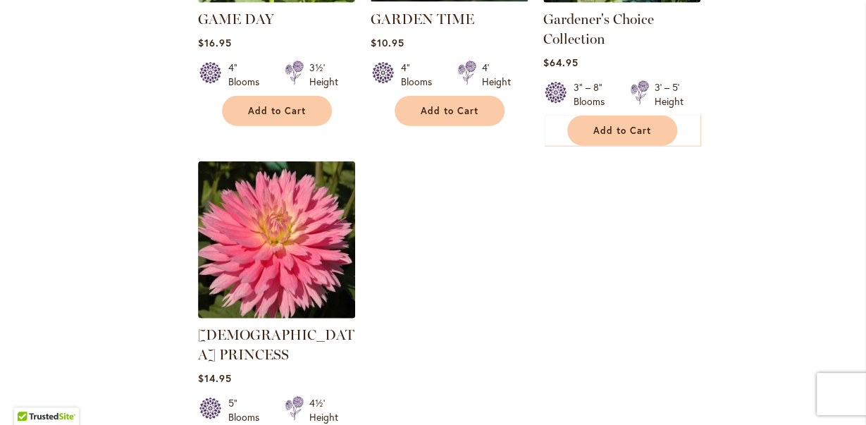
scroll to position [1760, 0]
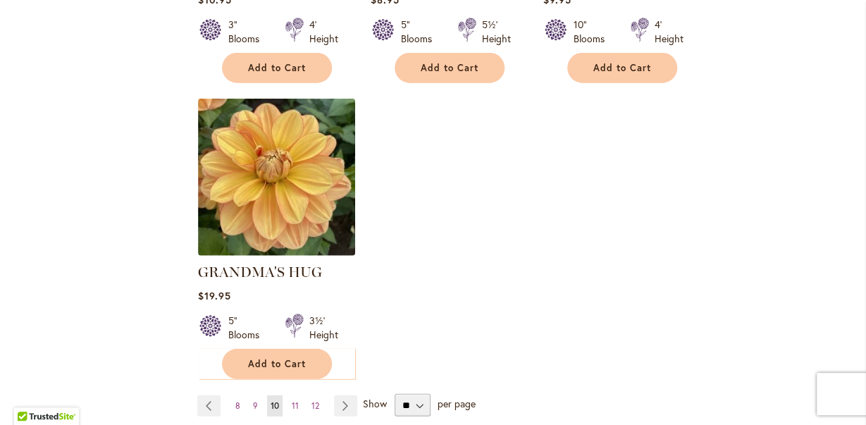
scroll to position [1760, 0]
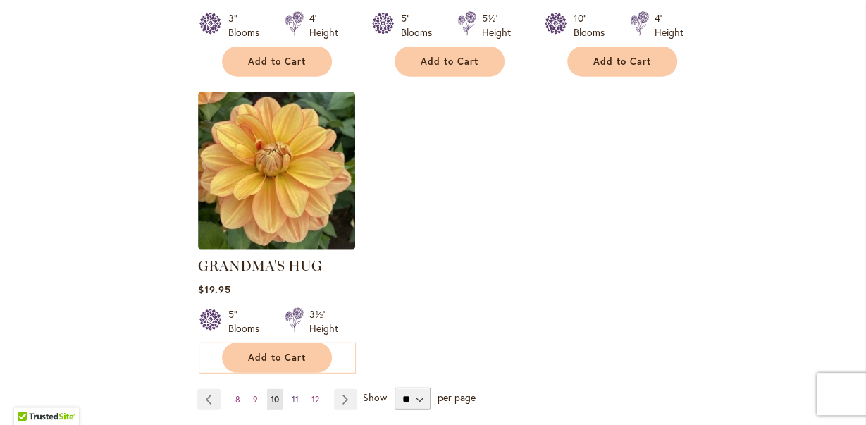
click at [298, 394] on span "11" at bounding box center [295, 399] width 7 height 11
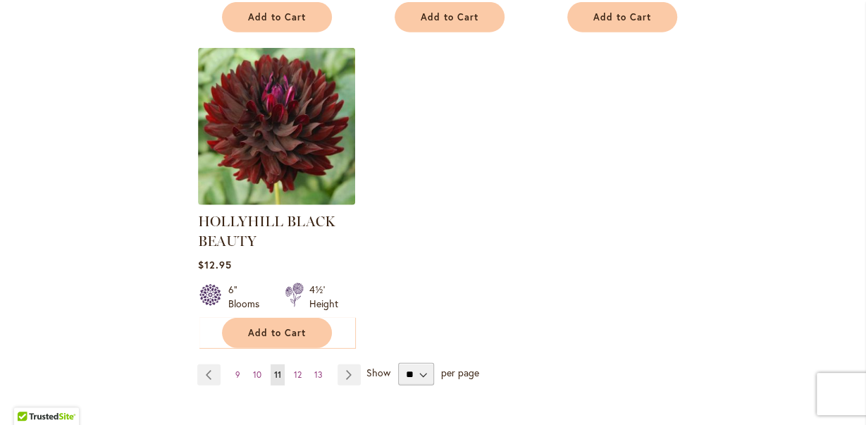
scroll to position [1980, 0]
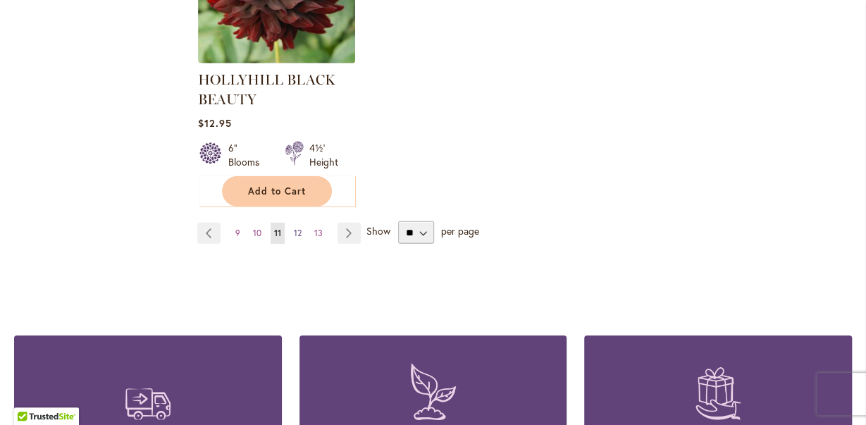
click at [294, 228] on span "12" at bounding box center [298, 233] width 8 height 11
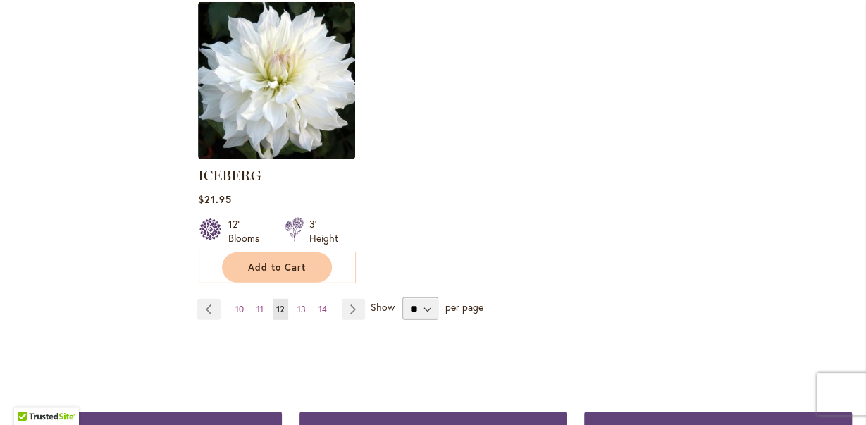
scroll to position [1860, 0]
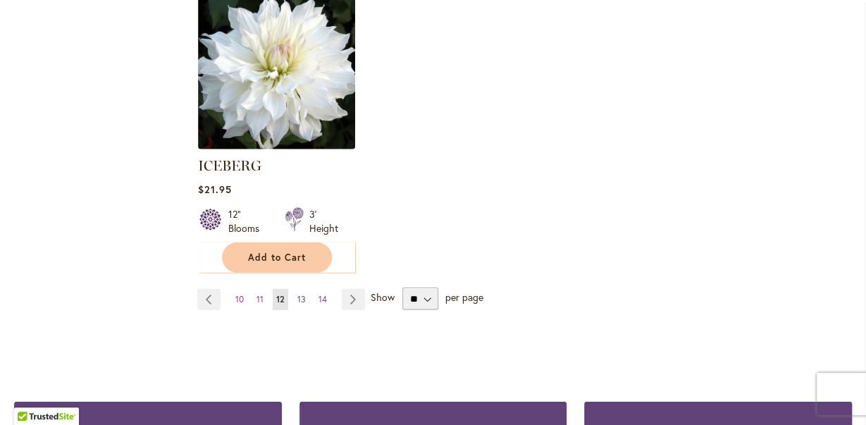
click at [302, 294] on span "13" at bounding box center [302, 299] width 8 height 11
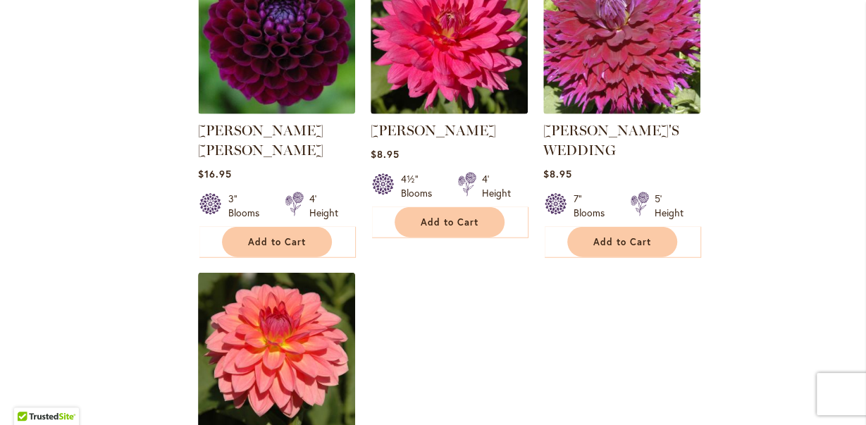
scroll to position [1833, 0]
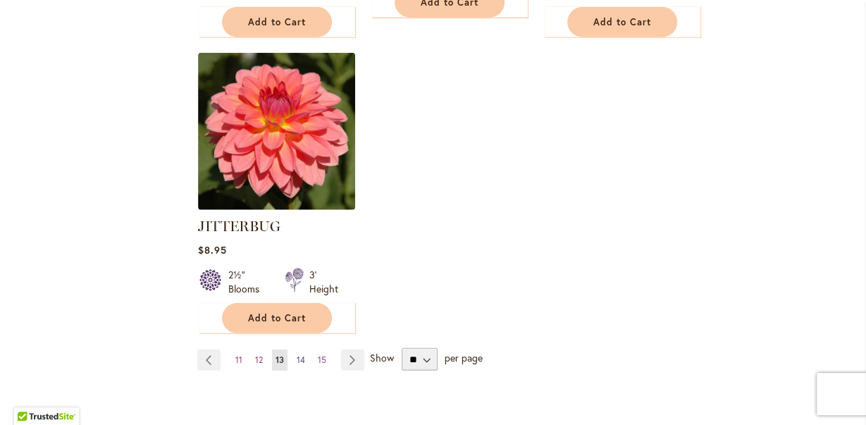
click at [302, 355] on span "14" at bounding box center [301, 360] width 8 height 11
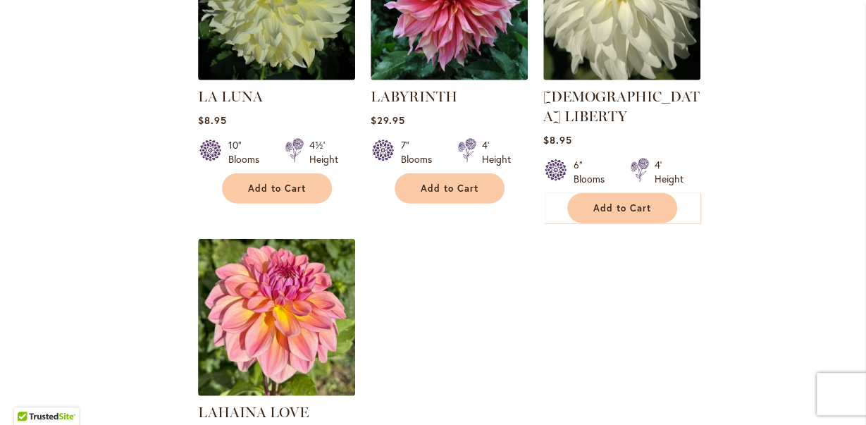
scroll to position [1833, 0]
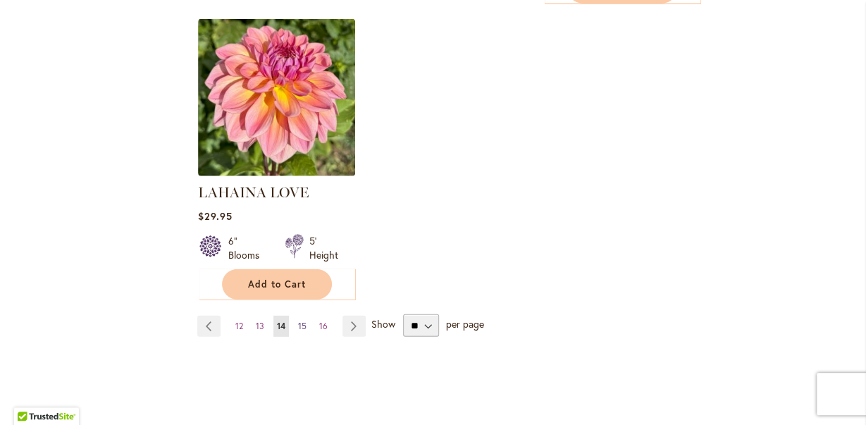
click at [302, 321] on span "15" at bounding box center [302, 326] width 8 height 11
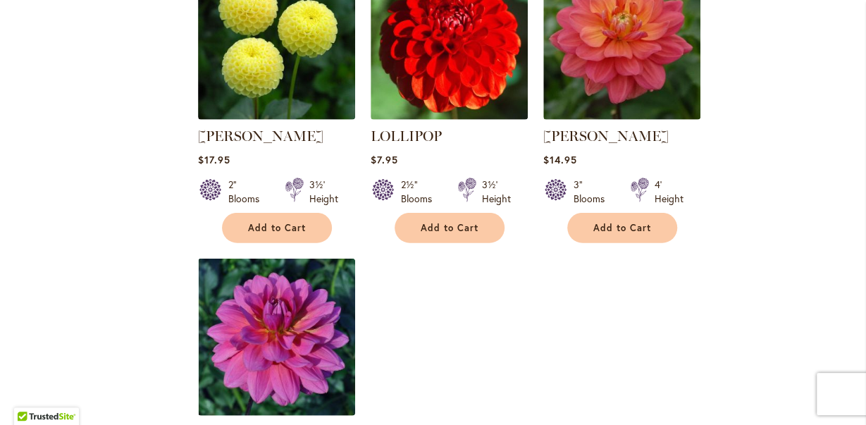
scroll to position [1760, 0]
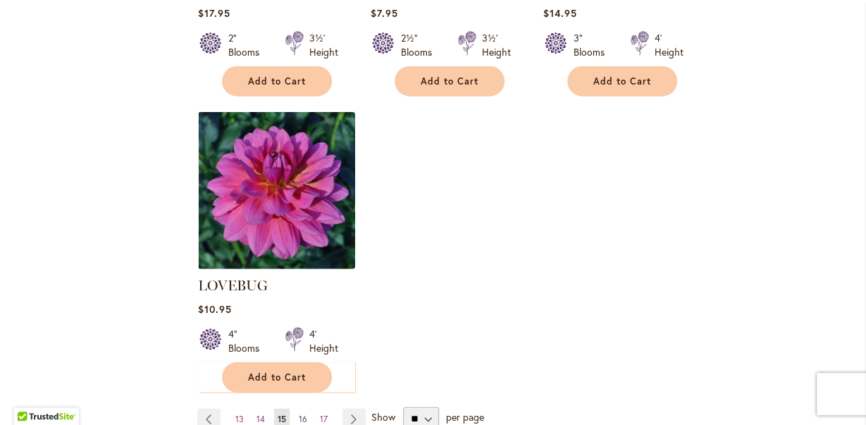
click at [304, 414] on span "16" at bounding box center [303, 419] width 8 height 11
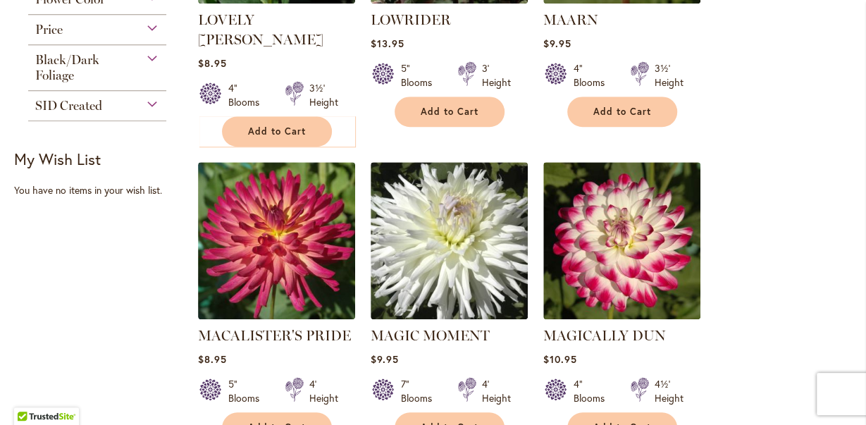
scroll to position [513, 0]
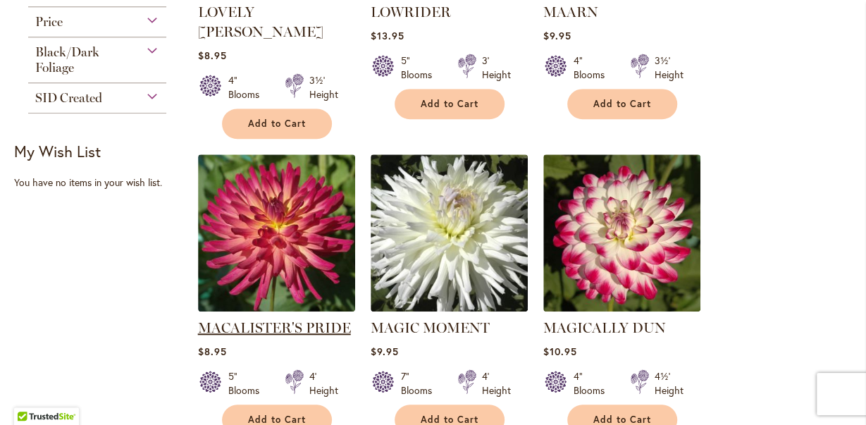
click at [255, 319] on link "MACALISTER'S PRIDE" at bounding box center [274, 327] width 153 height 17
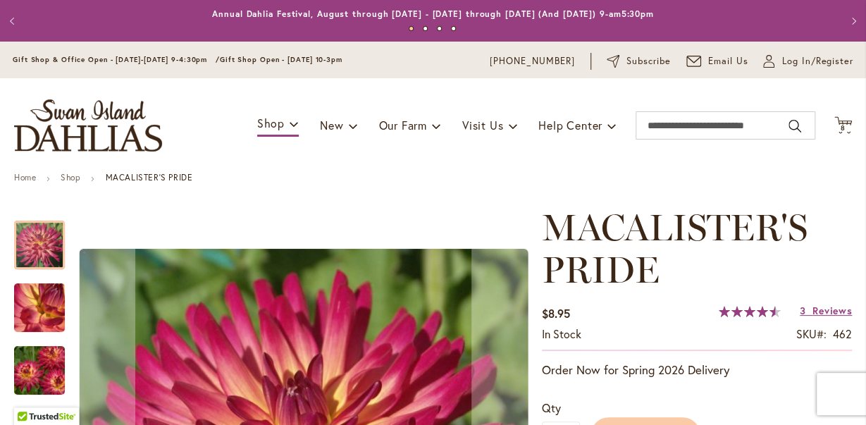
click at [37, 367] on img "MACALISTER'S PRIDE" at bounding box center [40, 371] width 102 height 68
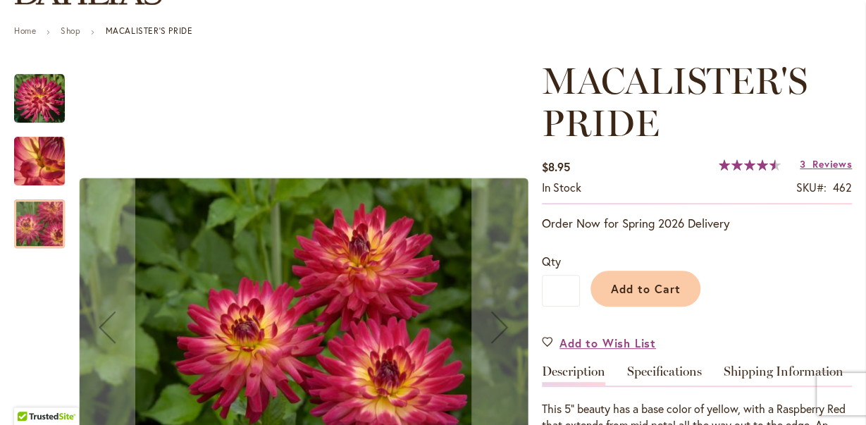
scroll to position [220, 0]
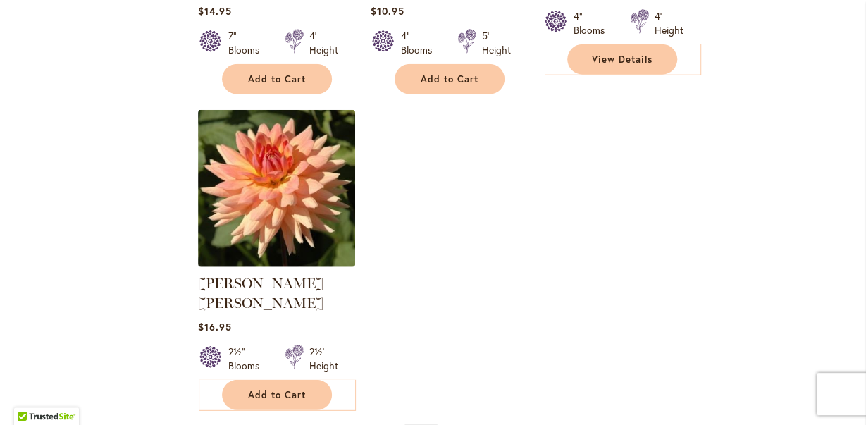
scroll to position [1833, 0]
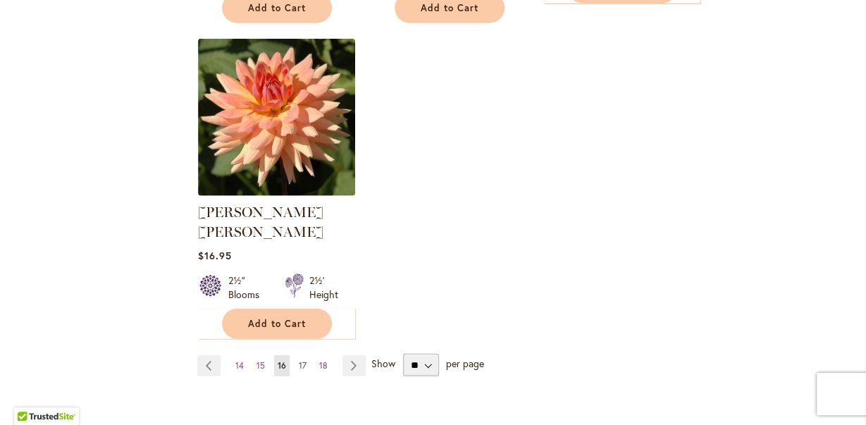
click at [304, 360] on span "17" at bounding box center [303, 365] width 8 height 11
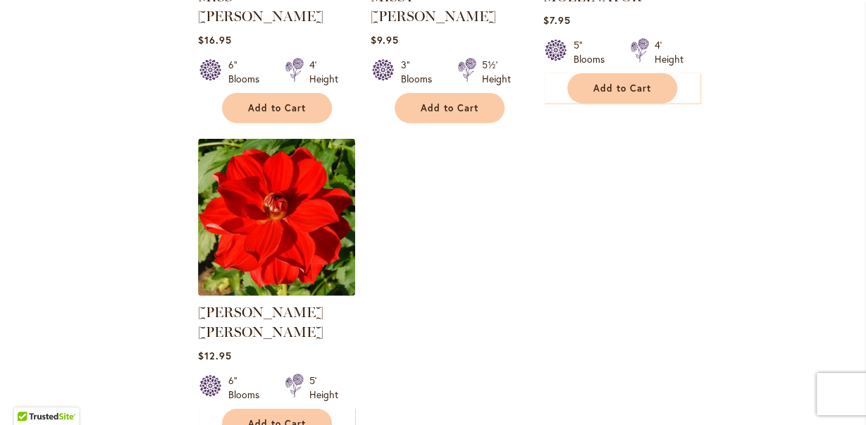
scroll to position [1860, 0]
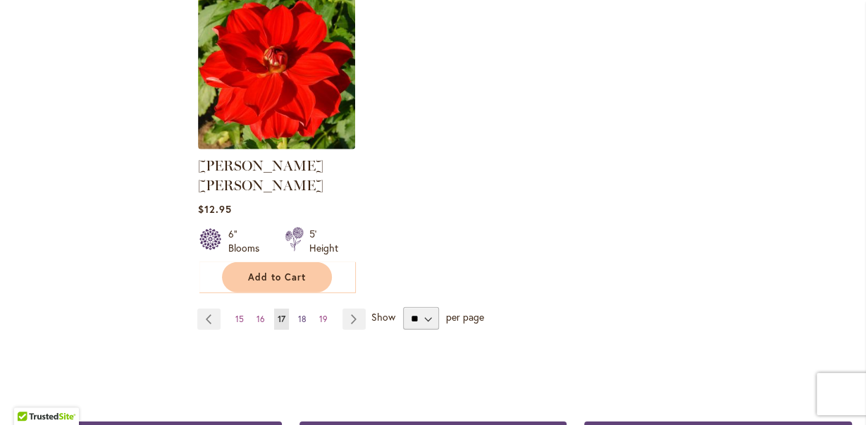
click at [300, 314] on span "18" at bounding box center [302, 319] width 8 height 11
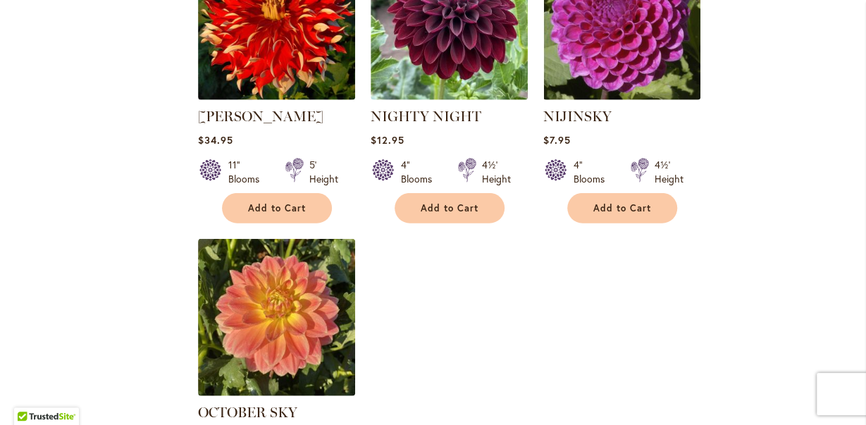
scroll to position [1906, 0]
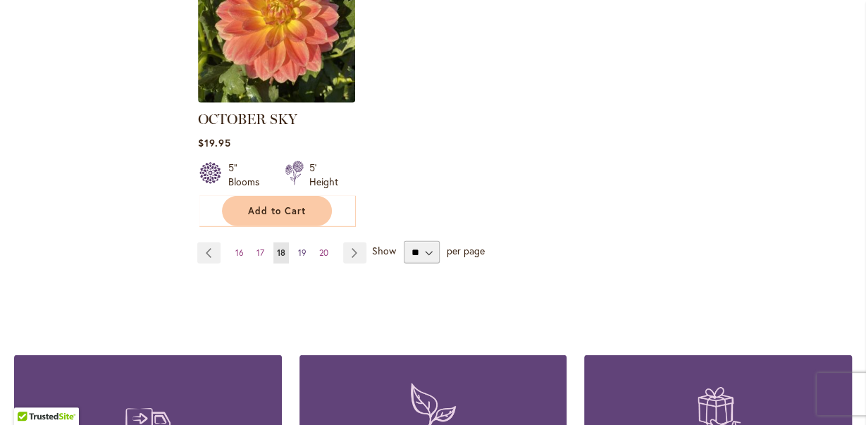
click at [302, 247] on span "19" at bounding box center [302, 252] width 8 height 11
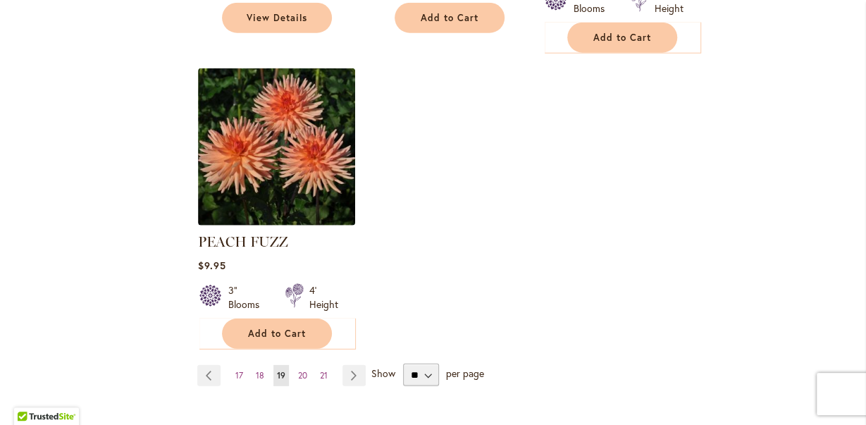
scroll to position [1833, 0]
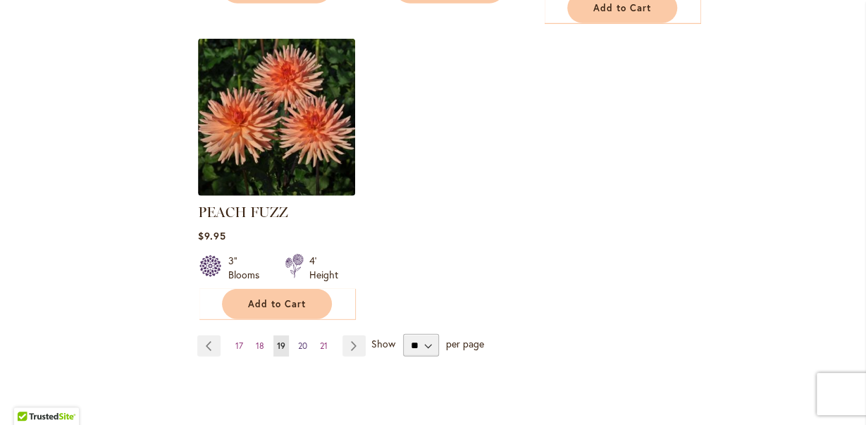
click at [303, 341] on span "20" at bounding box center [302, 346] width 9 height 11
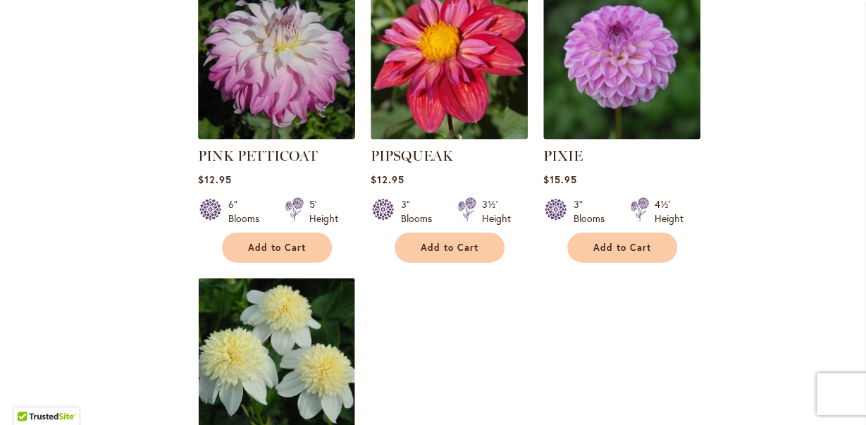
scroll to position [1833, 0]
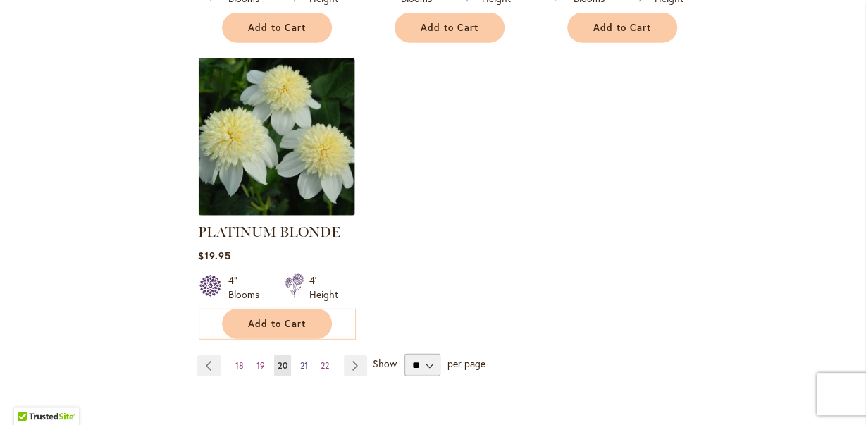
click at [307, 355] on link "Page 21" at bounding box center [304, 365] width 15 height 21
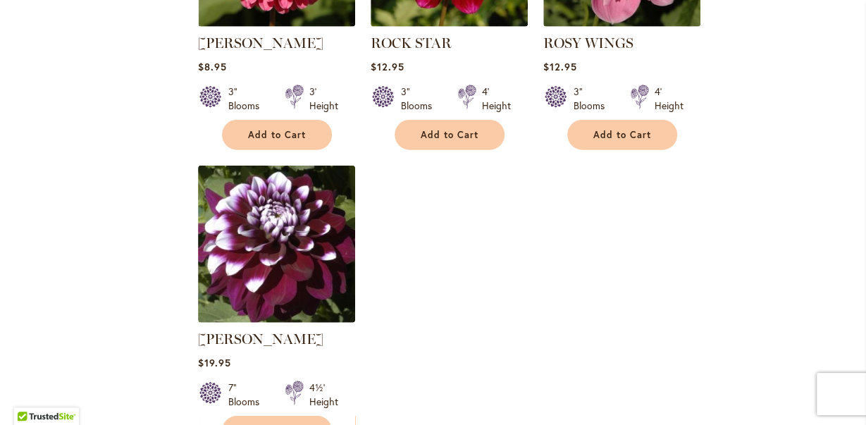
scroll to position [1980, 0]
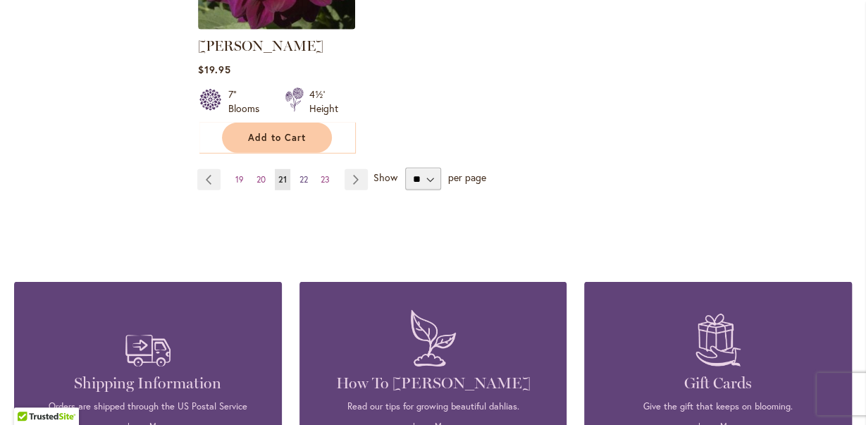
click at [304, 176] on span "22" at bounding box center [304, 179] width 8 height 11
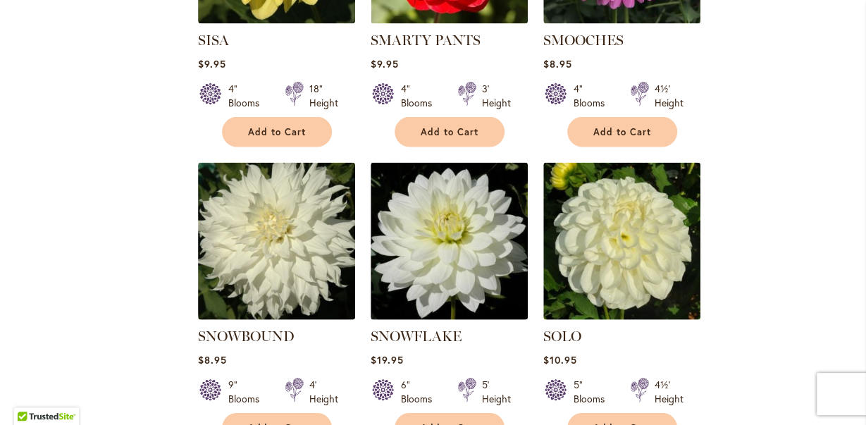
scroll to position [1833, 0]
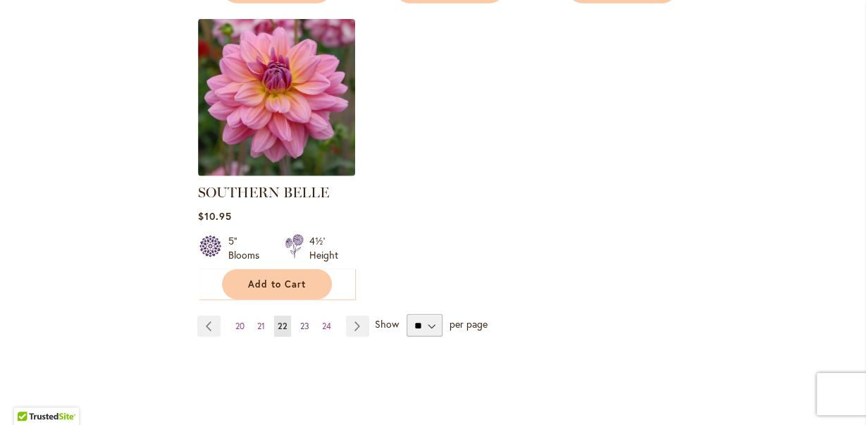
click at [305, 321] on span "23" at bounding box center [304, 326] width 9 height 11
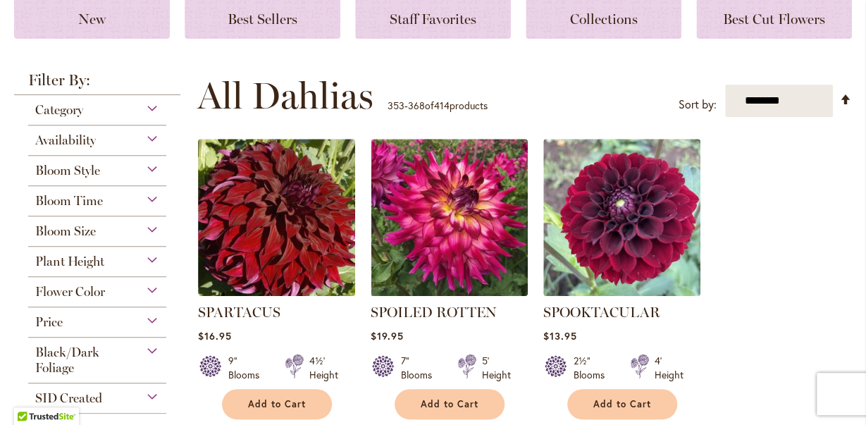
scroll to position [220, 0]
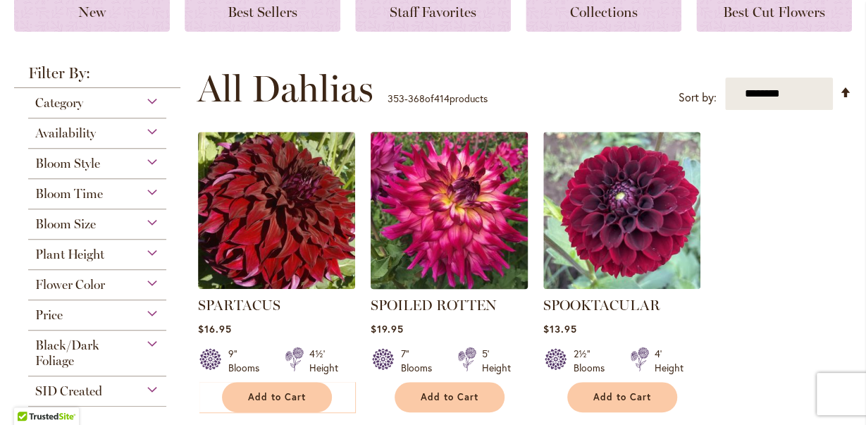
click at [456, 225] on img at bounding box center [449, 210] width 165 height 165
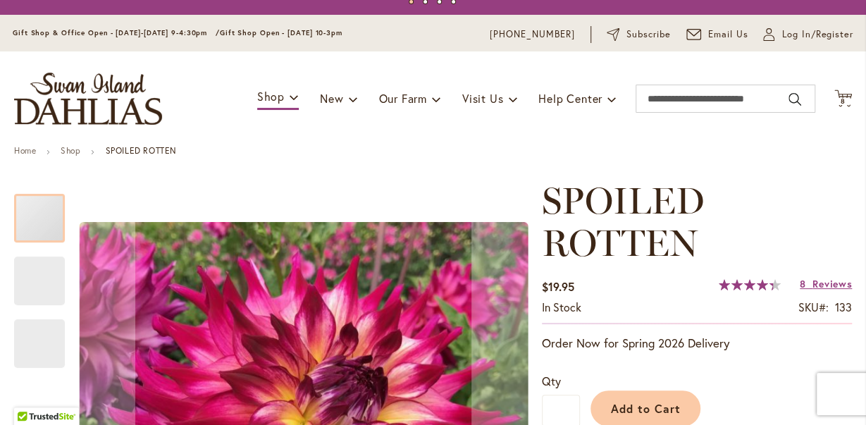
scroll to position [73, 0]
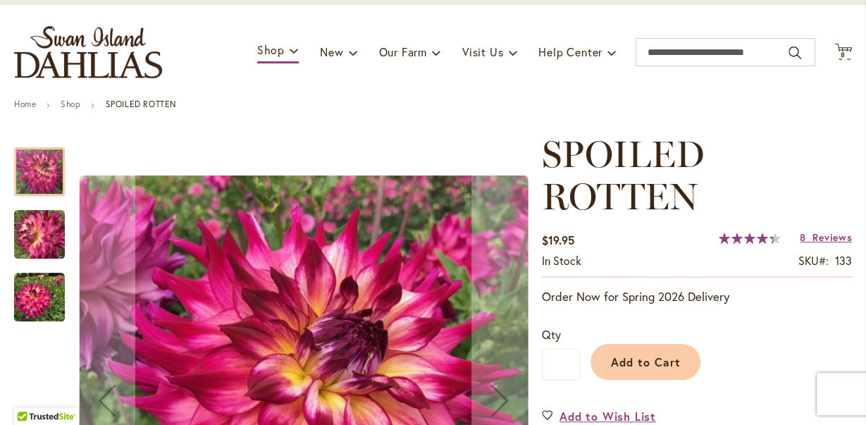
click at [39, 288] on img "SPOILED ROTTEN" at bounding box center [39, 297] width 51 height 51
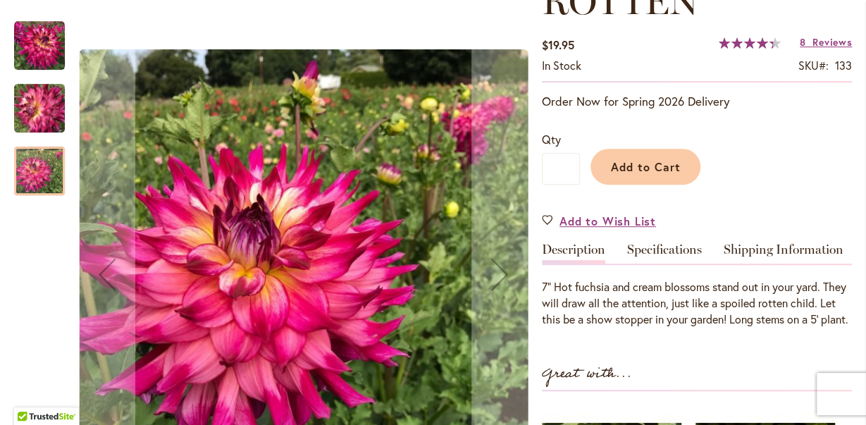
scroll to position [293, 0]
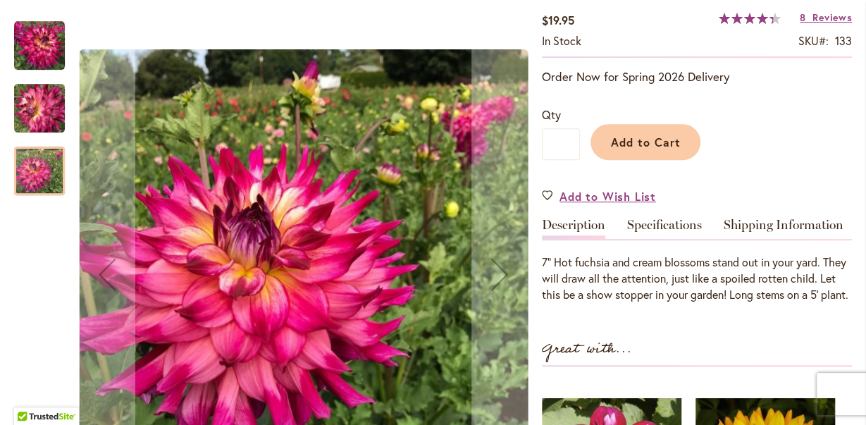
click at [35, 104] on img "SPOILED ROTTEN" at bounding box center [40, 108] width 102 height 76
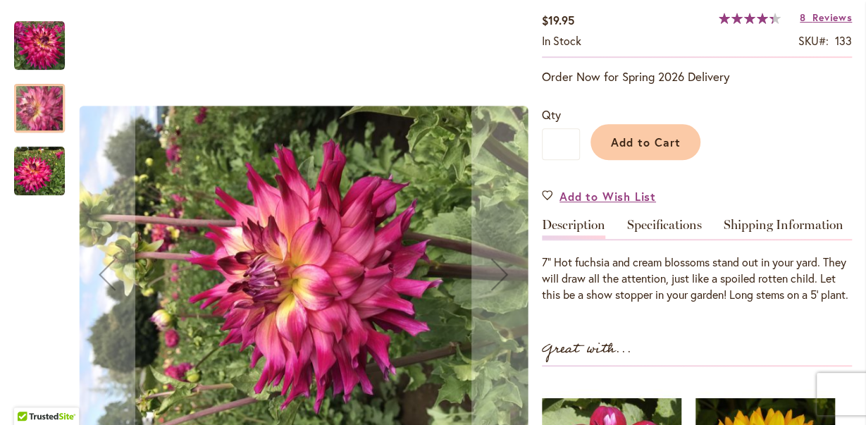
click at [36, 36] on img "SPOILED ROTTEN" at bounding box center [39, 45] width 51 height 51
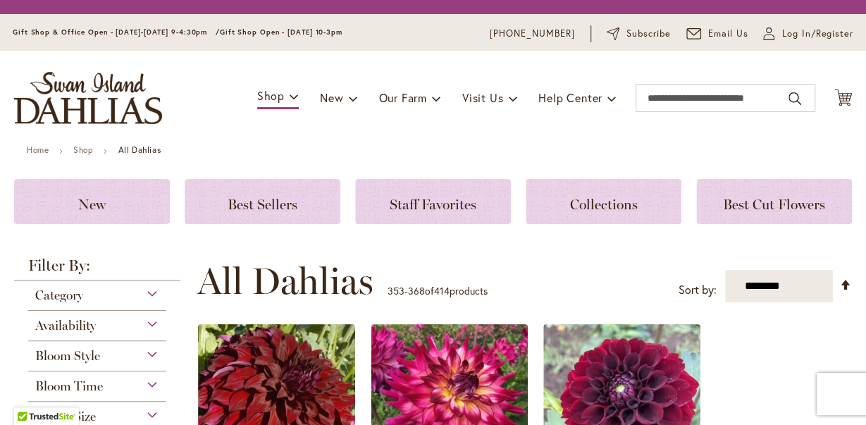
scroll to position [220, 0]
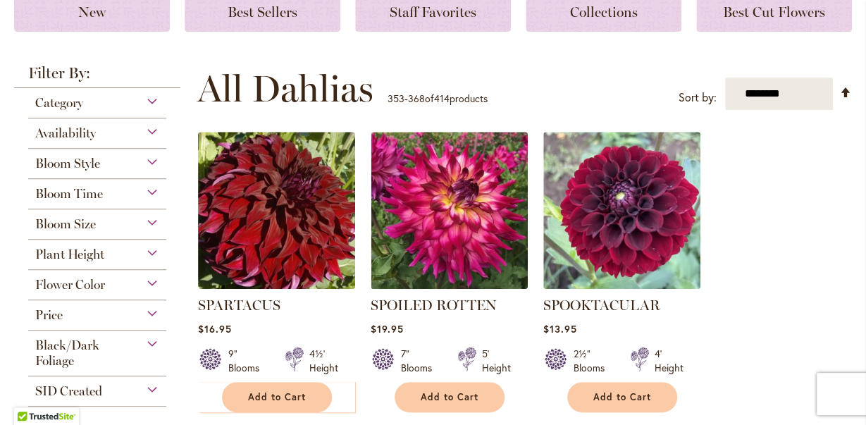
click at [431, 381] on div "SPOILED ROTTEN Rating: 88% 8 Reviews $19.95 7" Blooms 5' Height Add to Cart" at bounding box center [449, 350] width 157 height 110
click at [441, 249] on img at bounding box center [449, 210] width 157 height 157
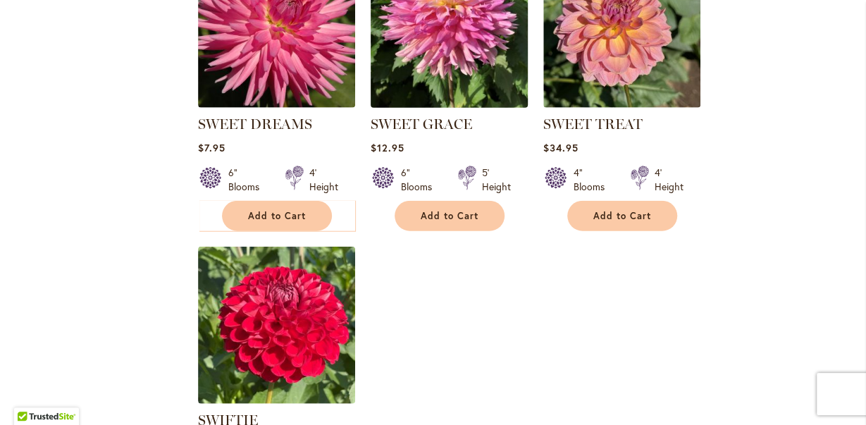
scroll to position [1613, 0]
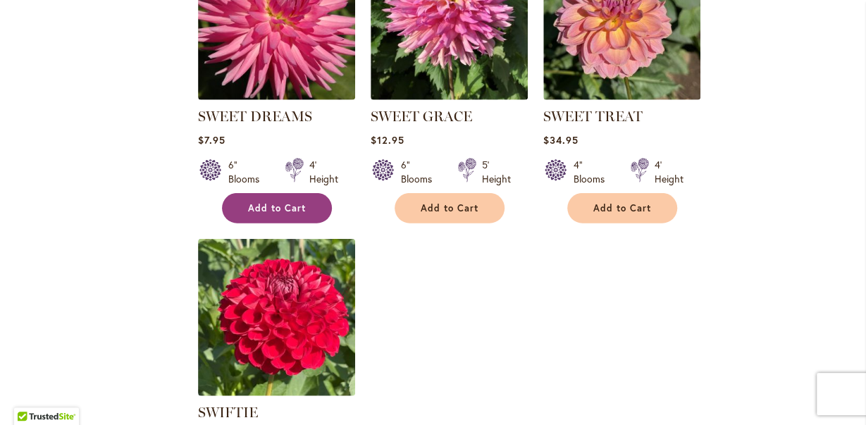
click at [282, 211] on button "Add to Cart" at bounding box center [277, 208] width 110 height 30
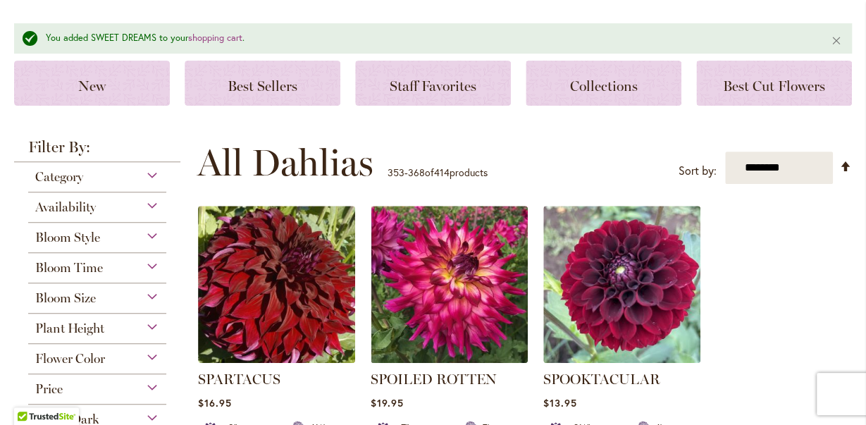
scroll to position [330, 0]
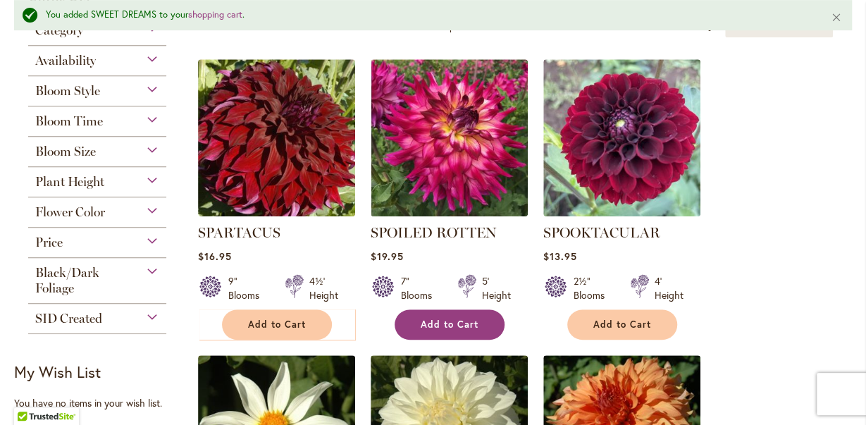
click at [450, 324] on span "Add to Cart" at bounding box center [450, 325] width 58 height 12
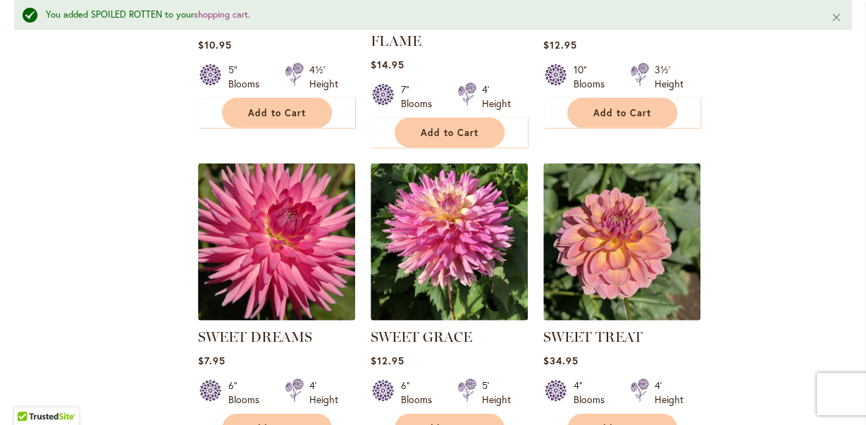
scroll to position [1796, 0]
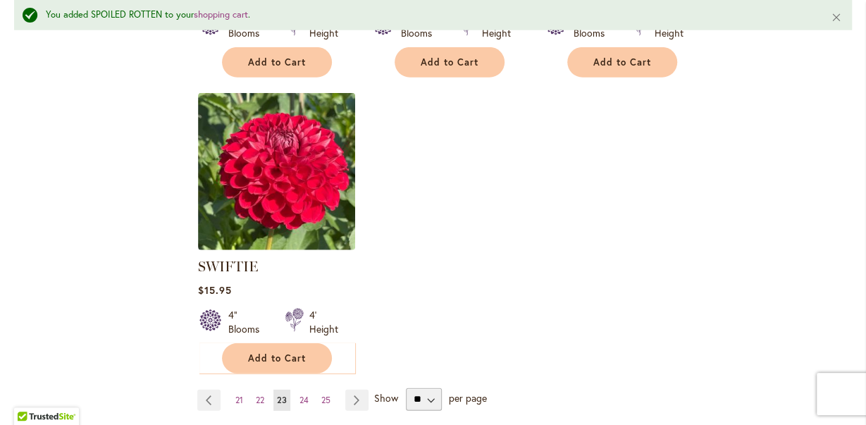
click at [305, 395] on span "24" at bounding box center [304, 400] width 9 height 11
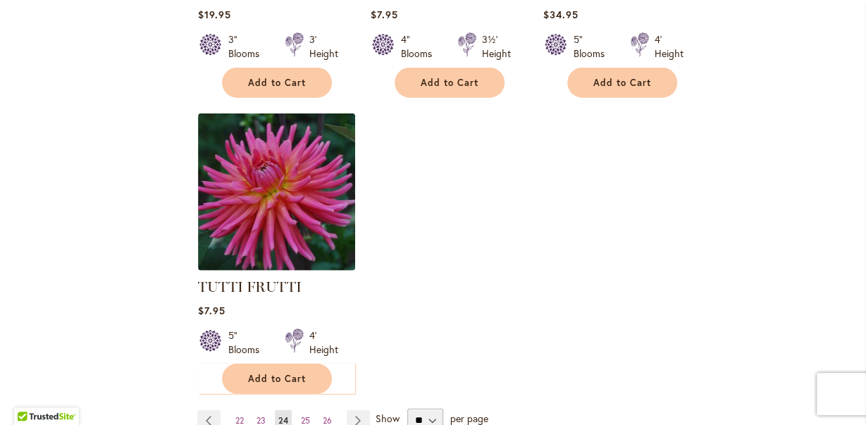
scroll to position [1760, 0]
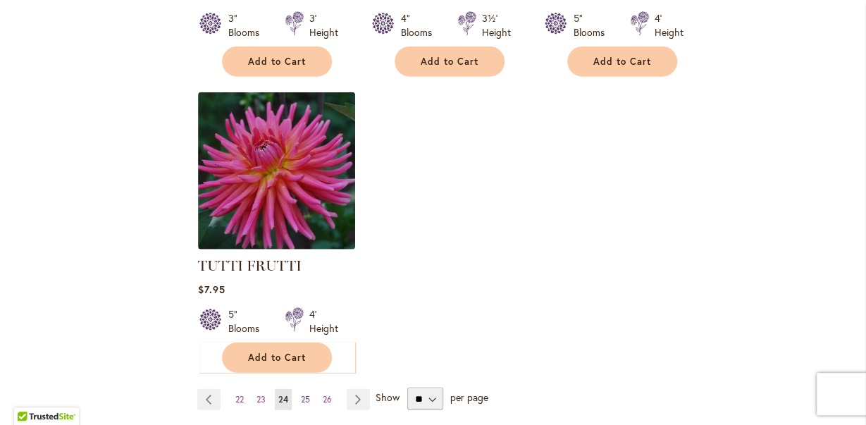
click at [306, 394] on span "25" at bounding box center [305, 399] width 9 height 11
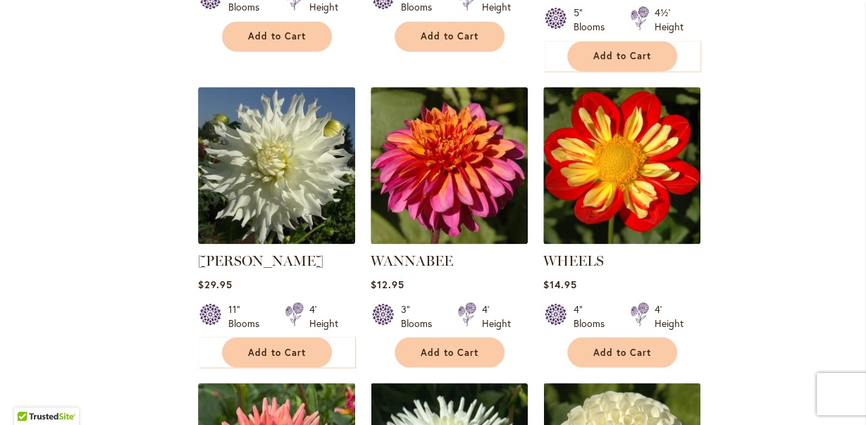
scroll to position [880, 0]
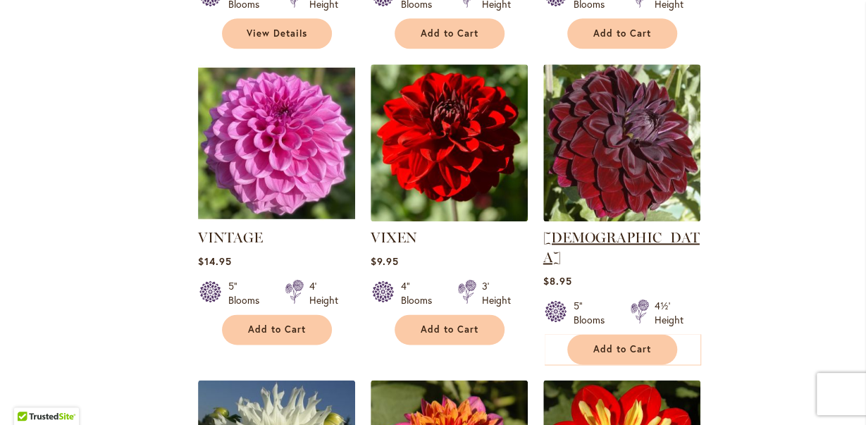
click at [658, 142] on img at bounding box center [622, 142] width 157 height 157
click at [590, 238] on link "VOODOO" at bounding box center [622, 247] width 157 height 37
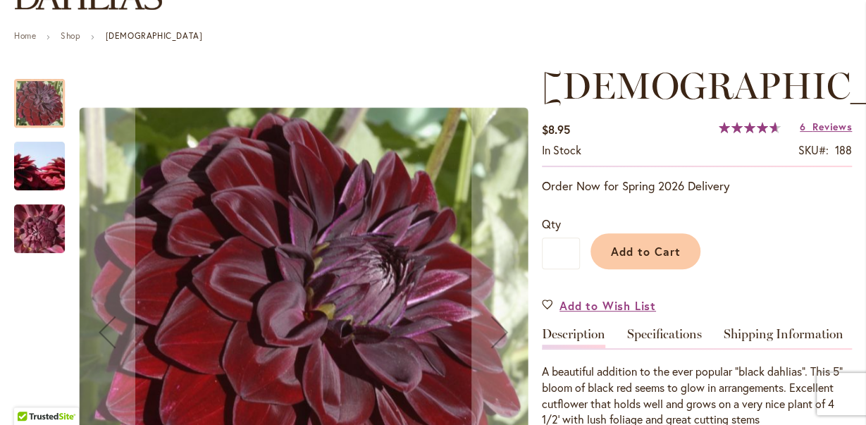
scroll to position [147, 0]
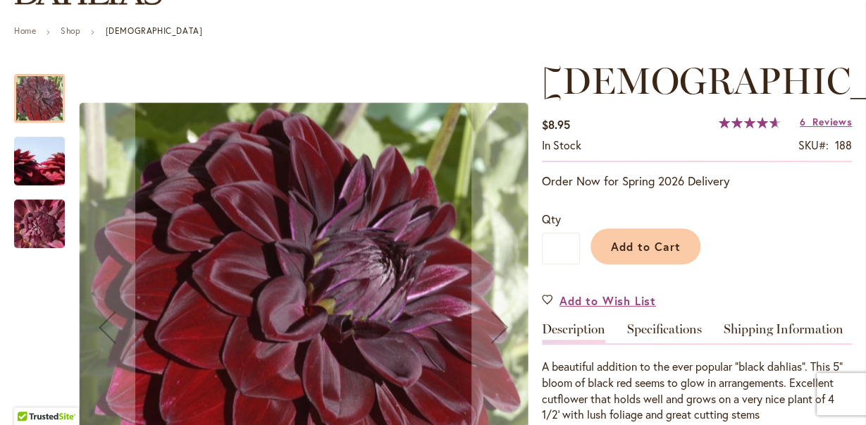
click at [35, 167] on img "VOODOO" at bounding box center [40, 162] width 102 height 68
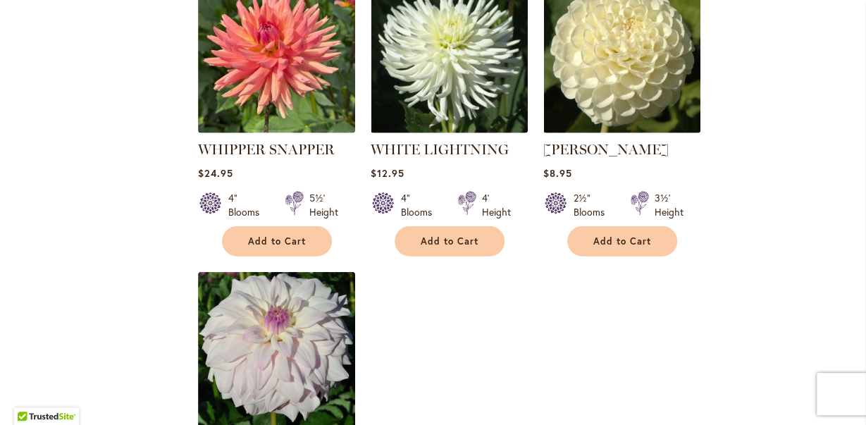
scroll to position [1640, 0]
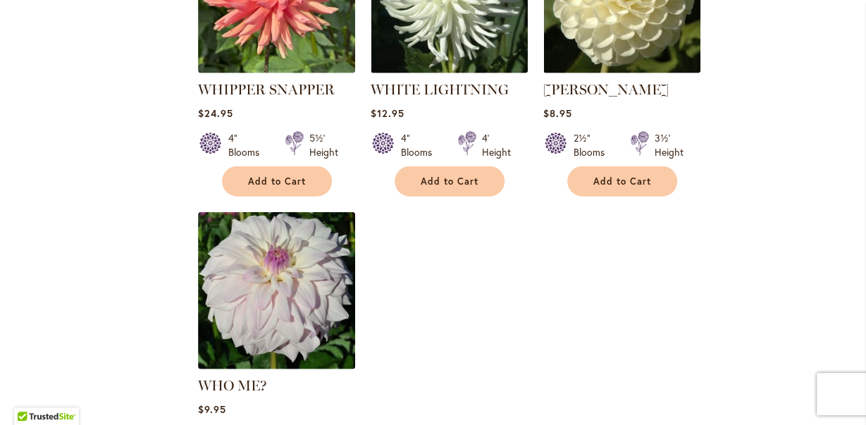
scroll to position [1860, 0]
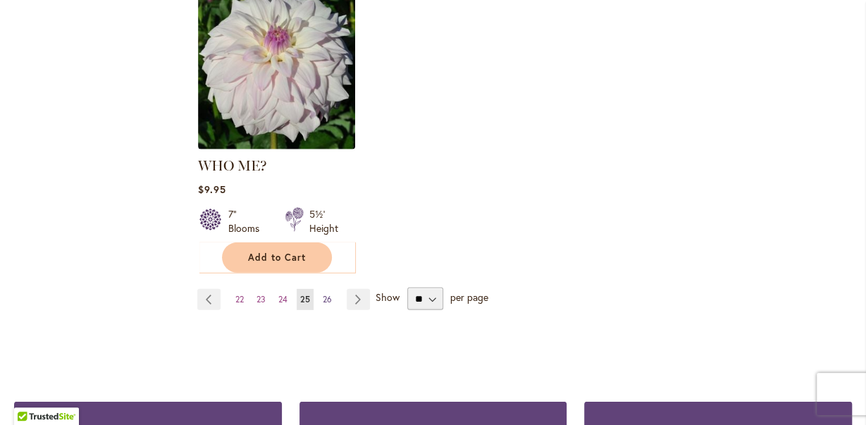
click at [326, 294] on span "26" at bounding box center [327, 299] width 9 height 11
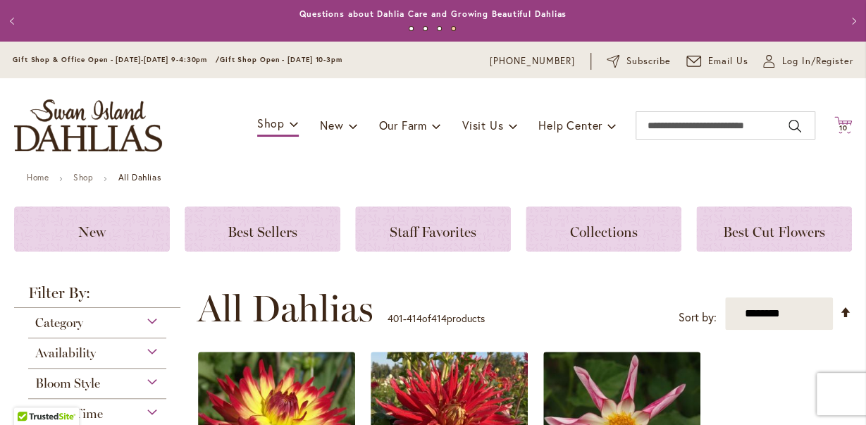
click at [843, 123] on icon at bounding box center [844, 124] width 18 height 17
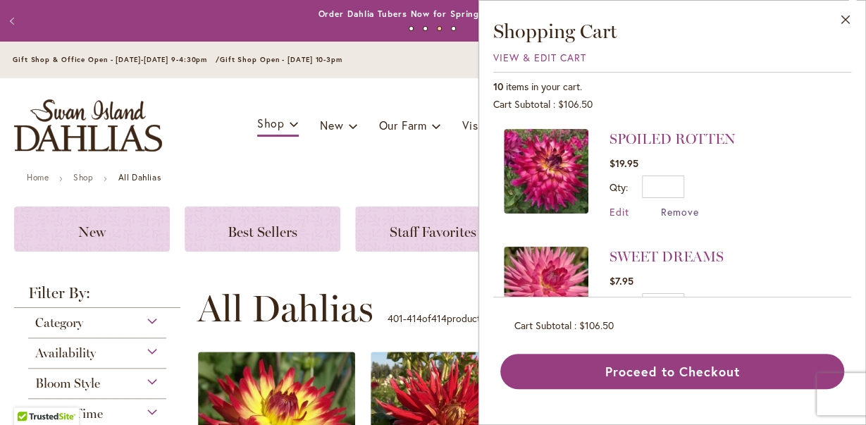
click at [680, 210] on span "Remove" at bounding box center [680, 211] width 38 height 13
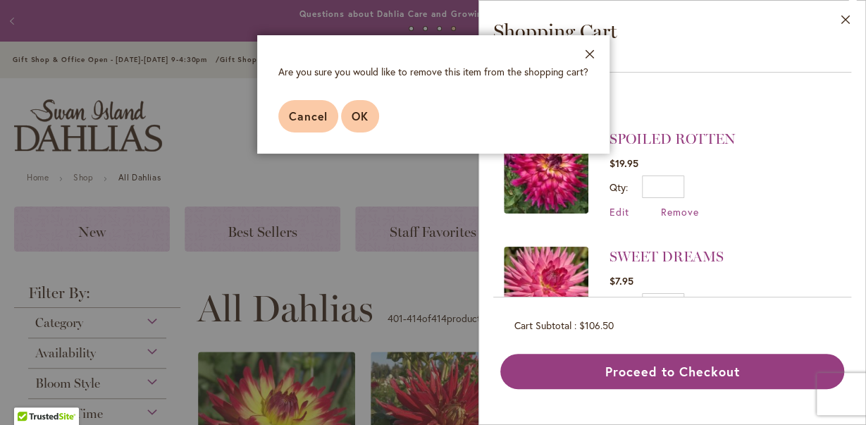
click at [357, 114] on span "OK" at bounding box center [360, 116] width 17 height 15
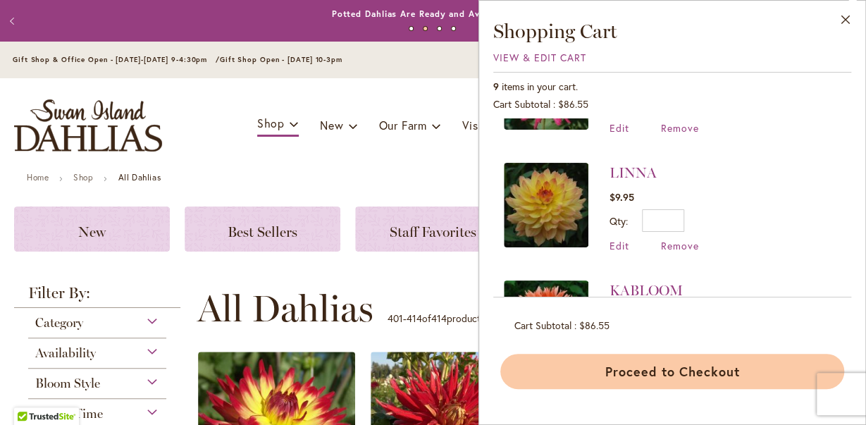
scroll to position [144, 0]
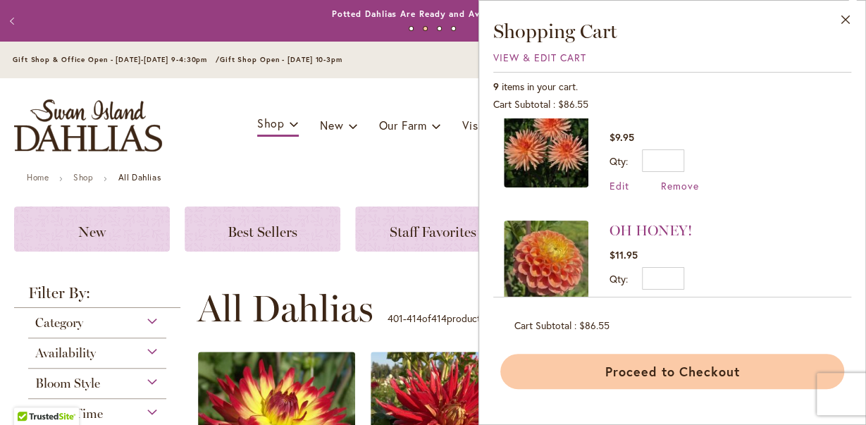
click at [661, 370] on button "Proceed to Checkout" at bounding box center [673, 371] width 344 height 35
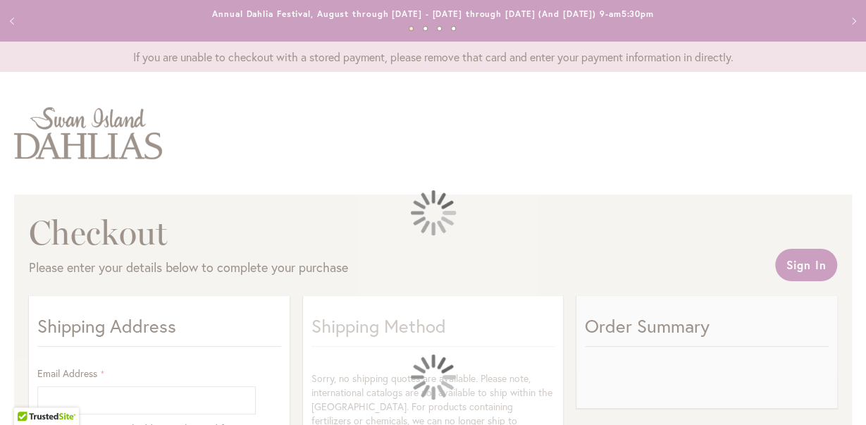
select select "**"
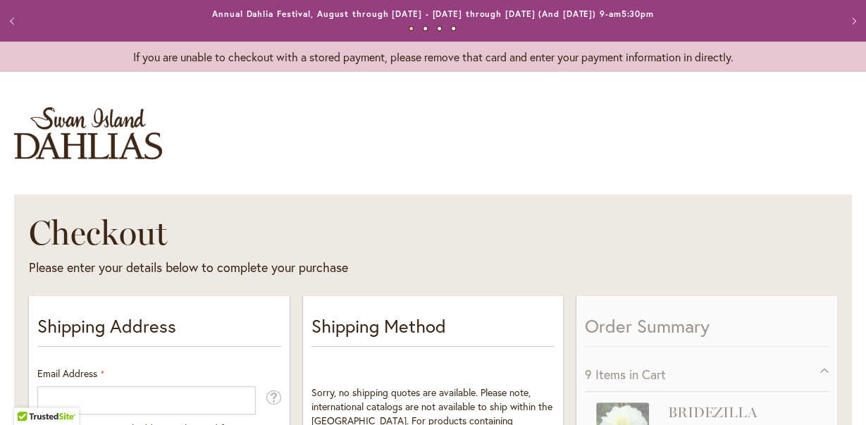
click at [92, 253] on h1 "Checkout" at bounding box center [316, 232] width 575 height 42
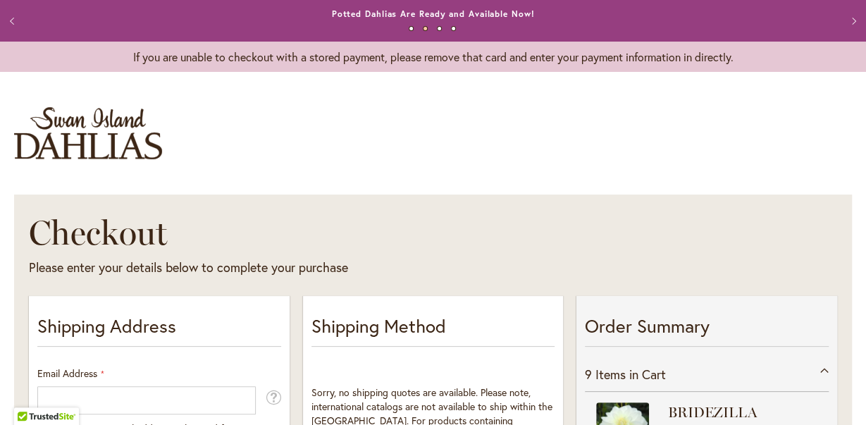
scroll to position [147, 0]
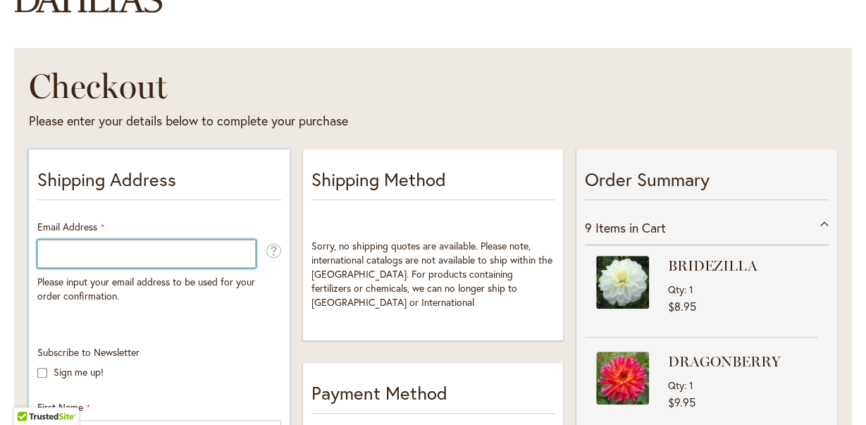
click at [75, 256] on input "Email Address" at bounding box center [146, 254] width 219 height 28
type input "**********"
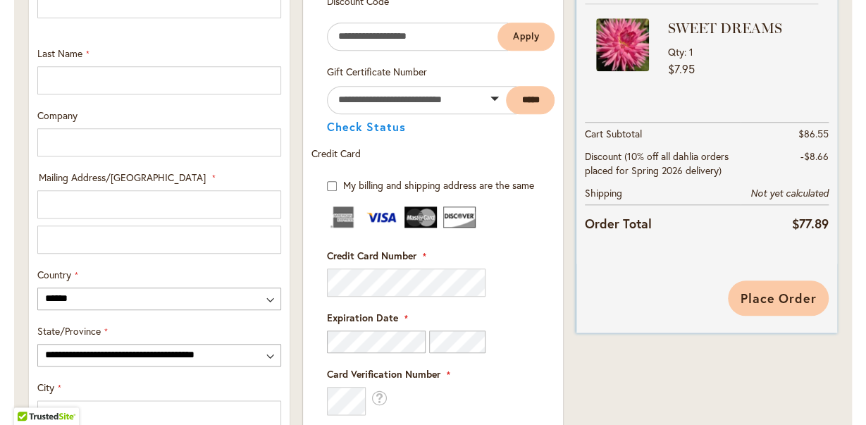
scroll to position [587, 0]
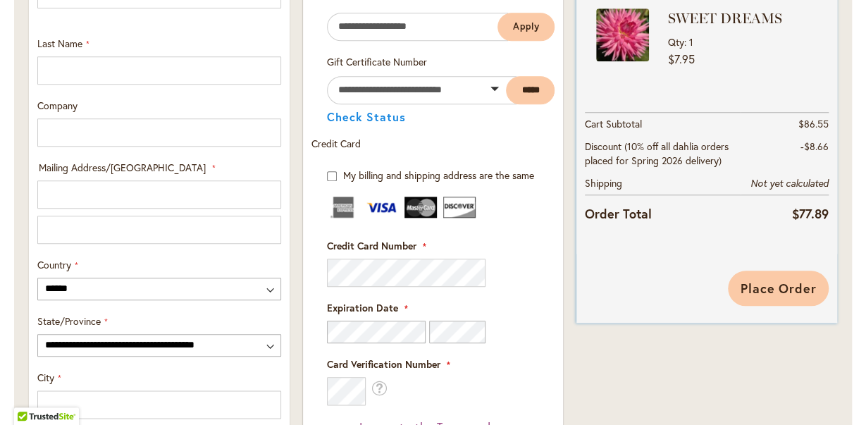
click at [781, 284] on span "Place Order" at bounding box center [778, 288] width 77 height 17
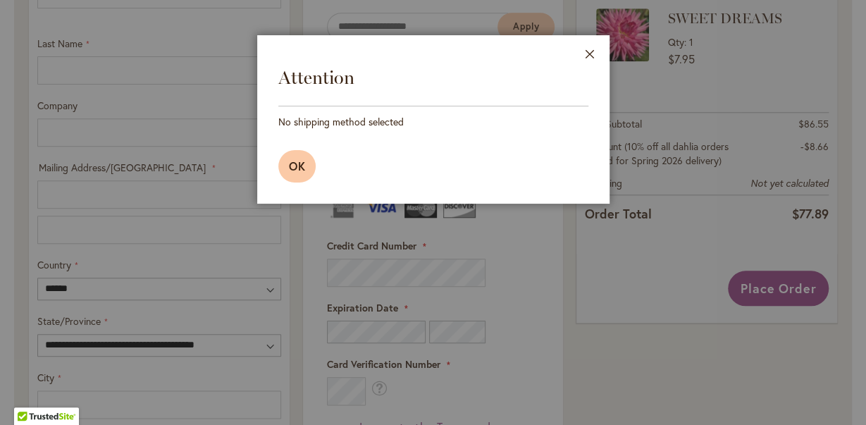
click at [291, 173] on span "OK" at bounding box center [297, 166] width 17 height 15
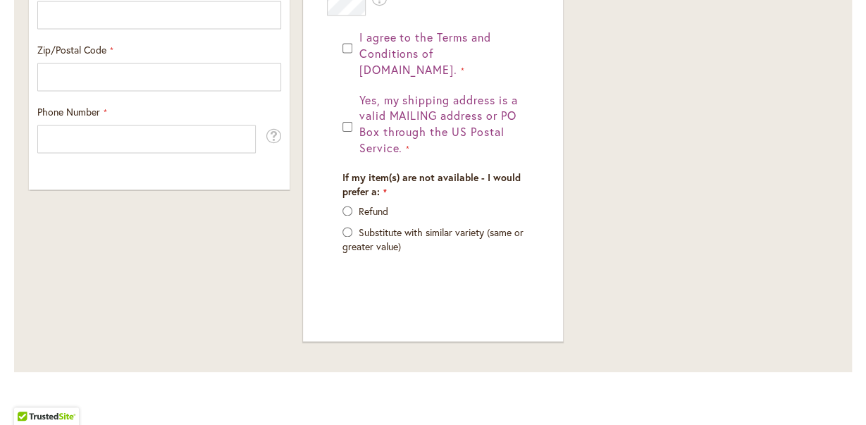
scroll to position [537, 0]
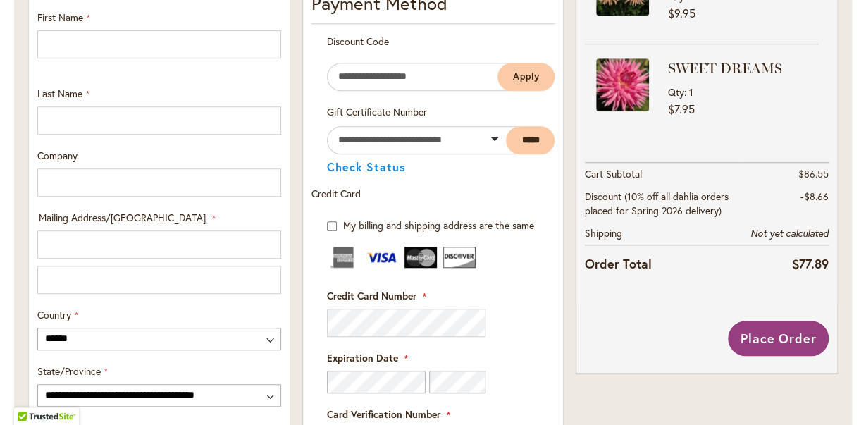
click at [771, 334] on div "Checkout Please enter your details below to complete your purchase Sign In Clos…" at bounding box center [433, 235] width 838 height 1154
click at [772, 334] on span "Place Order" at bounding box center [778, 338] width 77 height 17
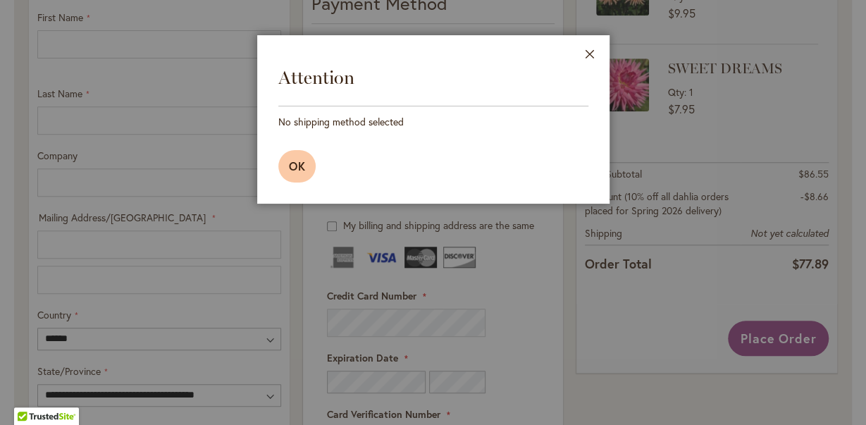
click at [300, 169] on span "OK" at bounding box center [297, 166] width 17 height 15
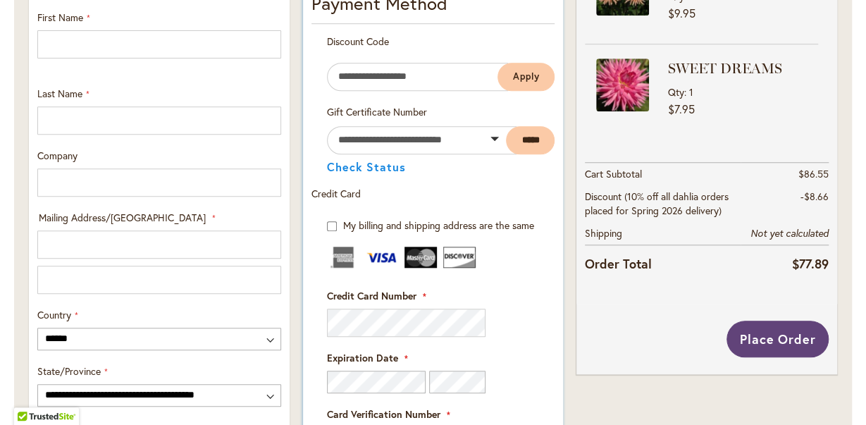
scroll to position [243, 0]
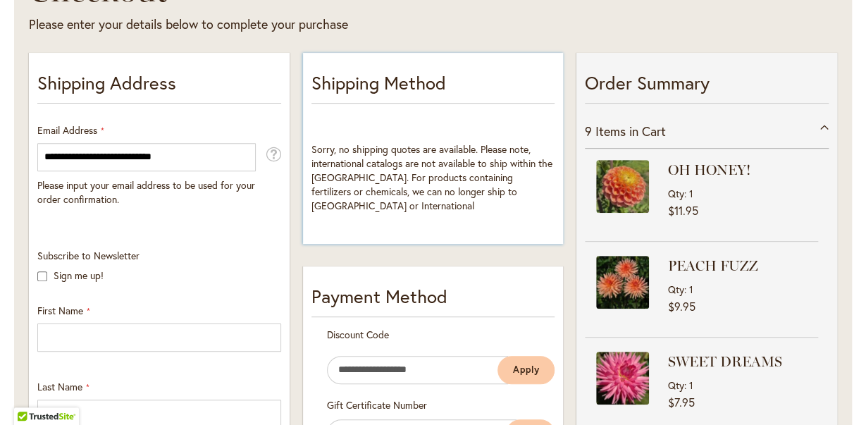
click at [409, 94] on p "Shipping Method" at bounding box center [434, 87] width 244 height 34
click at [407, 182] on div "Sorry, no shipping quotes are available. Please note, international catalogs ar…" at bounding box center [434, 177] width 244 height 70
click at [442, 169] on div "Sorry, no shipping quotes are available. Please note, international catalogs ar…" at bounding box center [434, 177] width 244 height 70
click at [117, 190] on span "Please input your email address to be used for your order confirmation." at bounding box center [146, 191] width 218 height 27
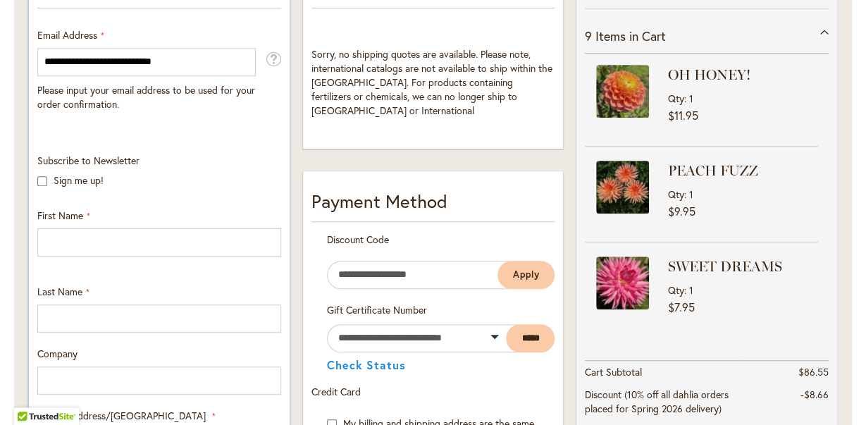
scroll to position [317, 0]
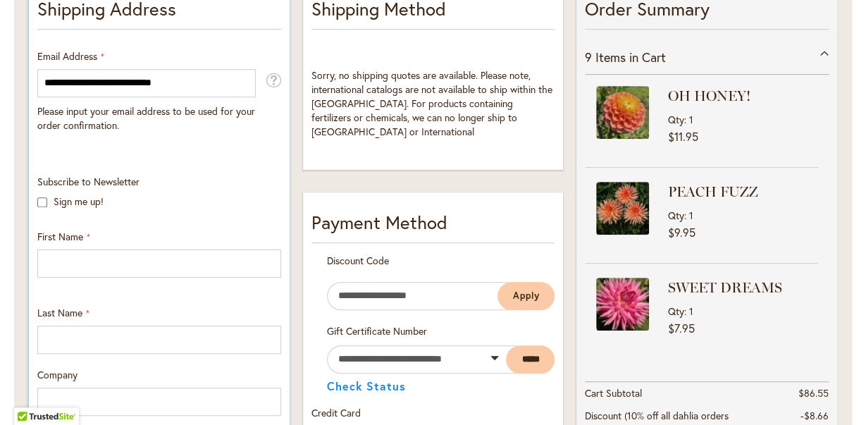
click at [104, 188] on div "Subscribe to Newsletter Sign me up!" at bounding box center [159, 195] width 254 height 41
click at [51, 266] on input "First Name" at bounding box center [159, 264] width 244 height 28
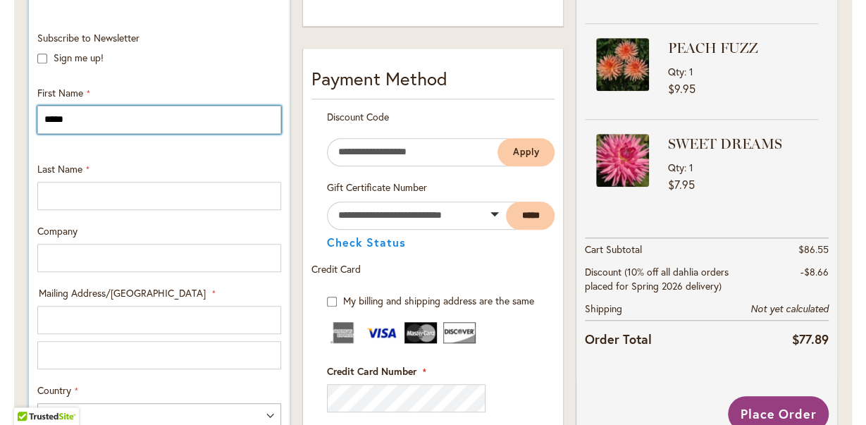
scroll to position [464, 0]
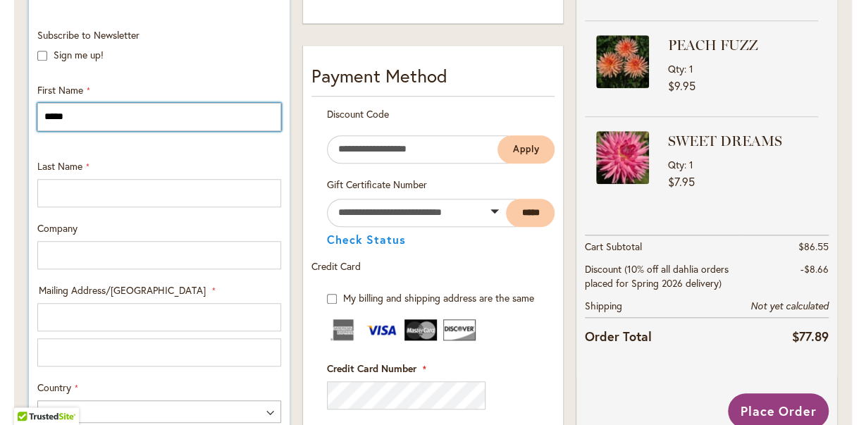
type input "*****"
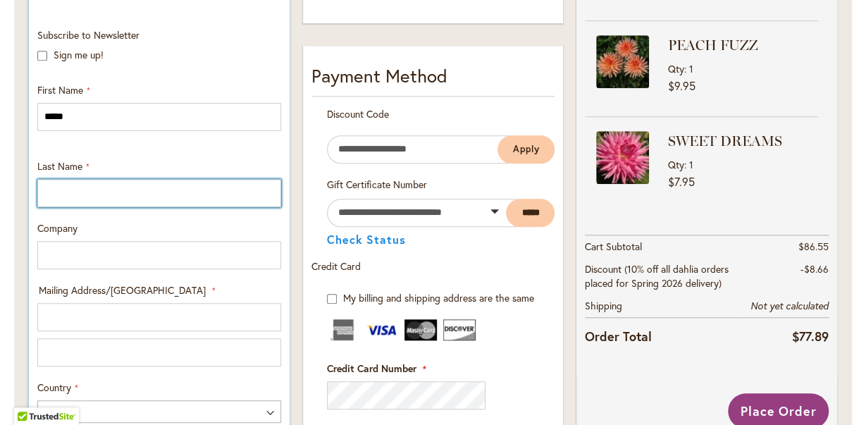
click at [59, 190] on input "Last Name" at bounding box center [159, 193] width 244 height 28
type input "*******"
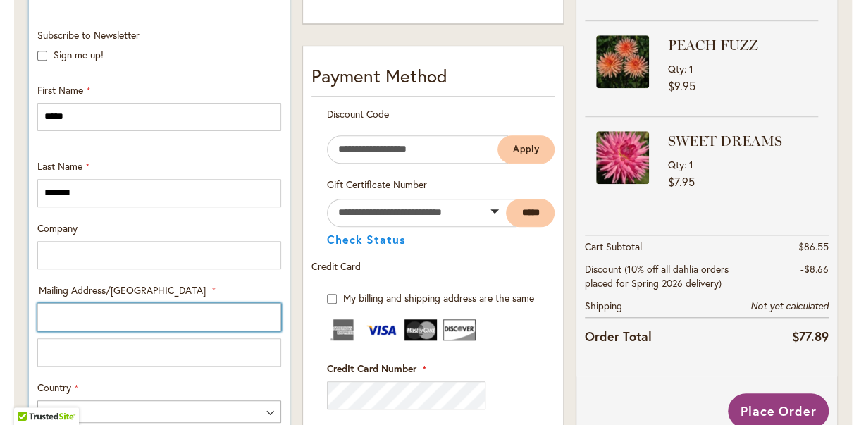
click at [63, 316] on input "Mailing Address/PO BOX: Line 1" at bounding box center [159, 317] width 244 height 28
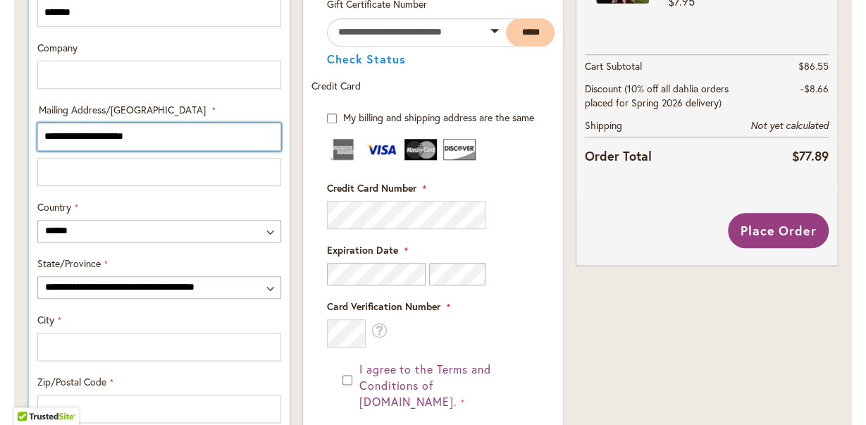
scroll to position [684, 0]
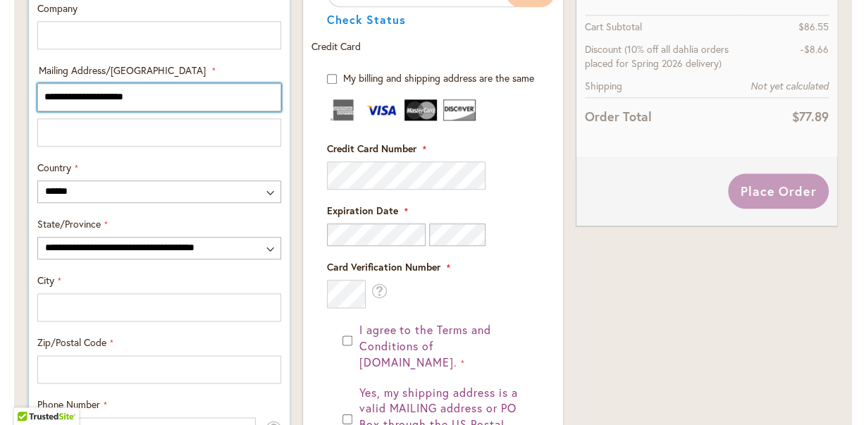
type input "**********"
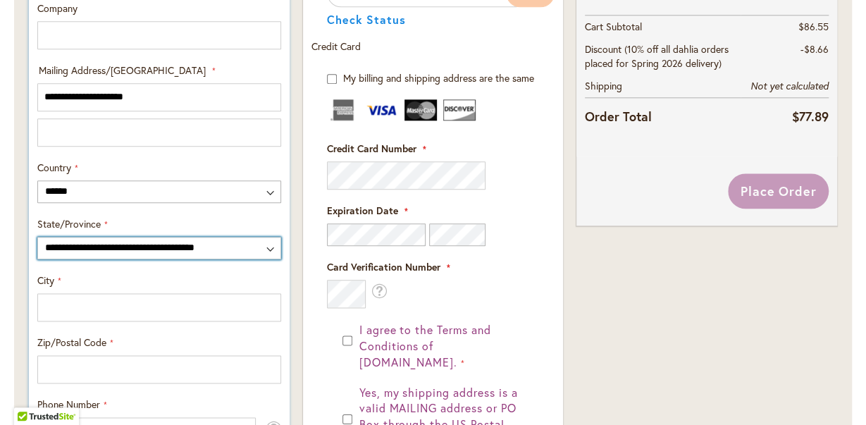
click at [37, 237] on select "**********" at bounding box center [159, 248] width 244 height 23
select select "**"
click option "**********" at bounding box center [0, 0] width 0 height 0
click at [143, 246] on select "**********" at bounding box center [159, 248] width 244 height 23
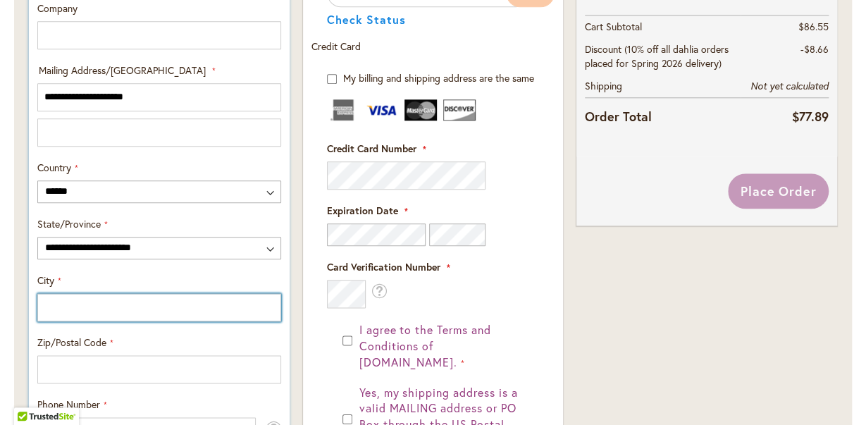
click at [65, 311] on input "City" at bounding box center [159, 307] width 244 height 28
click at [63, 310] on input "City" at bounding box center [159, 307] width 244 height 28
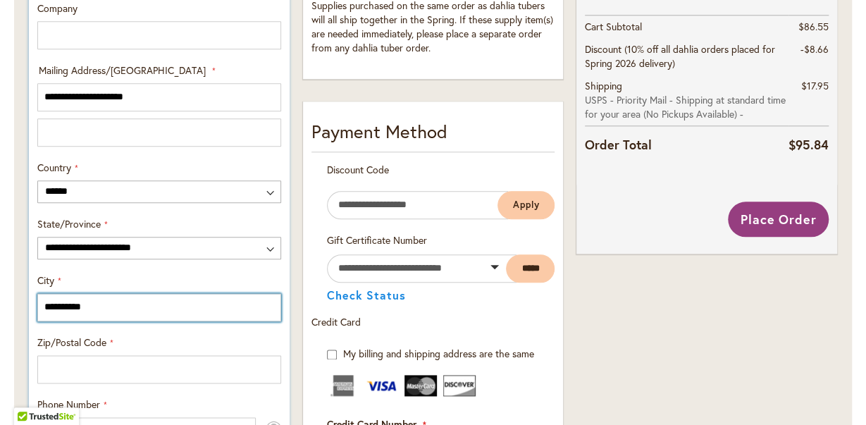
type input "**********"
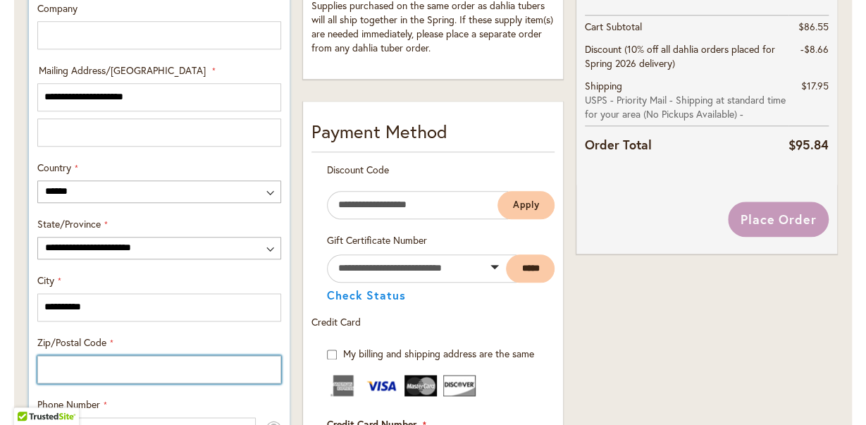
click at [61, 370] on input "Zip/Postal Code" at bounding box center [159, 369] width 244 height 28
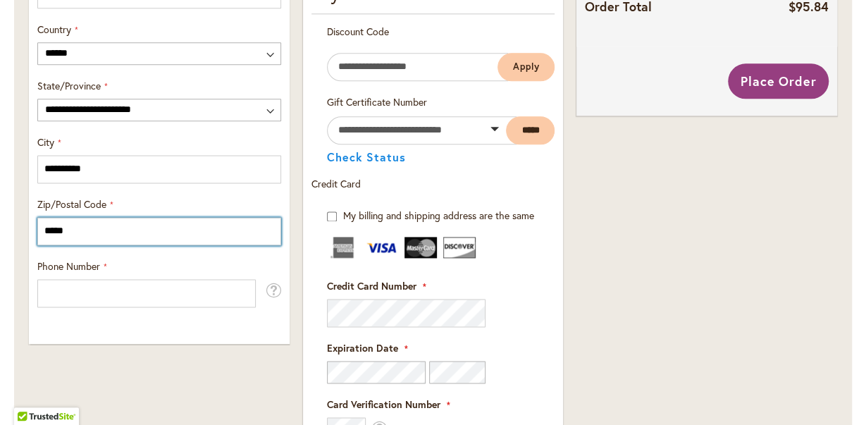
scroll to position [830, 0]
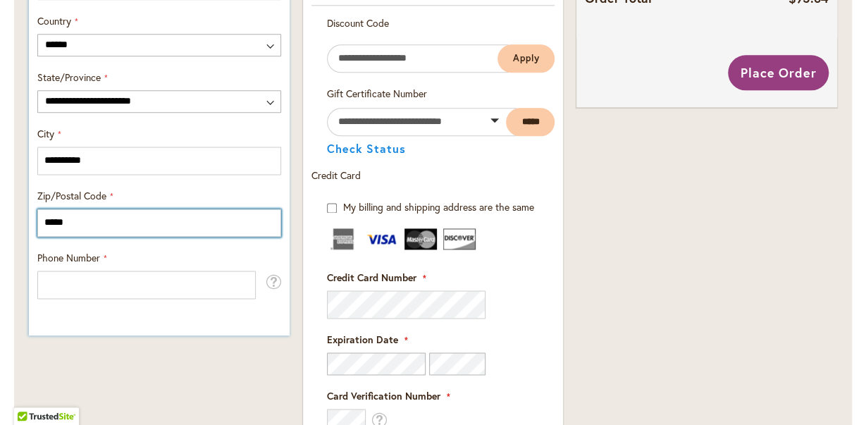
type input "*****"
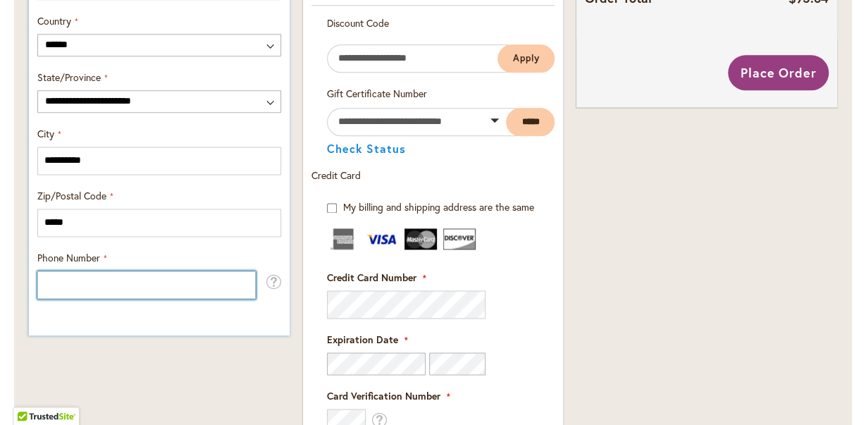
click at [75, 279] on input "Phone Number" at bounding box center [146, 285] width 219 height 28
click at [61, 283] on input "**********" at bounding box center [146, 285] width 219 height 28
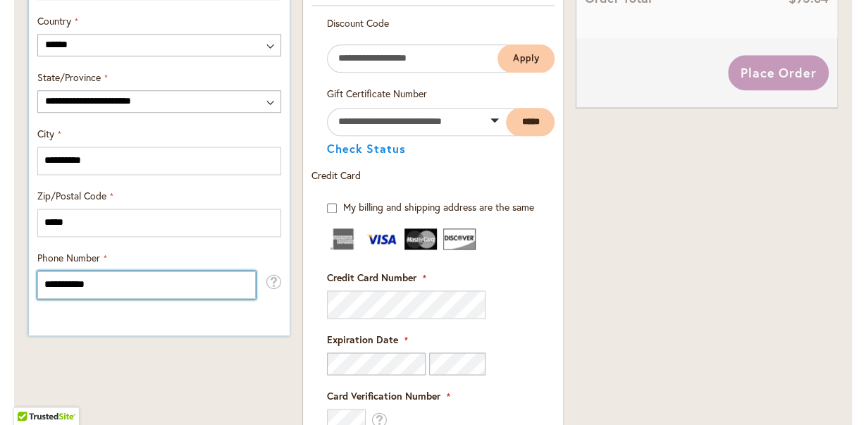
drag, startPoint x: 79, startPoint y: 281, endPoint x: 85, endPoint y: 287, distance: 8.5
click at [79, 281] on input "**********" at bounding box center [146, 285] width 219 height 28
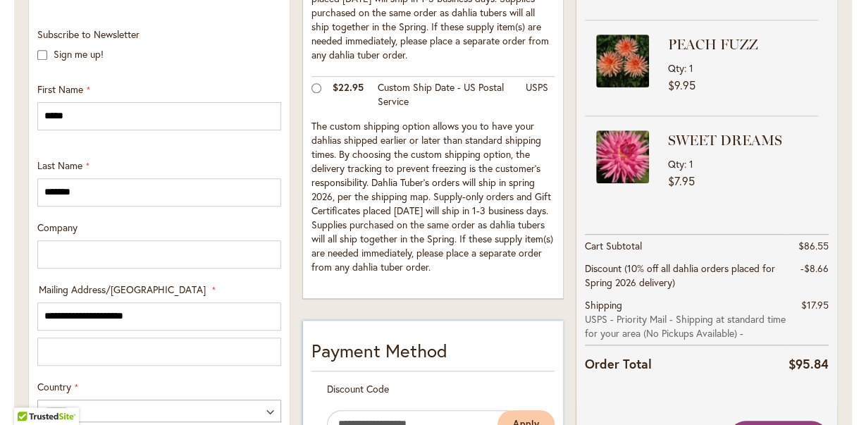
scroll to position [611, 0]
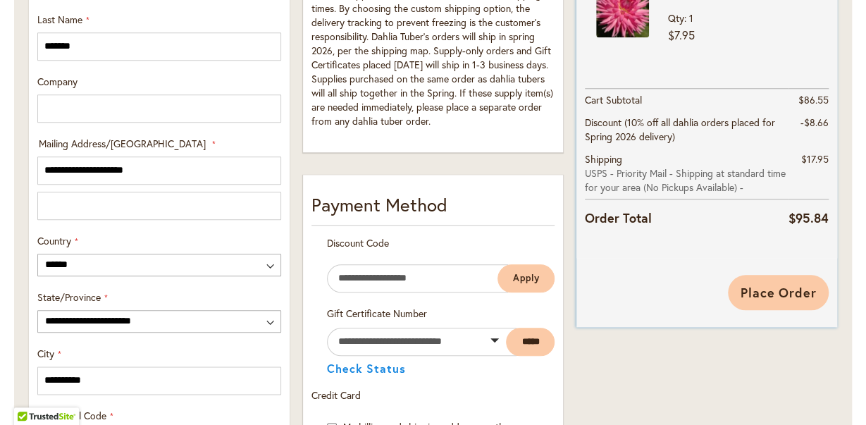
type input "**********"
click at [782, 290] on span "Place Order" at bounding box center [778, 292] width 77 height 17
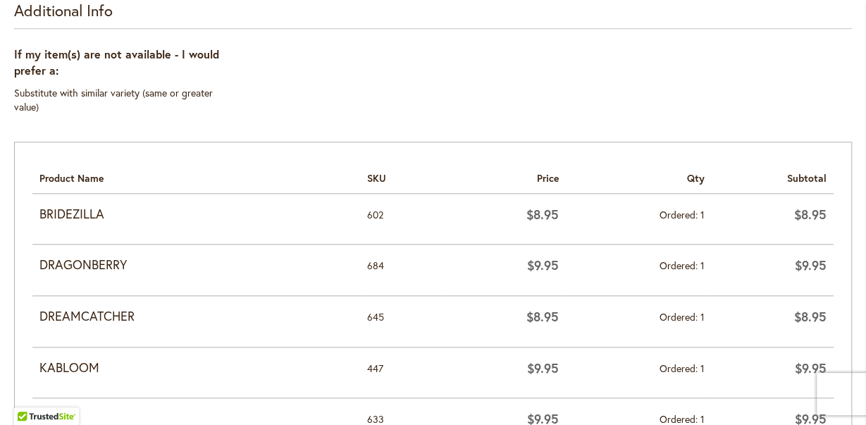
scroll to position [513, 0]
